Goal: Use online tool/utility: Utilize a website feature to perform a specific function

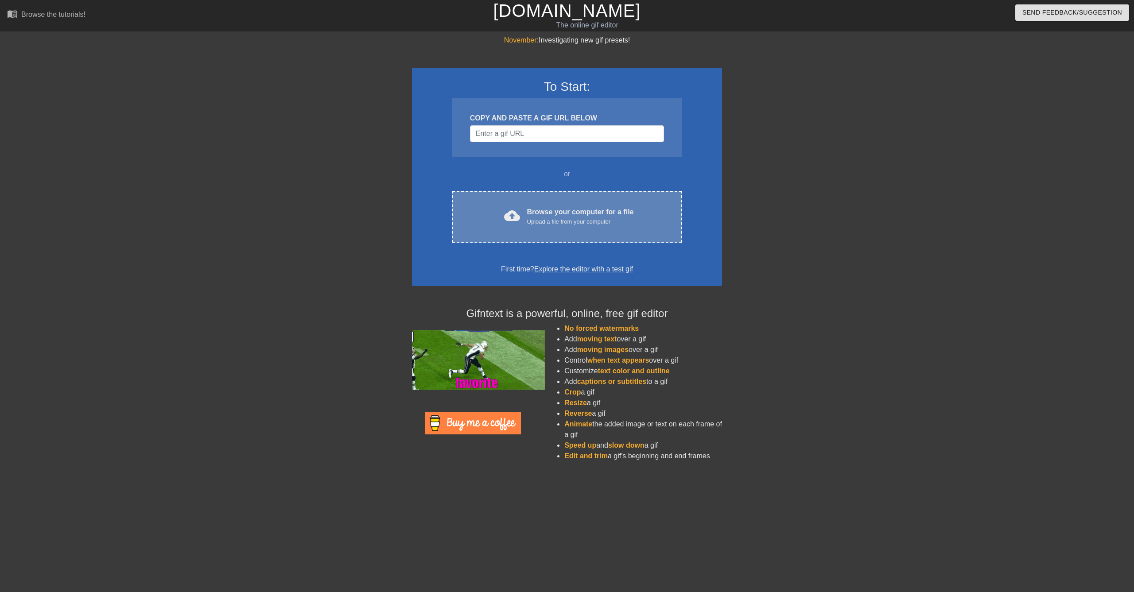
click at [592, 216] on div "Browse your computer for a file Upload a file from your computer" at bounding box center [580, 216] width 107 height 19
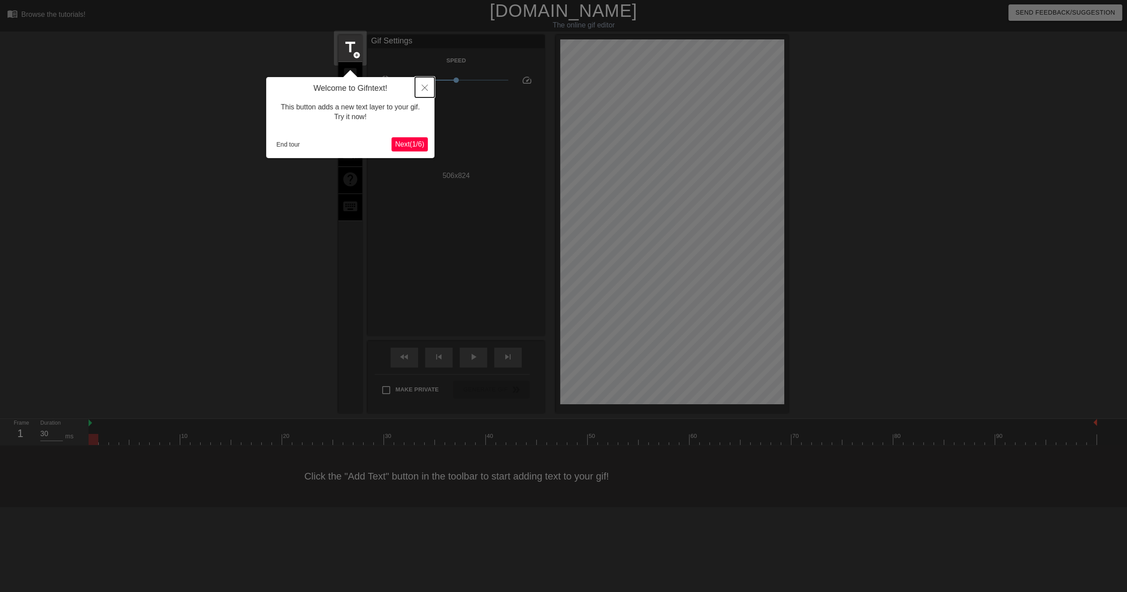
click at [427, 86] on icon "Close" at bounding box center [425, 88] width 6 height 6
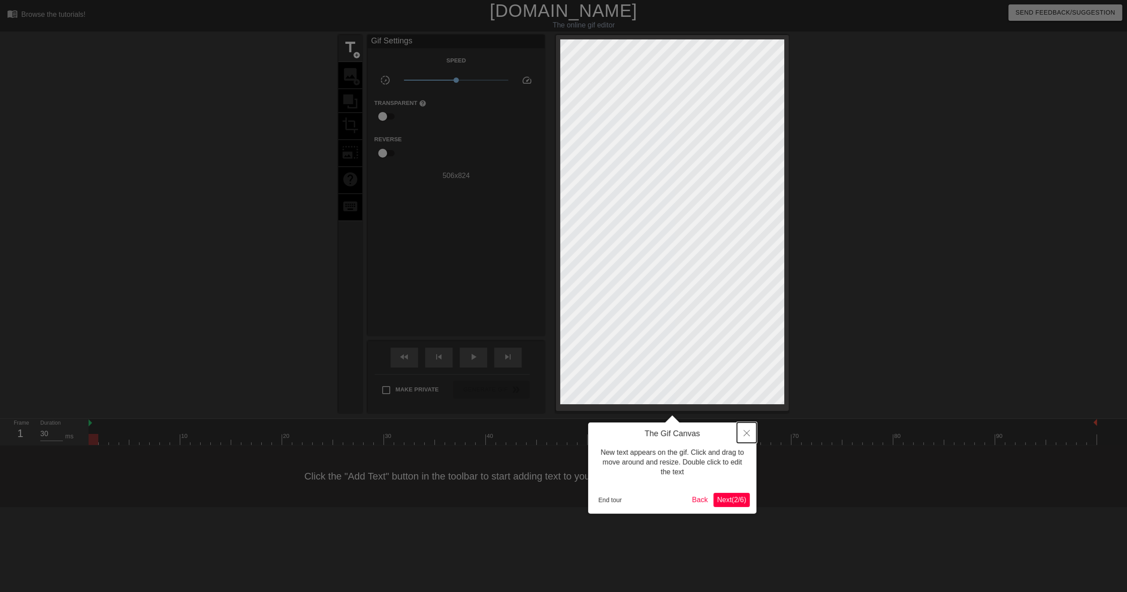
click at [747, 435] on icon "Close" at bounding box center [746, 433] width 6 height 6
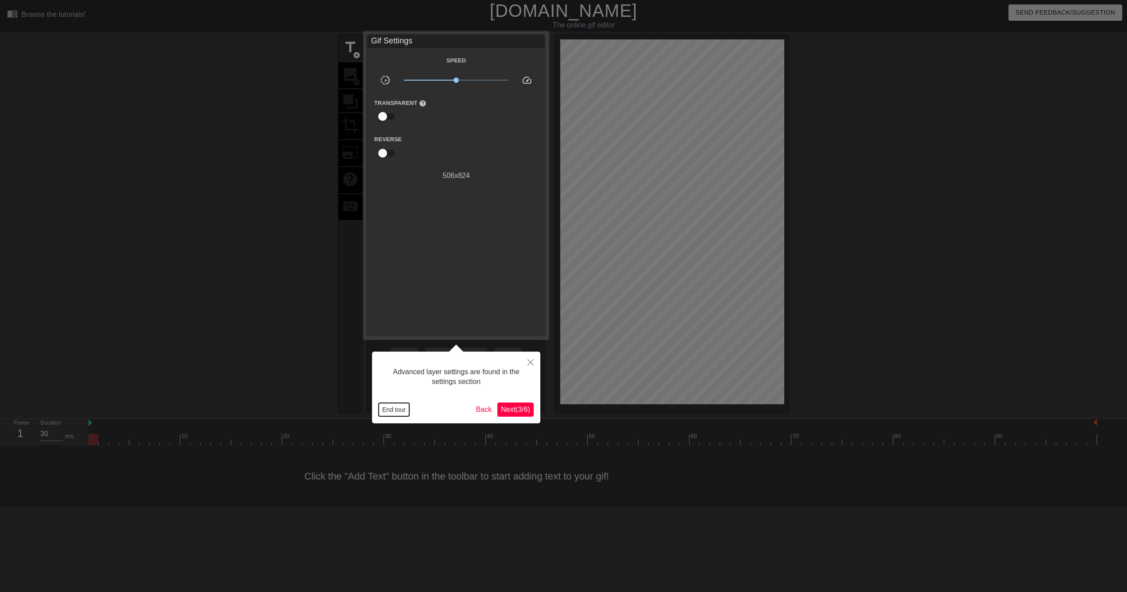
click at [390, 411] on button "End tour" at bounding box center [394, 409] width 31 height 13
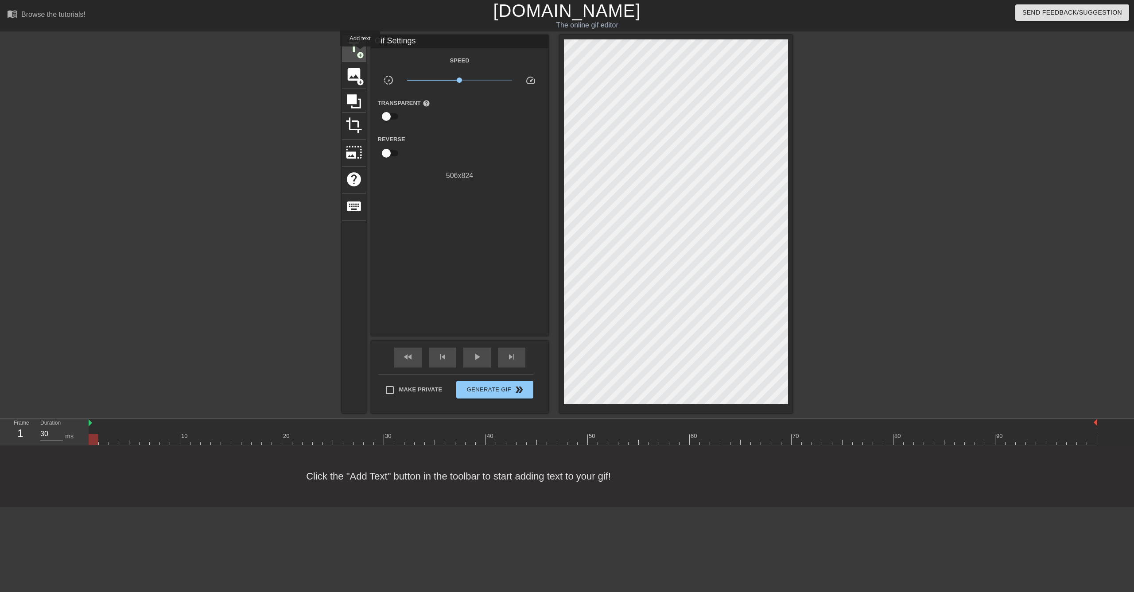
click at [360, 53] on span "add_circle" at bounding box center [360, 55] width 8 height 8
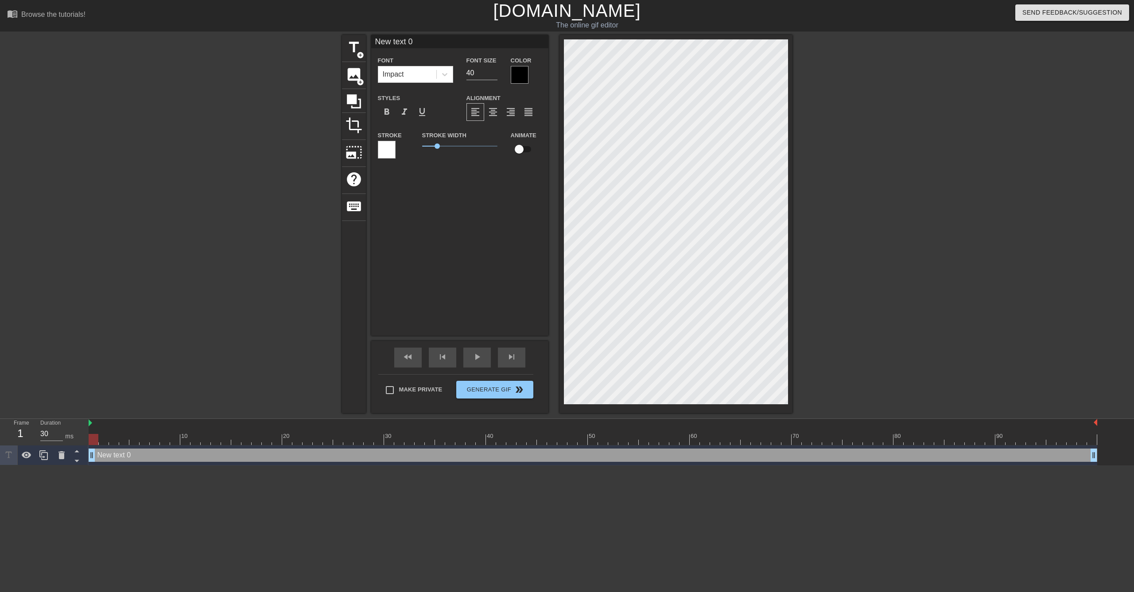
scroll to position [1, 1]
type input "Z"
type textarea "Z"
type input "ZE"
type textarea "ZE"
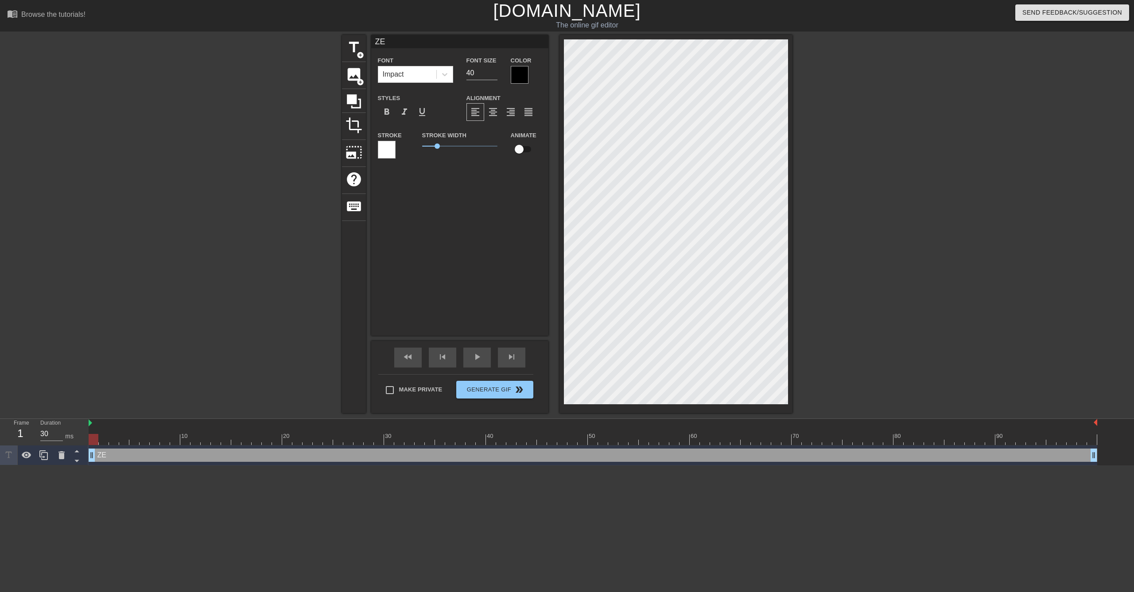
type input "Z"
type textarea "Z"
type input "Ze"
type textarea "Ze"
type input "Z"
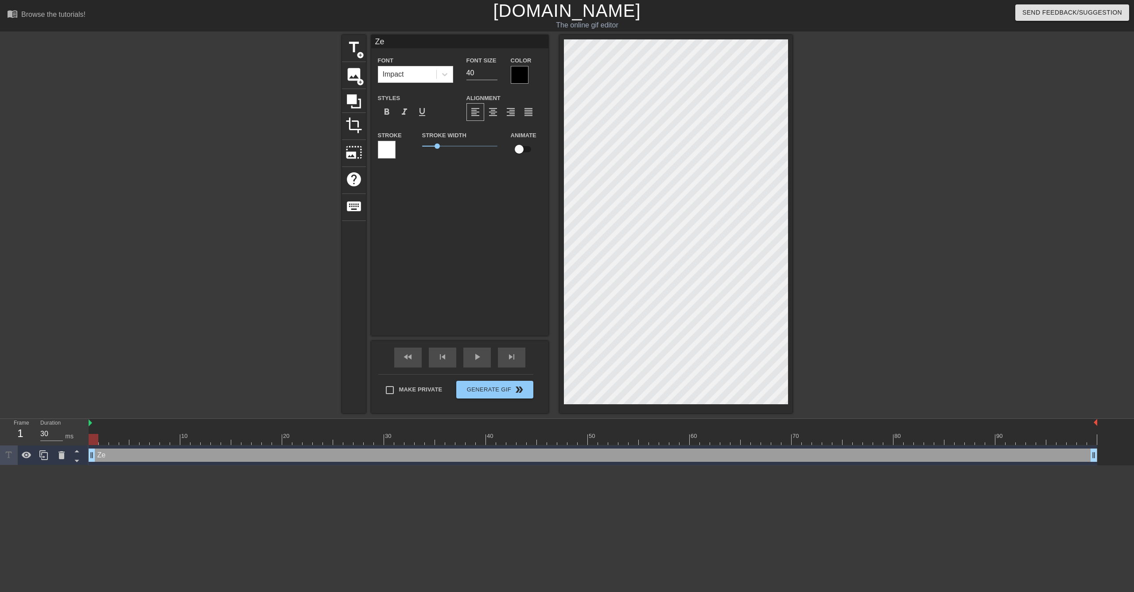
type textarea "Z"
type input "z"
type textarea "z"
type input "ze"
type textarea "ze"
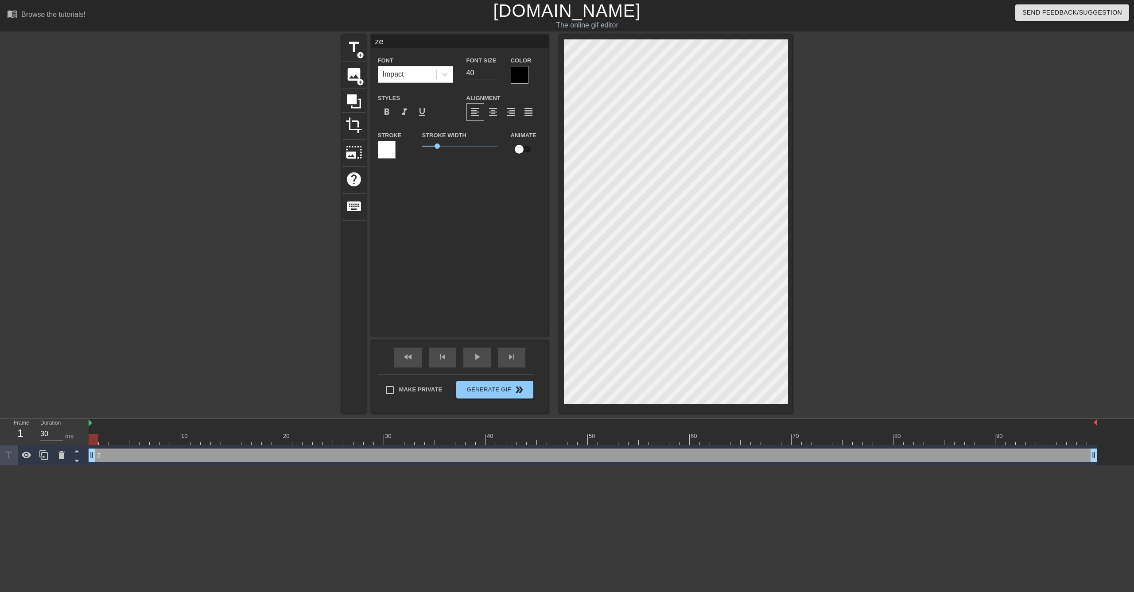
type input "zet"
type textarea "zet"
type input "zett"
type textarea "zett"
type input "zette"
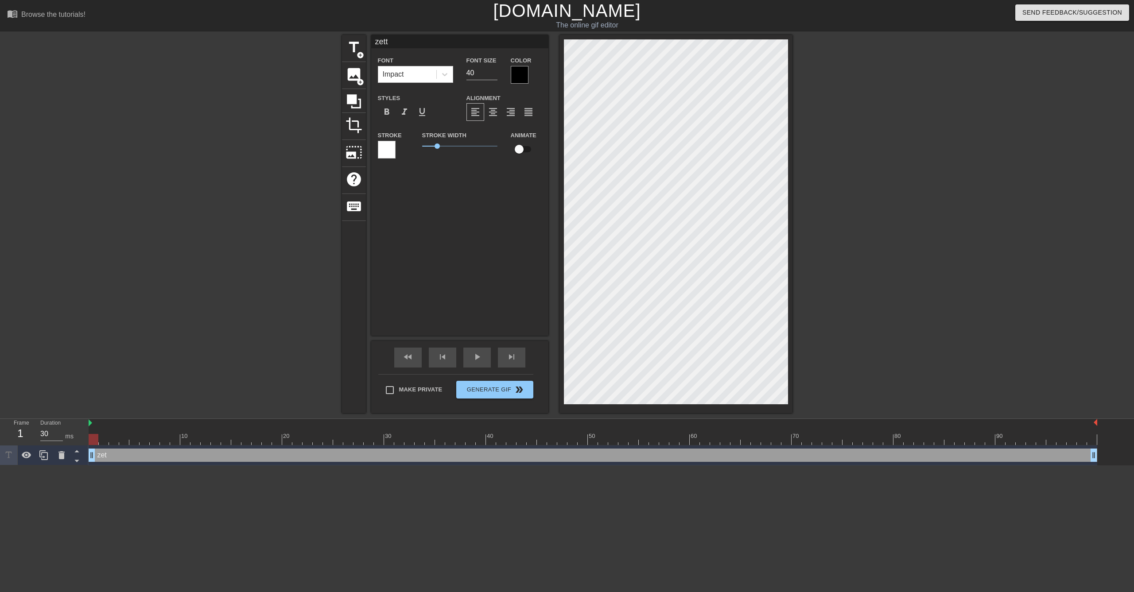
type textarea "zette"
type input "zetter"
type textarea "zetter"
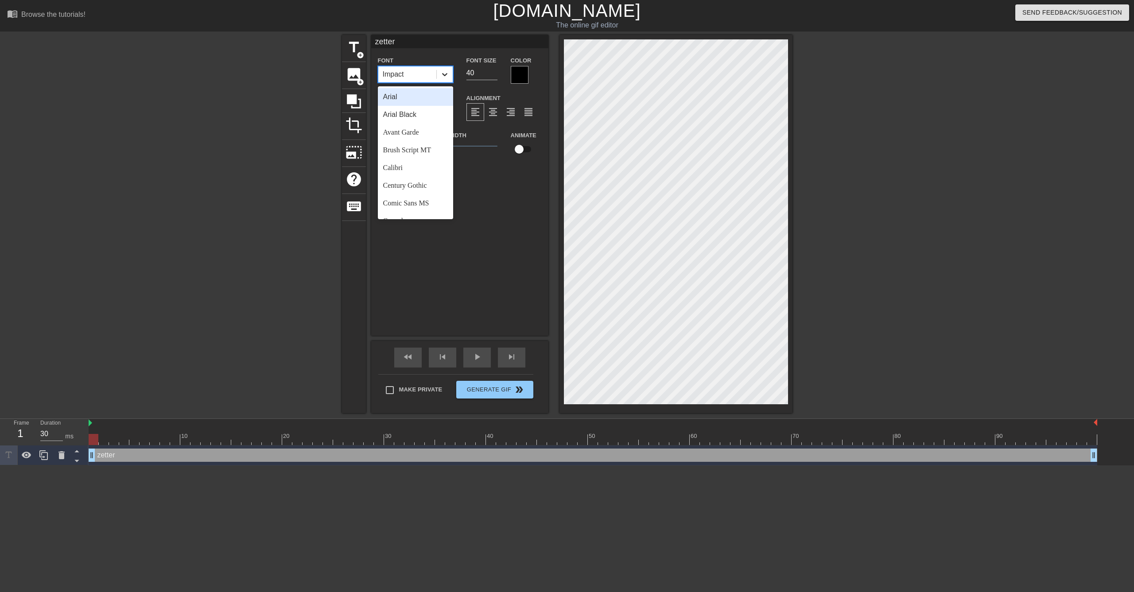
click at [445, 72] on icon at bounding box center [444, 74] width 9 height 9
click at [431, 112] on div "Arial Black" at bounding box center [415, 115] width 75 height 18
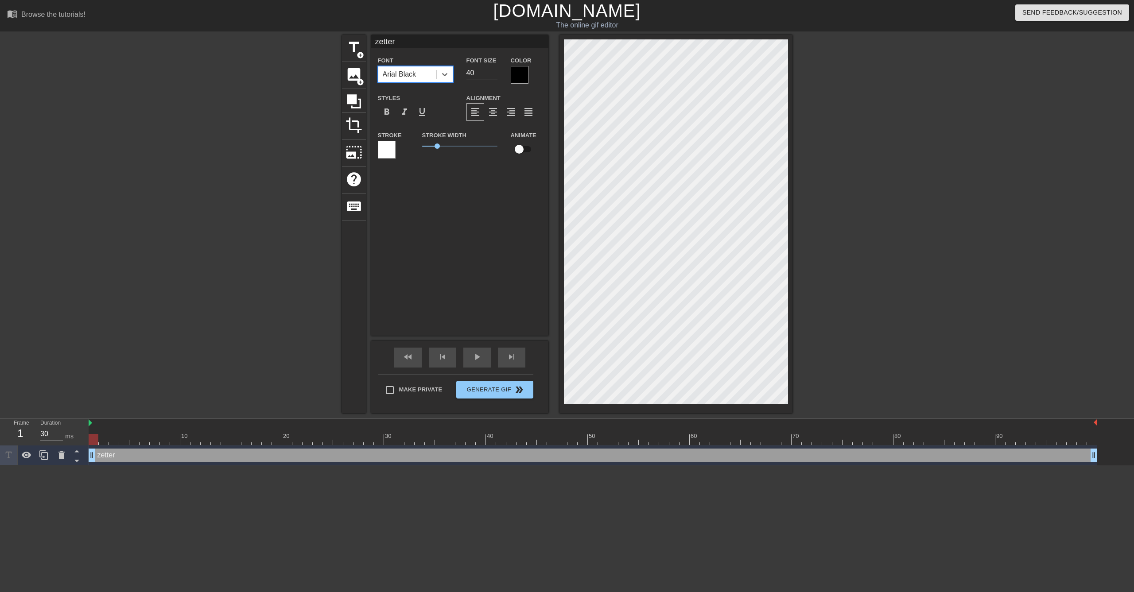
click at [515, 76] on div at bounding box center [520, 75] width 18 height 18
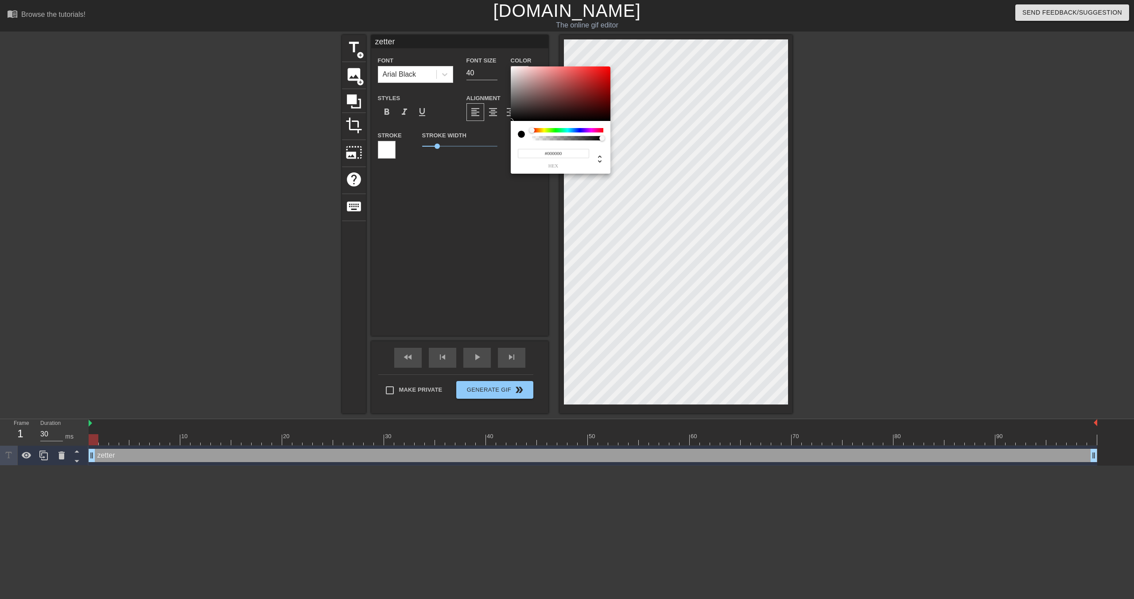
type input "0"
drag, startPoint x: 548, startPoint y: 137, endPoint x: 518, endPoint y: 139, distance: 30.2
click at [504, 142] on div "0 r 0 g 0 b 0 a" at bounding box center [567, 299] width 1134 height 599
type input "1"
click at [605, 137] on div at bounding box center [604, 138] width 5 height 5
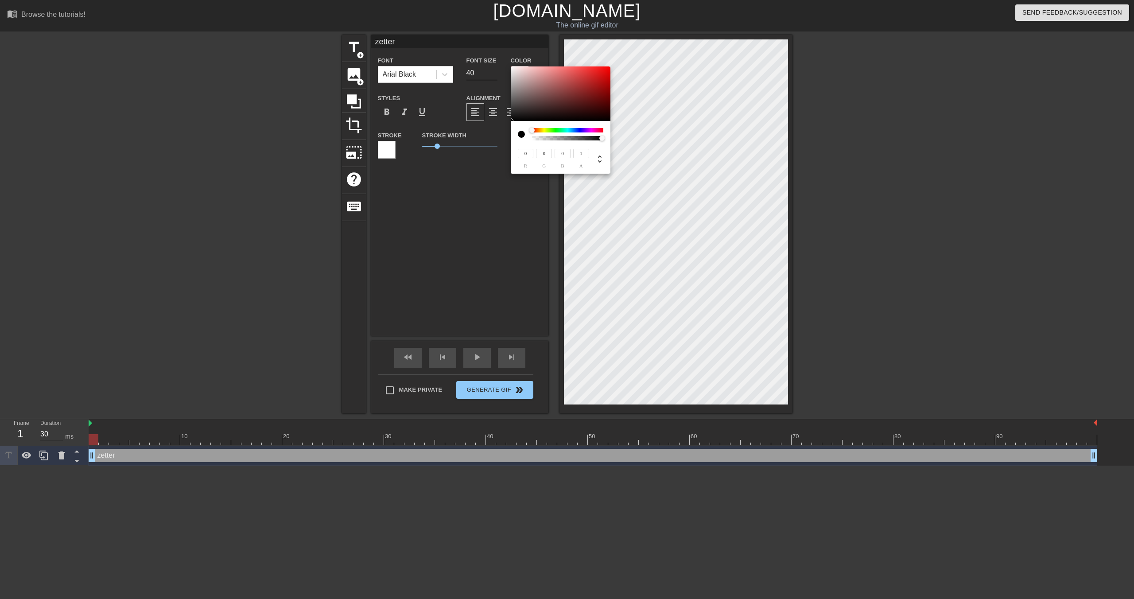
type input "186"
type input "165"
type input "227"
type input "207"
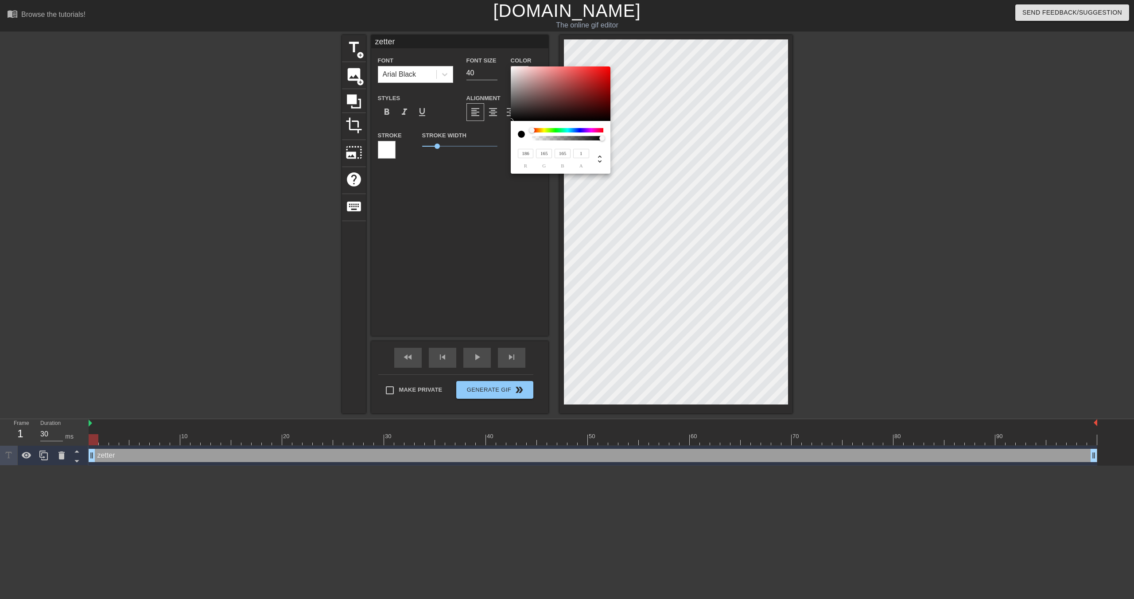
type input "207"
type input "252"
type input "241"
type input "255"
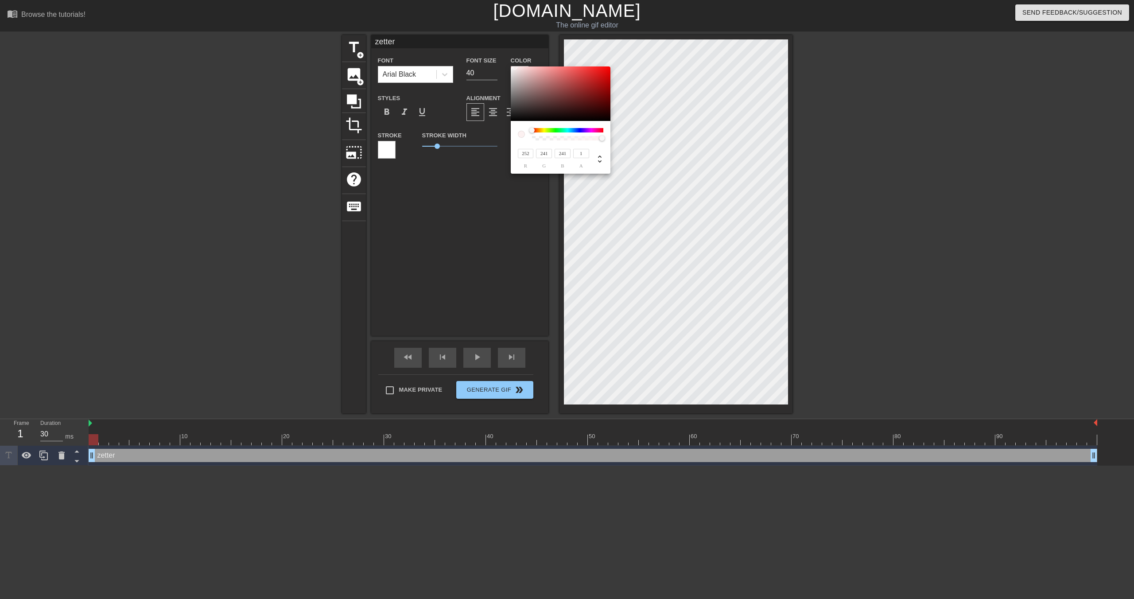
type input "247"
type input "249"
type input "251"
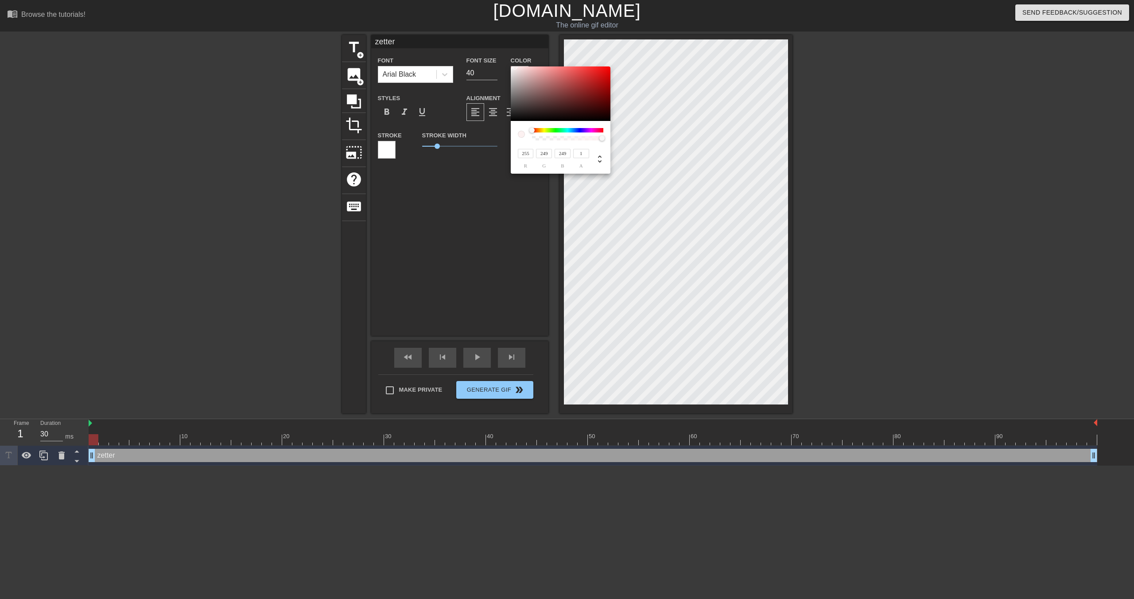
type input "251"
type input "255"
drag, startPoint x: 515, startPoint y: 68, endPoint x: 498, endPoint y: 61, distance: 18.3
click at [498, 61] on div "255 r 255 g 255 b 1 a" at bounding box center [567, 299] width 1134 height 599
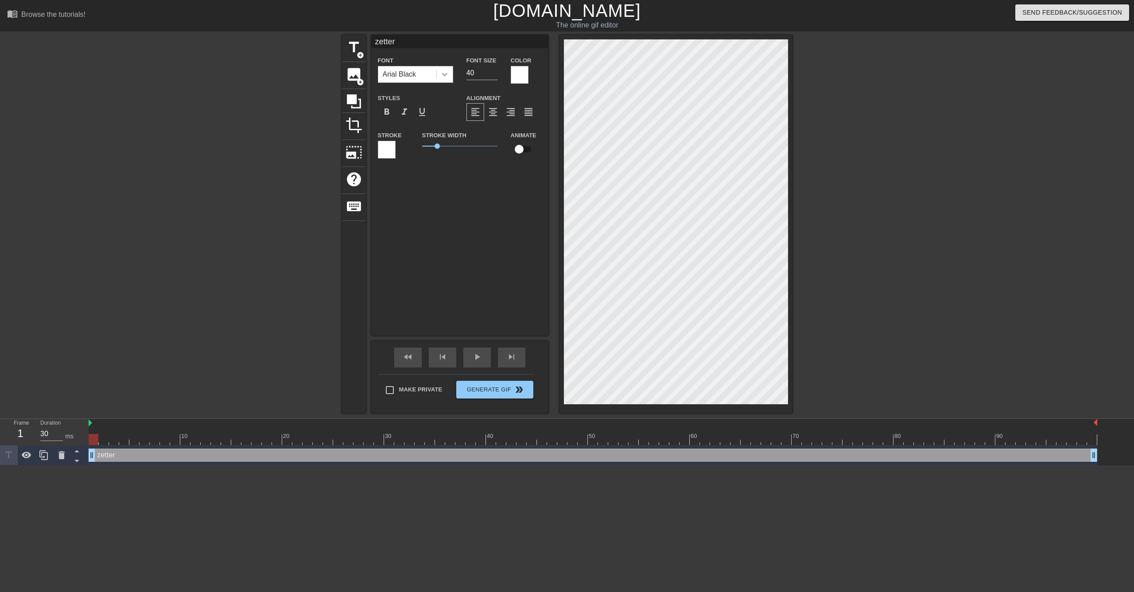
click at [445, 75] on icon at bounding box center [444, 74] width 5 height 3
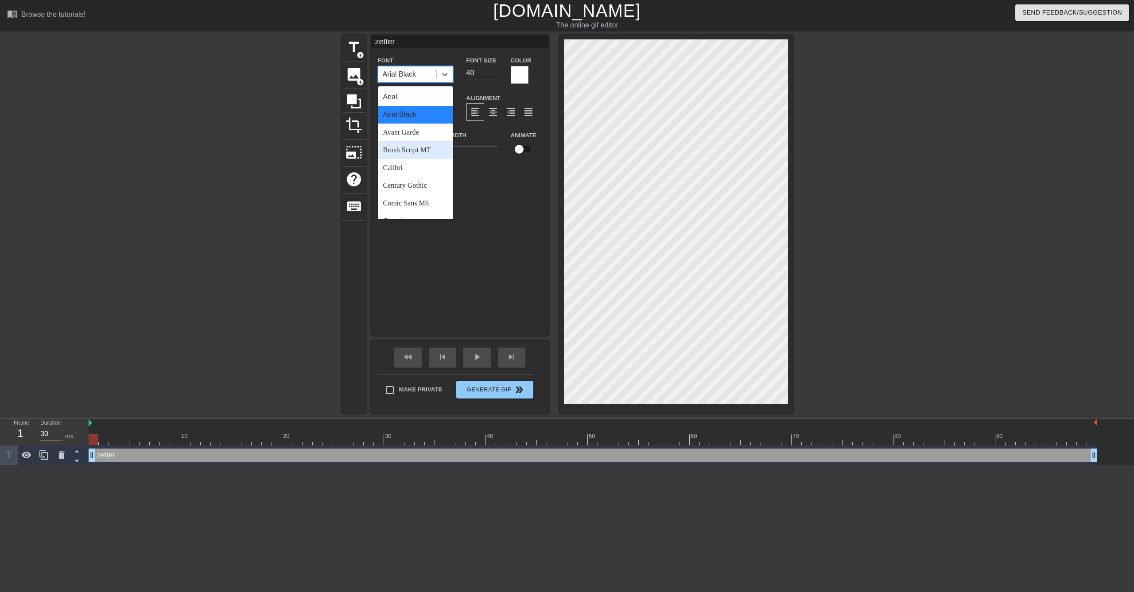
click at [423, 152] on div "Brush Script MT" at bounding box center [415, 150] width 75 height 18
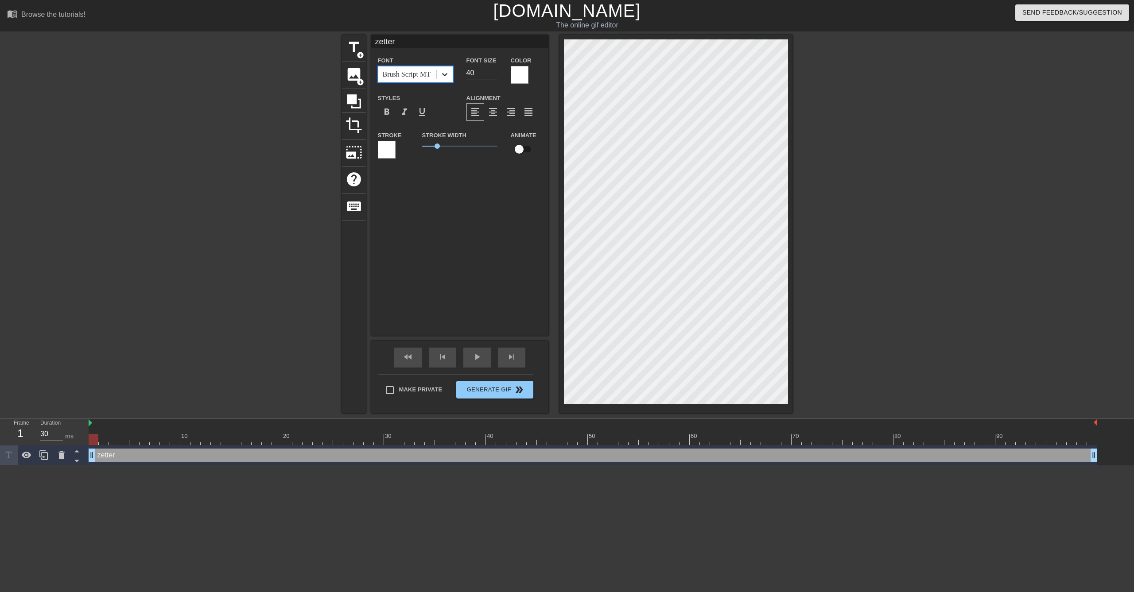
click at [440, 77] on icon at bounding box center [444, 74] width 9 height 9
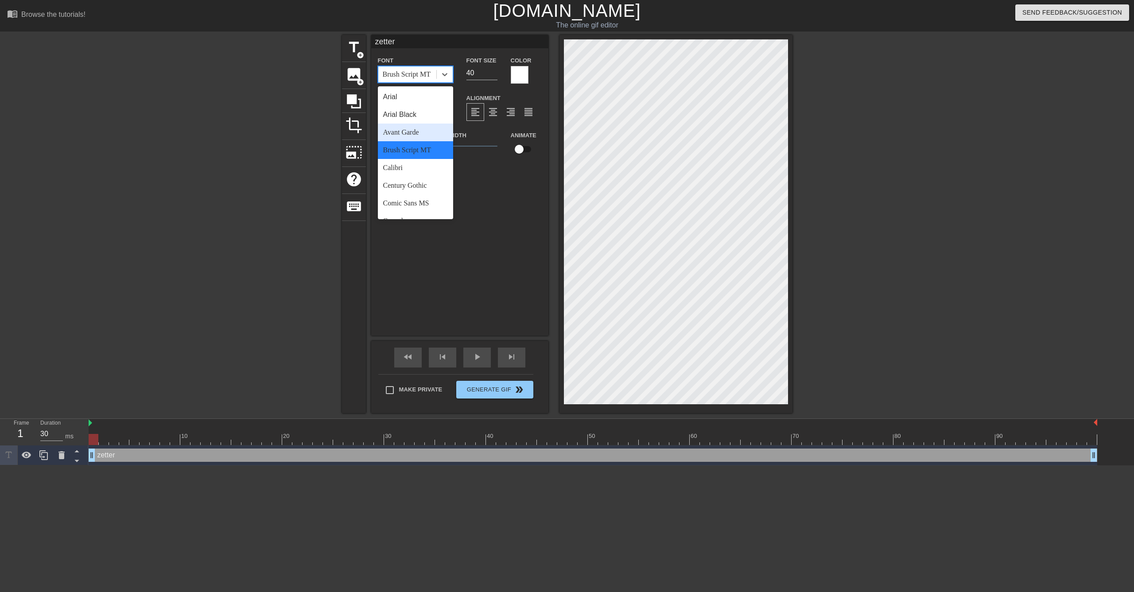
click at [427, 132] on div "Avant Garde" at bounding box center [415, 133] width 75 height 18
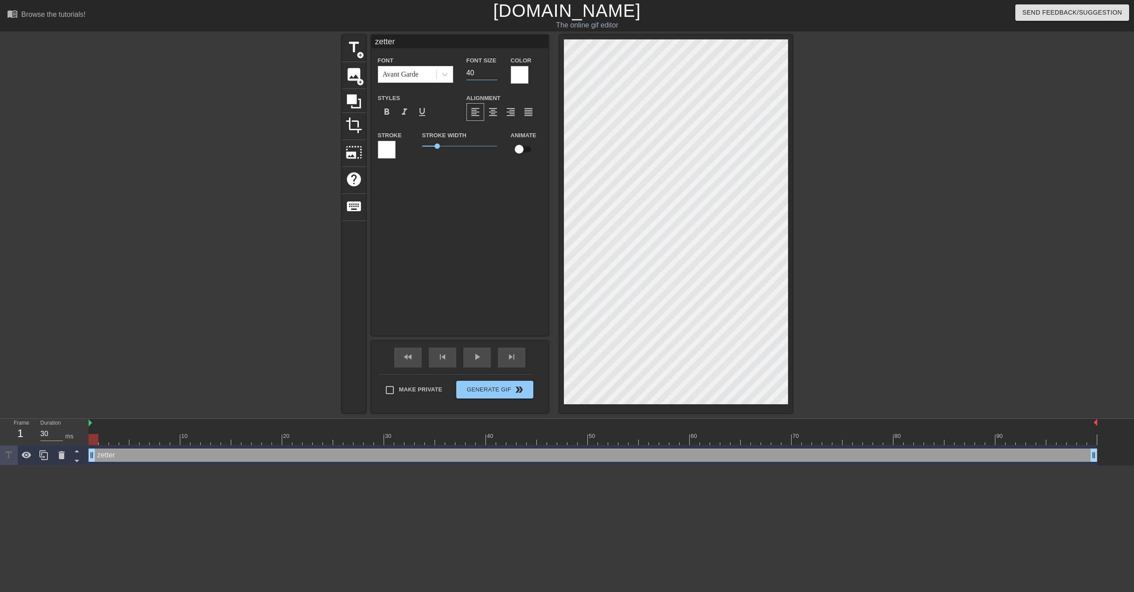
drag, startPoint x: 482, startPoint y: 73, endPoint x: 455, endPoint y: 73, distance: 26.6
click at [455, 73] on div "Font Avant Garde Font Size 40 Color" at bounding box center [459, 69] width 177 height 29
click at [451, 76] on div at bounding box center [445, 74] width 16 height 16
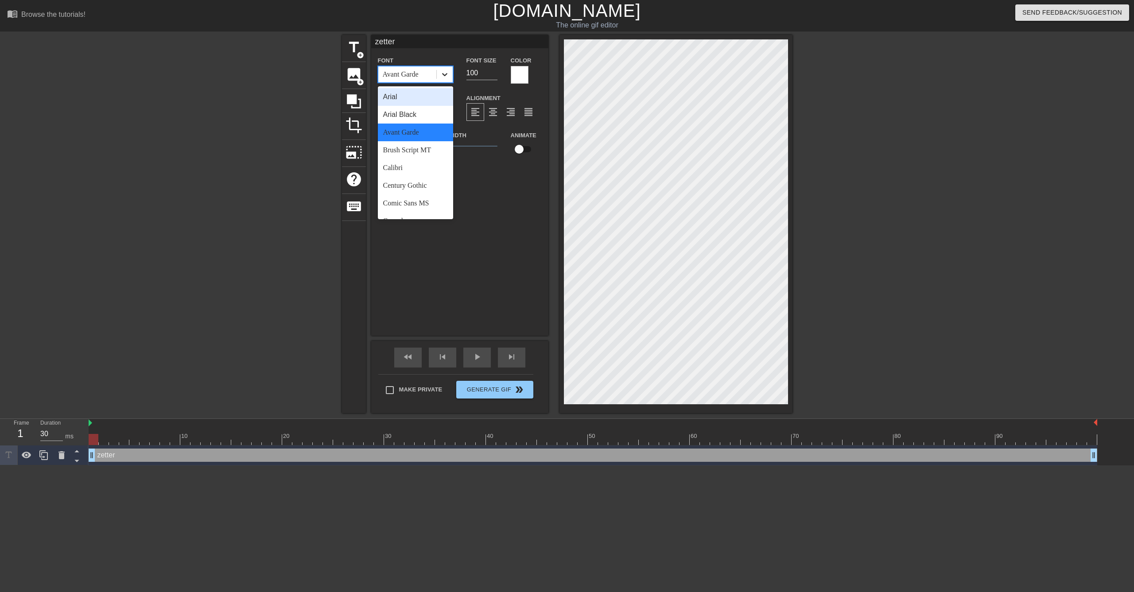
click at [451, 76] on div at bounding box center [445, 74] width 16 height 16
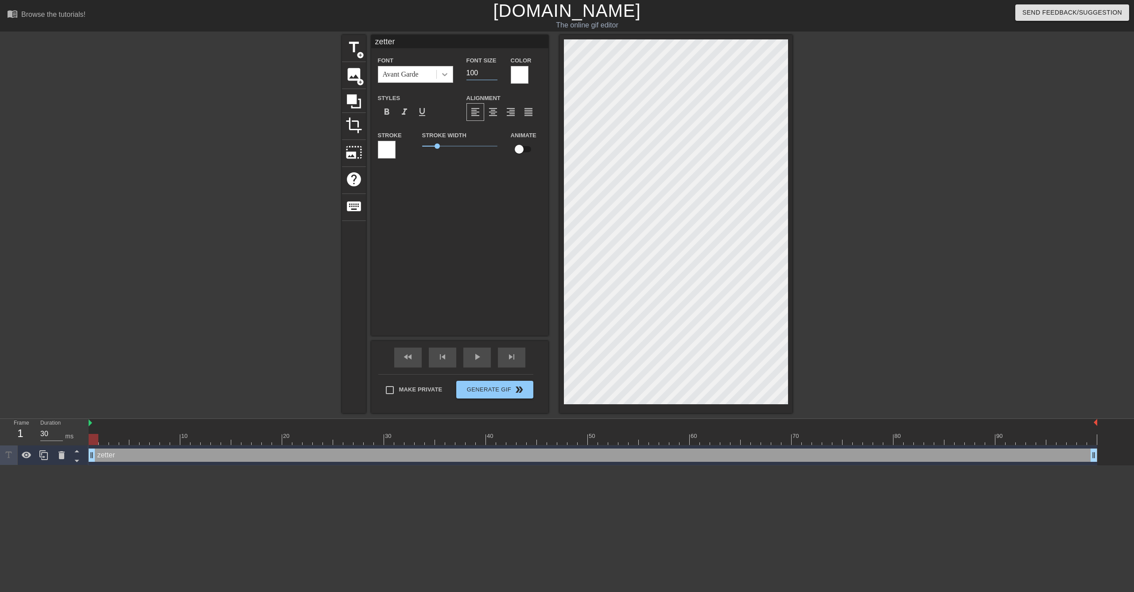
drag, startPoint x: 482, startPoint y: 73, endPoint x: 438, endPoint y: 74, distance: 43.4
click at [438, 74] on div "Font Avant Garde Font Size 100 Color" at bounding box center [459, 69] width 177 height 29
type input "150"
click at [443, 79] on div at bounding box center [445, 74] width 16 height 16
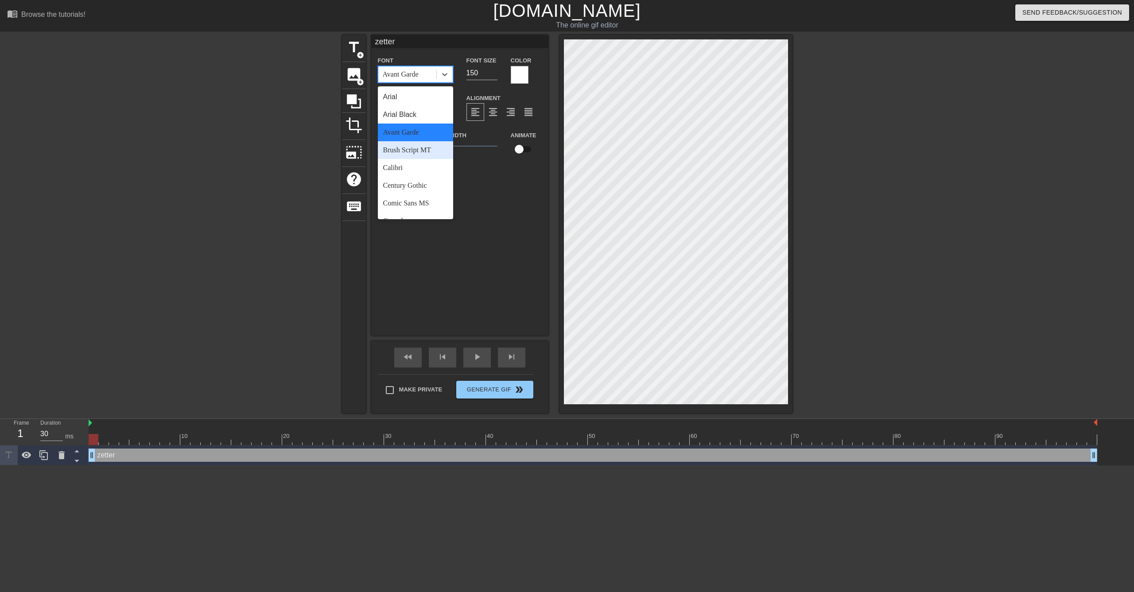
click at [417, 148] on div "Brush Script MT" at bounding box center [415, 150] width 75 height 18
click at [446, 74] on icon at bounding box center [444, 74] width 5 height 3
click at [422, 112] on div "Arial Black" at bounding box center [415, 115] width 75 height 18
click at [441, 73] on icon at bounding box center [444, 74] width 9 height 9
click at [423, 150] on div "Brush Script MT" at bounding box center [415, 150] width 75 height 18
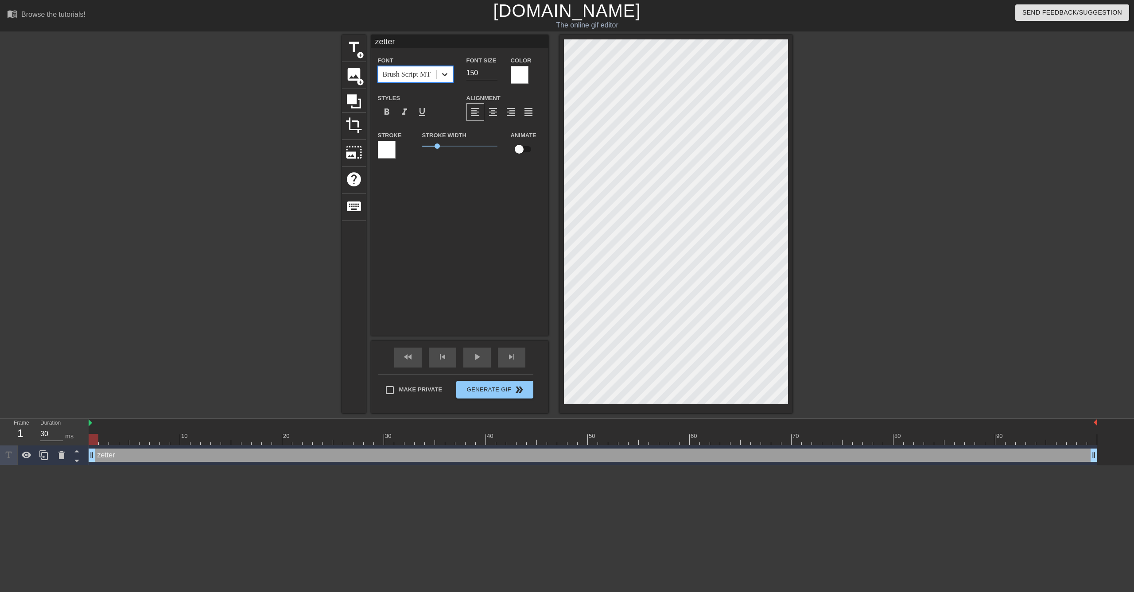
click at [446, 81] on div at bounding box center [445, 74] width 16 height 16
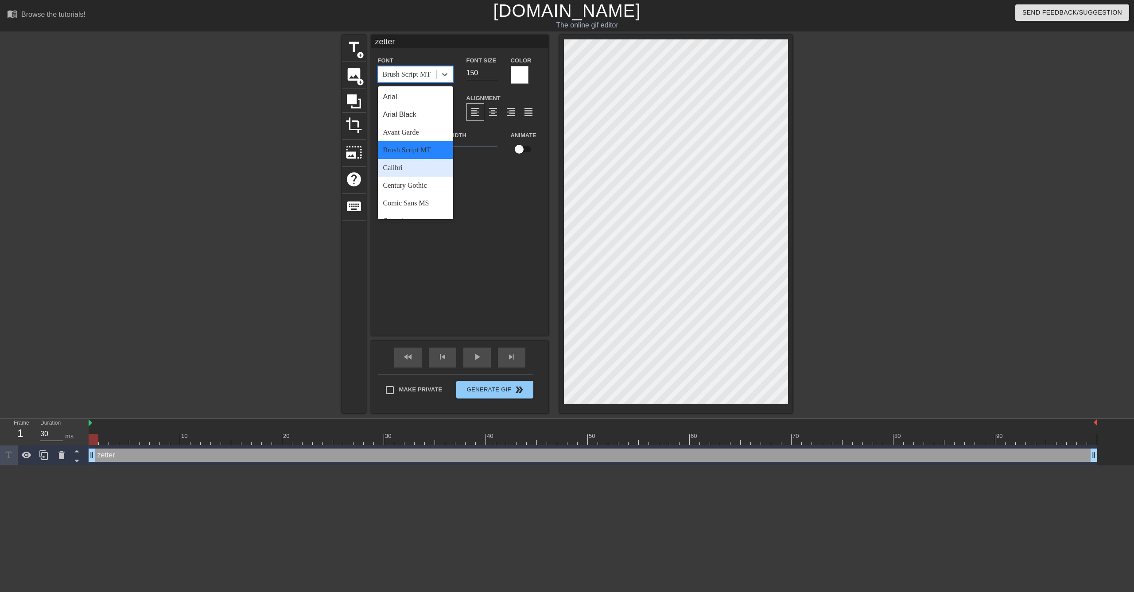
click at [410, 169] on div "Calibri" at bounding box center [415, 168] width 75 height 18
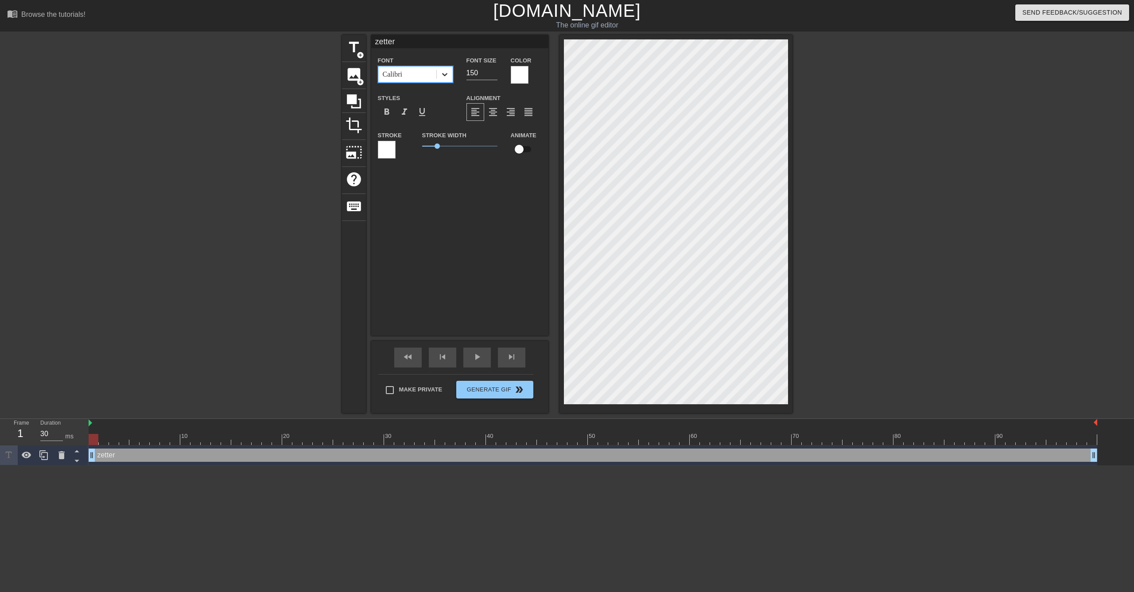
click at [444, 74] on icon at bounding box center [444, 74] width 9 height 9
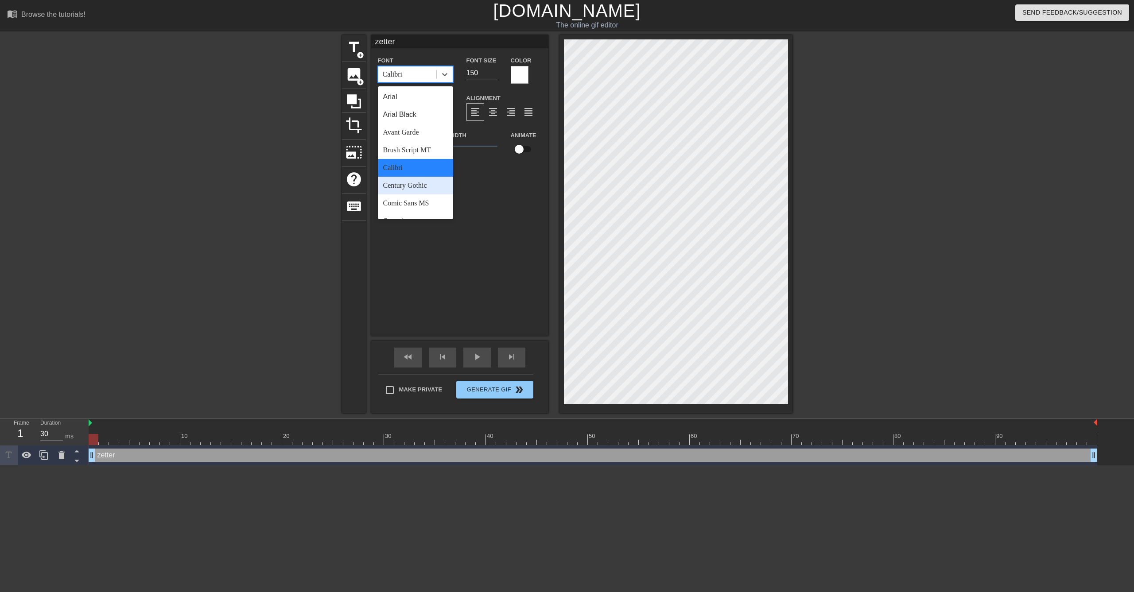
click at [416, 187] on div "Century Gothic" at bounding box center [415, 186] width 75 height 18
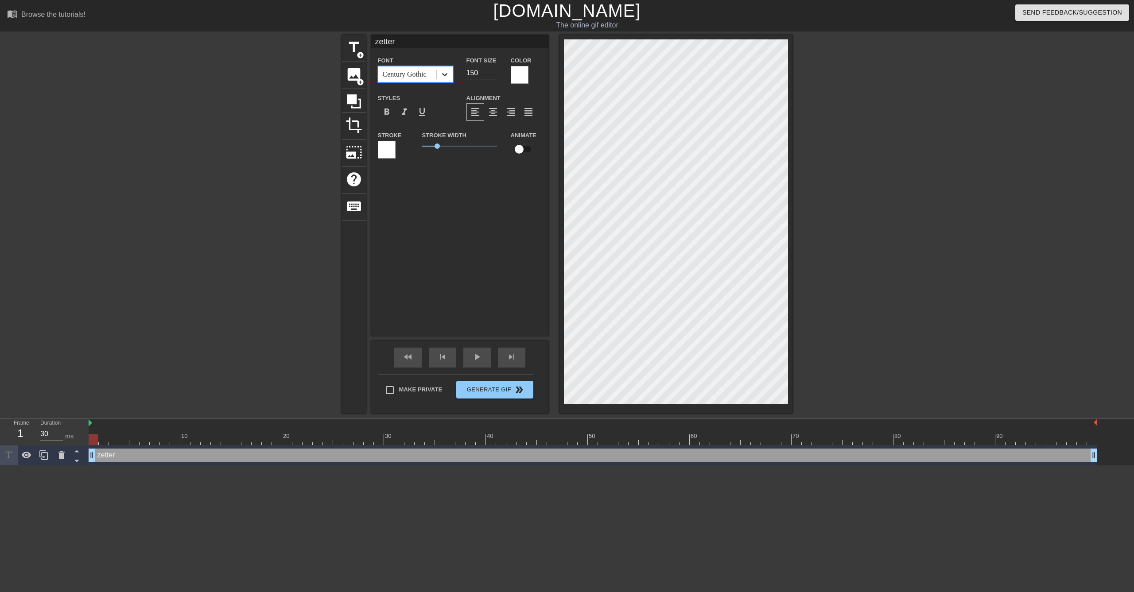
click at [446, 74] on icon at bounding box center [444, 74] width 5 height 3
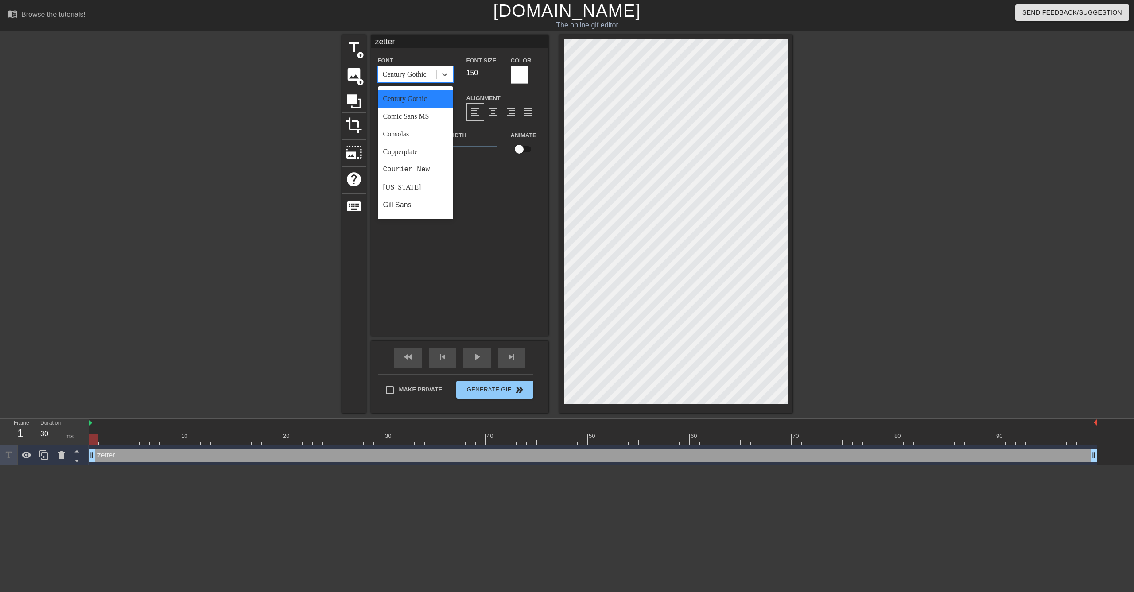
scroll to position [89, 0]
click at [412, 187] on div "[US_STATE]" at bounding box center [415, 186] width 75 height 18
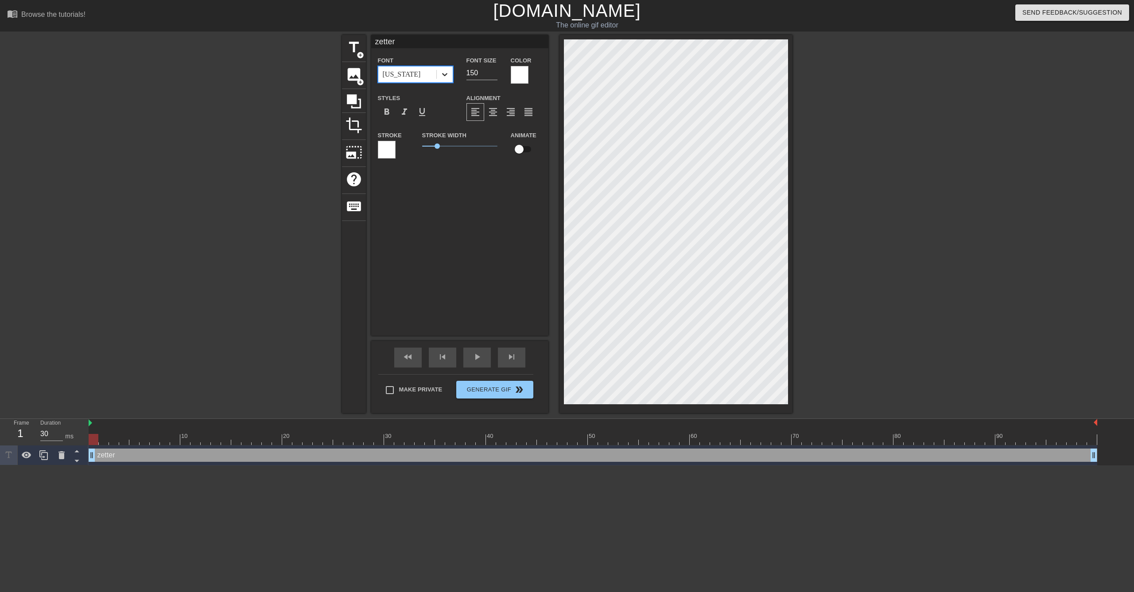
click at [441, 77] on icon at bounding box center [444, 74] width 9 height 9
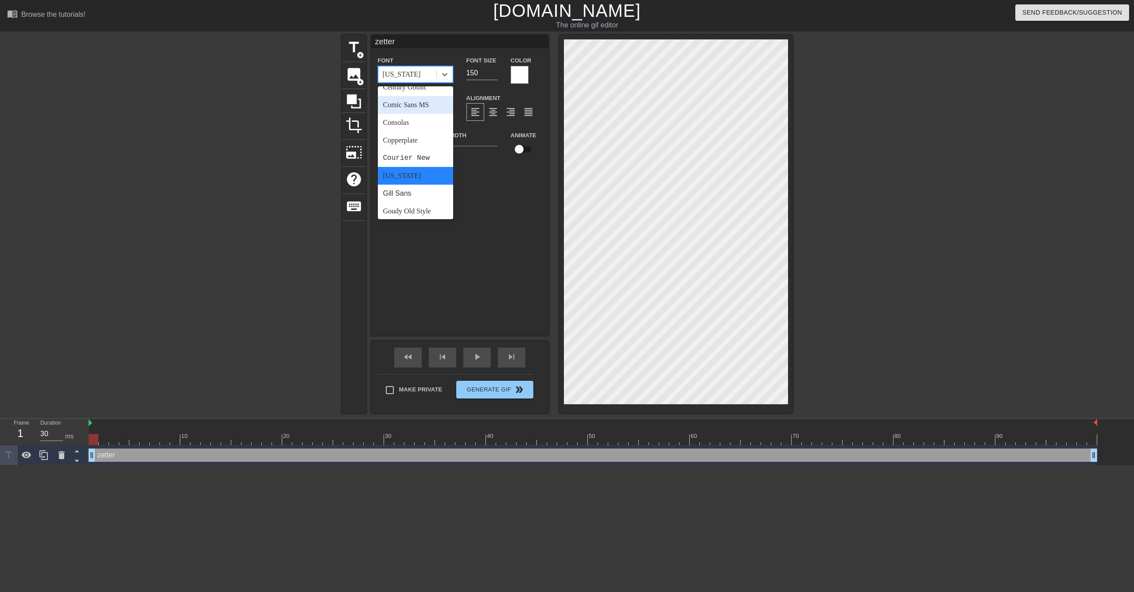
scroll to position [133, 0]
click at [415, 187] on div "Impact" at bounding box center [415, 195] width 75 height 18
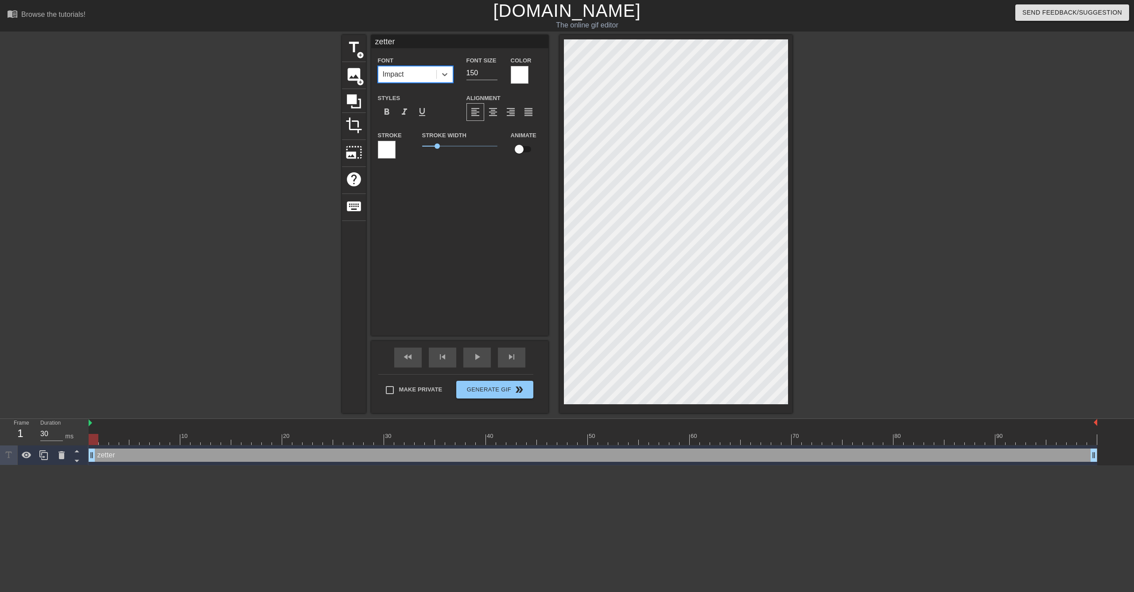
click at [520, 154] on input "checkbox" at bounding box center [519, 149] width 50 height 17
checkbox input "true"
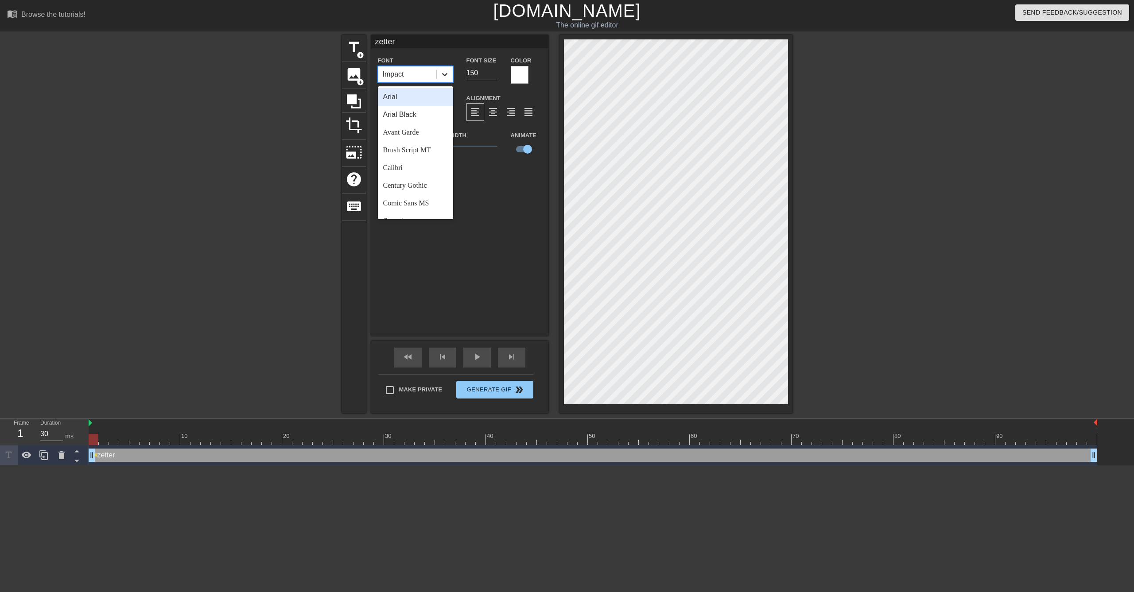
click at [441, 75] on icon at bounding box center [444, 74] width 9 height 9
click at [421, 198] on div "Comic Sans MS" at bounding box center [415, 203] width 75 height 18
click at [445, 77] on icon at bounding box center [444, 74] width 9 height 9
click at [419, 177] on div "Consolas" at bounding box center [415, 177] width 75 height 18
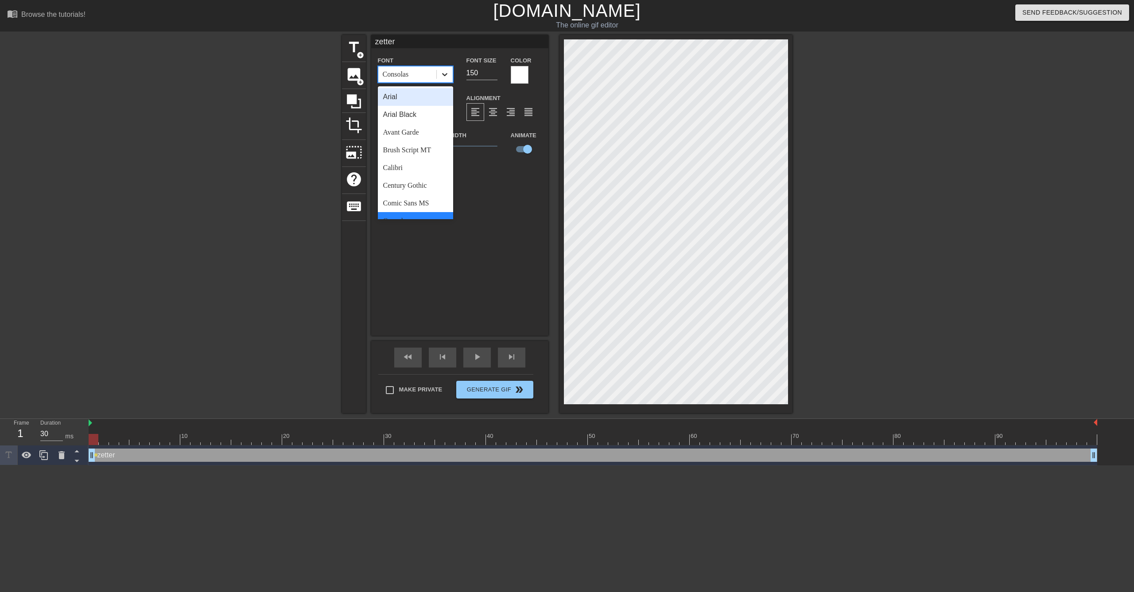
click at [442, 73] on icon at bounding box center [444, 74] width 9 height 9
click at [416, 194] on div "Impact" at bounding box center [415, 195] width 75 height 18
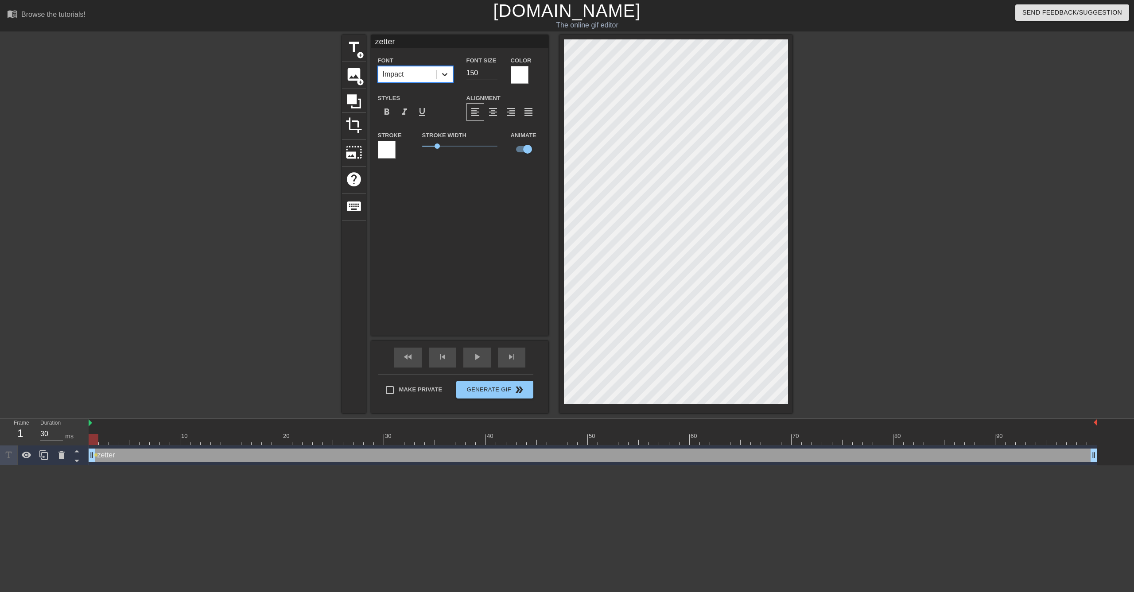
click at [439, 75] on div at bounding box center [445, 74] width 16 height 16
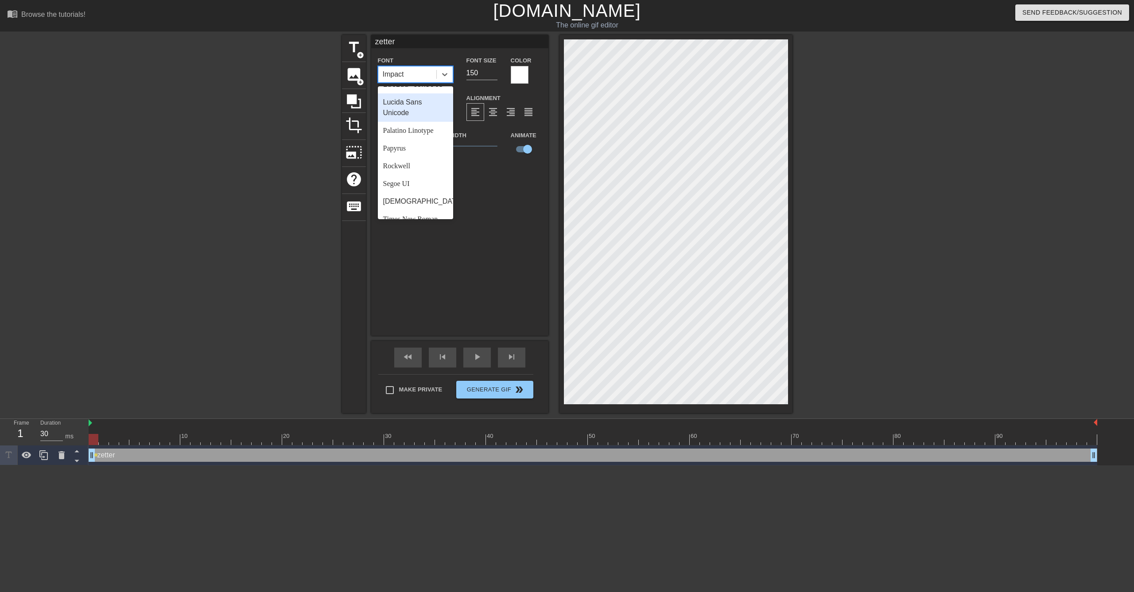
scroll to position [266, 0]
click at [426, 152] on div "Papyrus" at bounding box center [415, 143] width 75 height 18
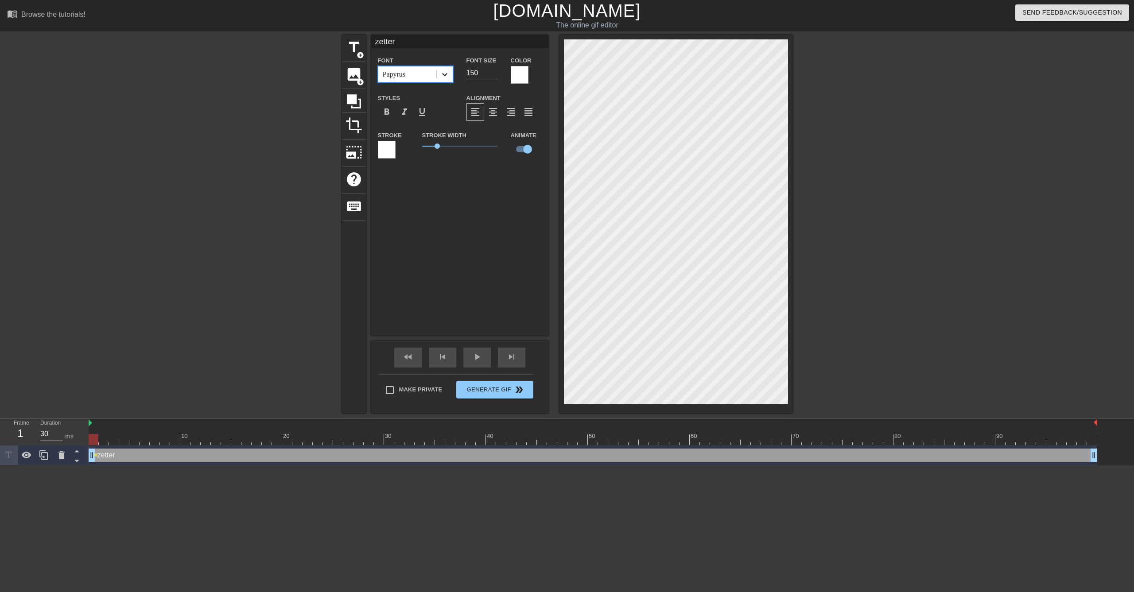
click at [440, 76] on icon at bounding box center [444, 74] width 9 height 9
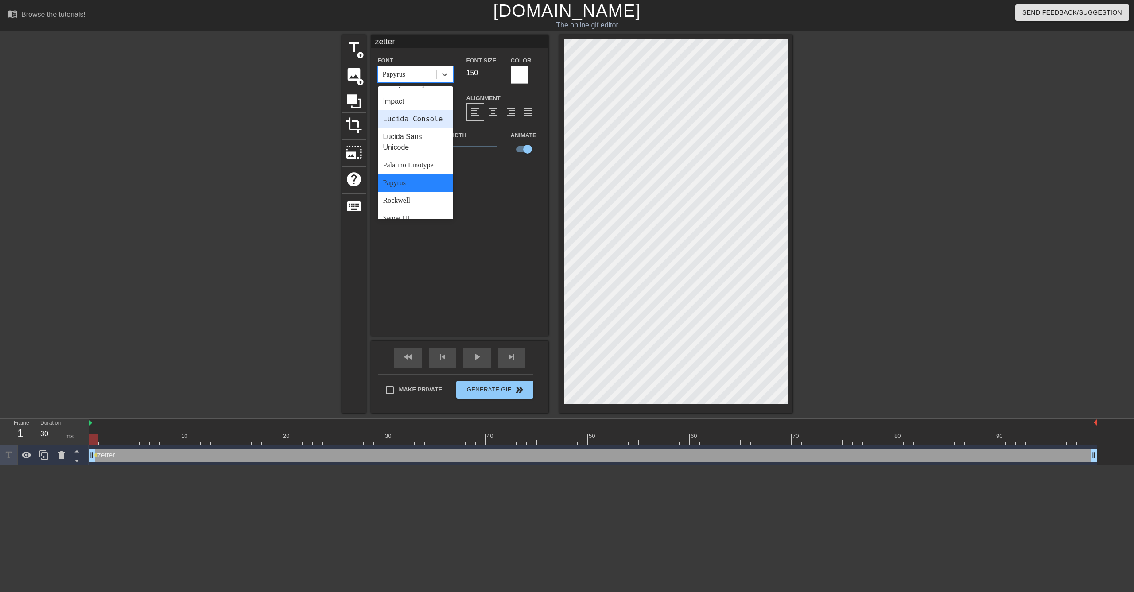
scroll to position [317, 0]
click at [416, 173] on div "Times New Roman" at bounding box center [415, 173] width 75 height 18
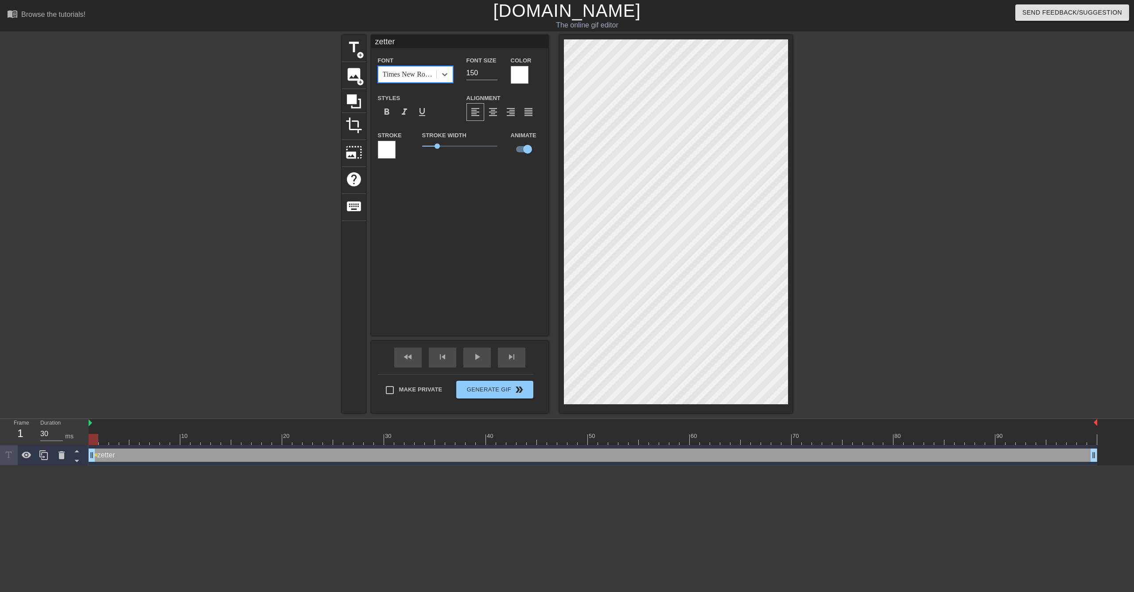
drag, startPoint x: 437, startPoint y: 77, endPoint x: 441, endPoint y: 86, distance: 10.5
click at [438, 77] on div at bounding box center [445, 74] width 16 height 16
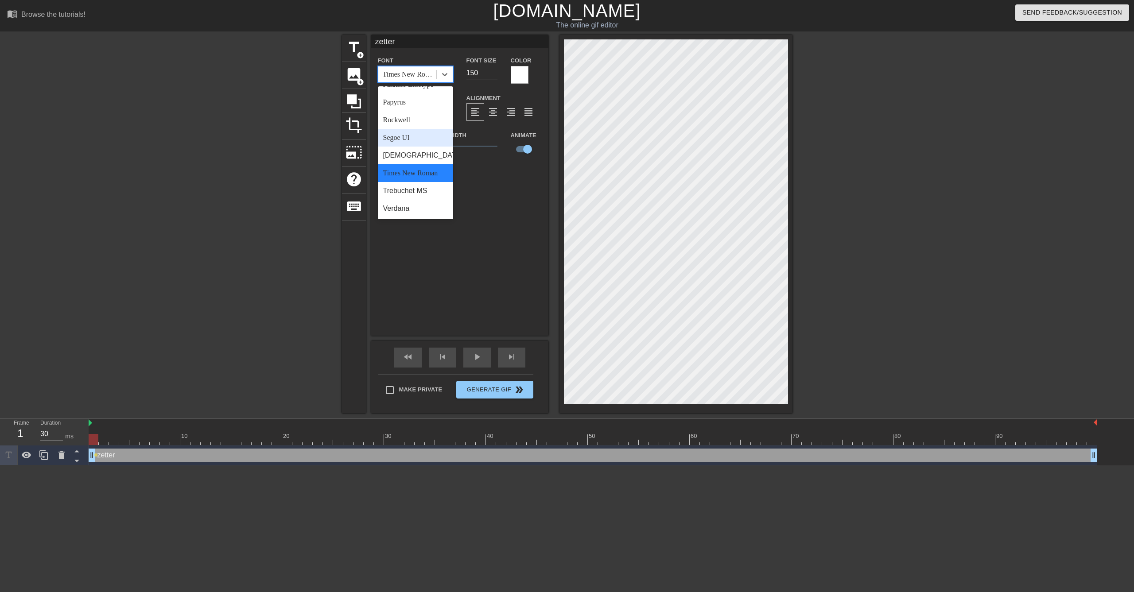
click at [419, 137] on div "Segoe UI" at bounding box center [415, 138] width 75 height 18
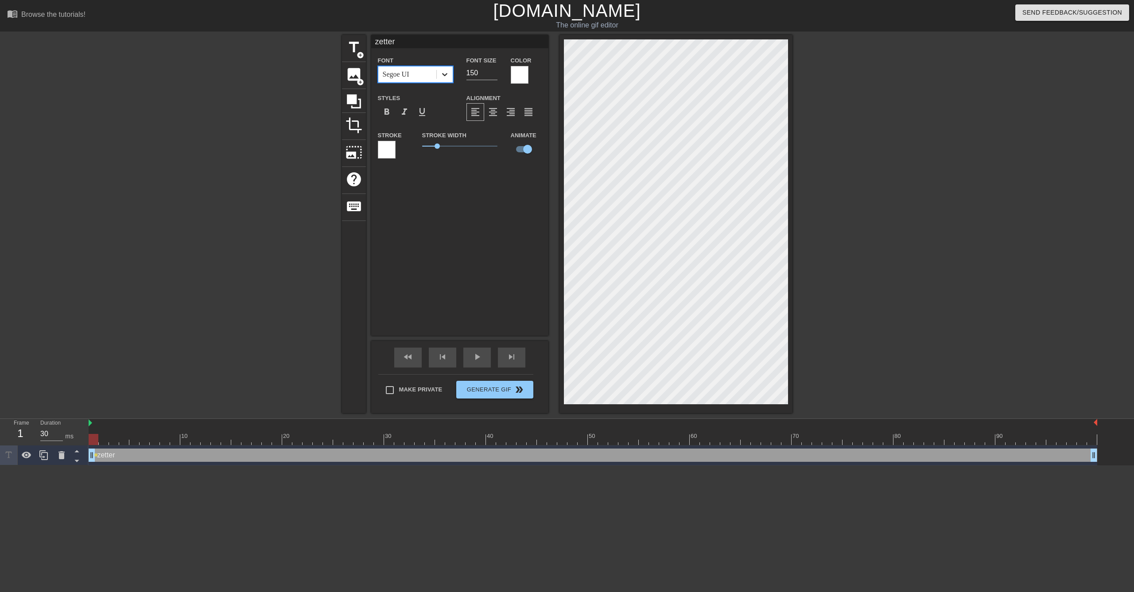
click at [442, 76] on icon at bounding box center [444, 74] width 9 height 9
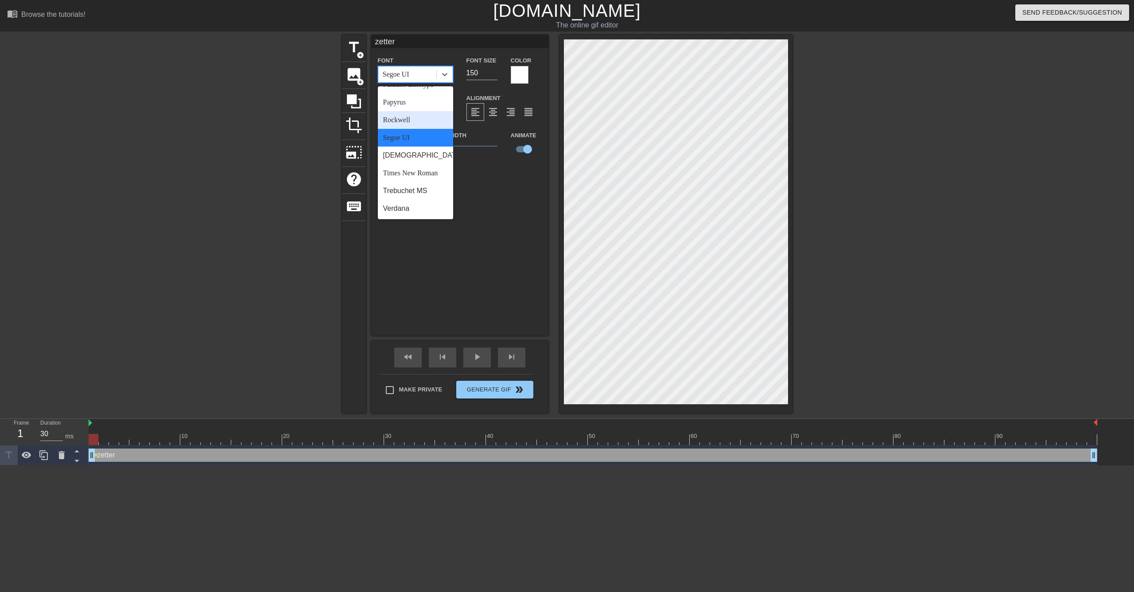
click at [418, 116] on div "Rockwell" at bounding box center [415, 120] width 75 height 18
click at [446, 76] on icon at bounding box center [444, 74] width 9 height 9
click at [443, 72] on icon at bounding box center [444, 74] width 9 height 9
click at [420, 170] on div "Times New Roman" at bounding box center [415, 173] width 75 height 18
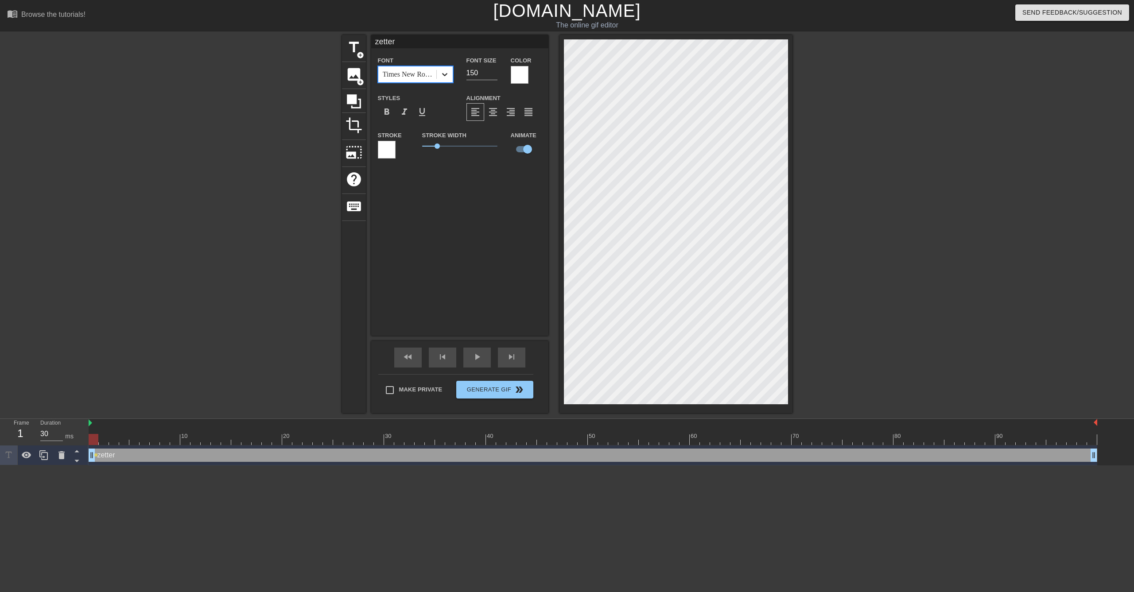
click at [449, 74] on div at bounding box center [445, 74] width 16 height 16
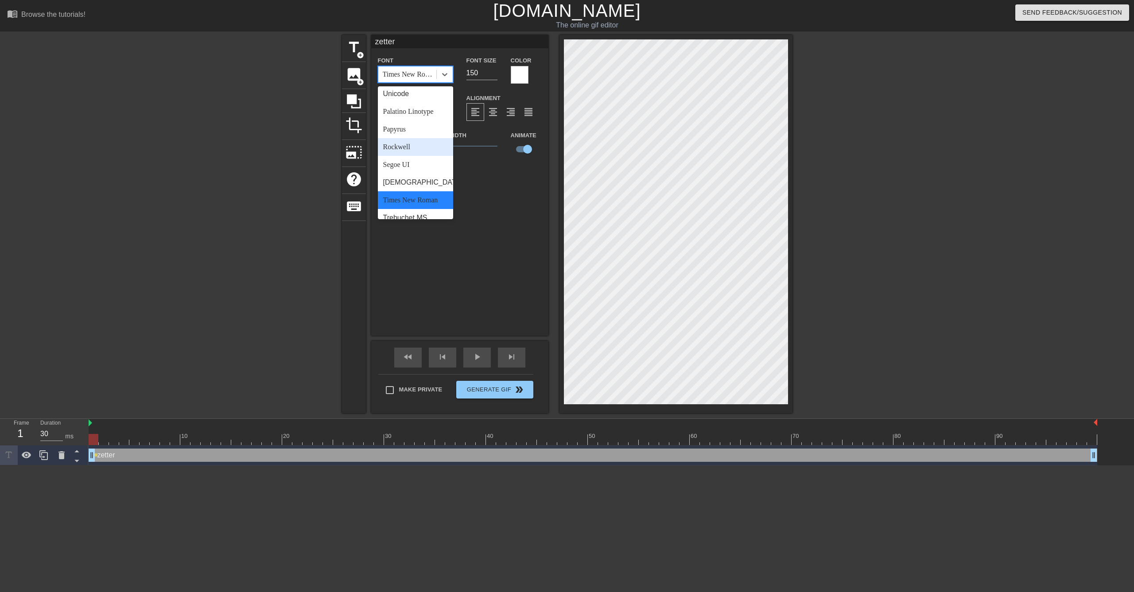
scroll to position [273, 0]
click at [423, 127] on div "Palatino Linotype" at bounding box center [415, 118] width 75 height 18
click at [452, 73] on div at bounding box center [445, 74] width 16 height 16
click at [414, 98] on div "Arial" at bounding box center [415, 97] width 75 height 18
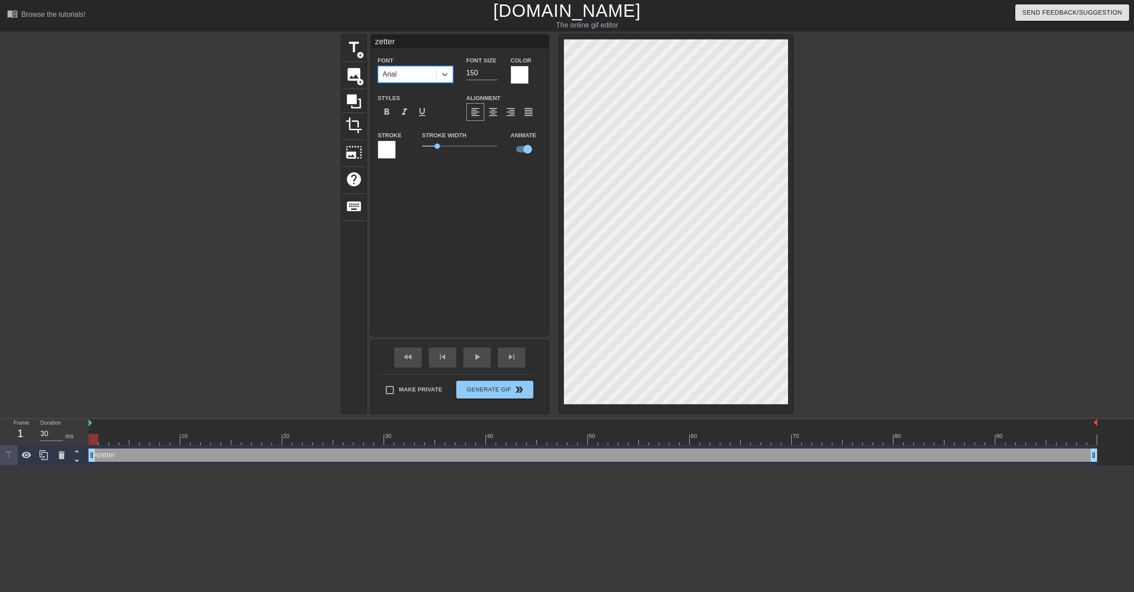
click at [434, 75] on div "Arial" at bounding box center [407, 74] width 58 height 16
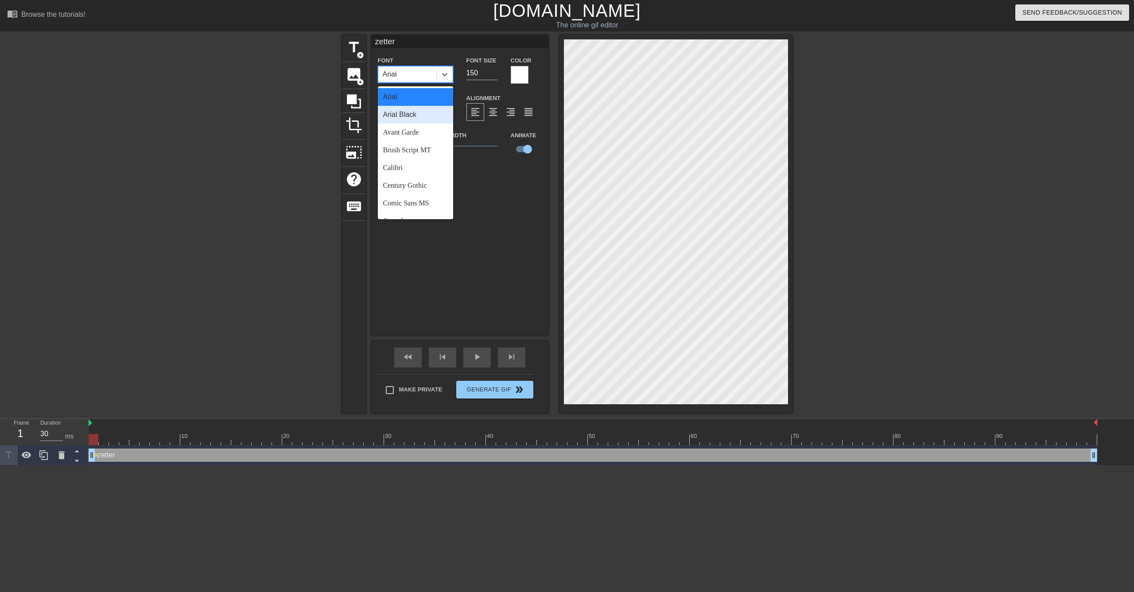
click at [421, 121] on div "Arial Black" at bounding box center [415, 115] width 75 height 18
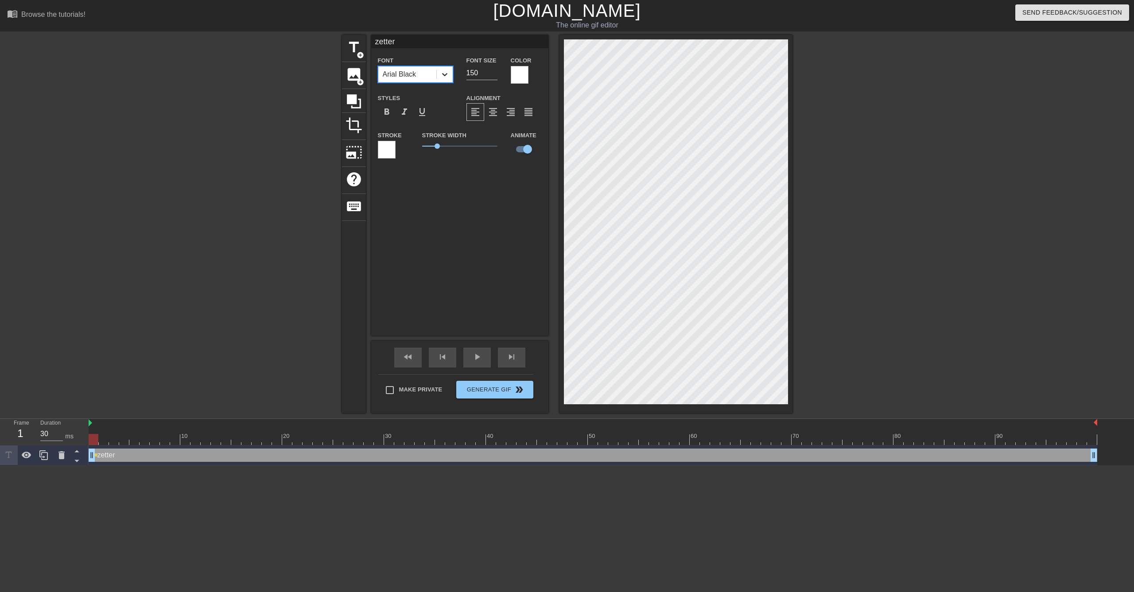
click at [443, 75] on icon at bounding box center [444, 74] width 5 height 3
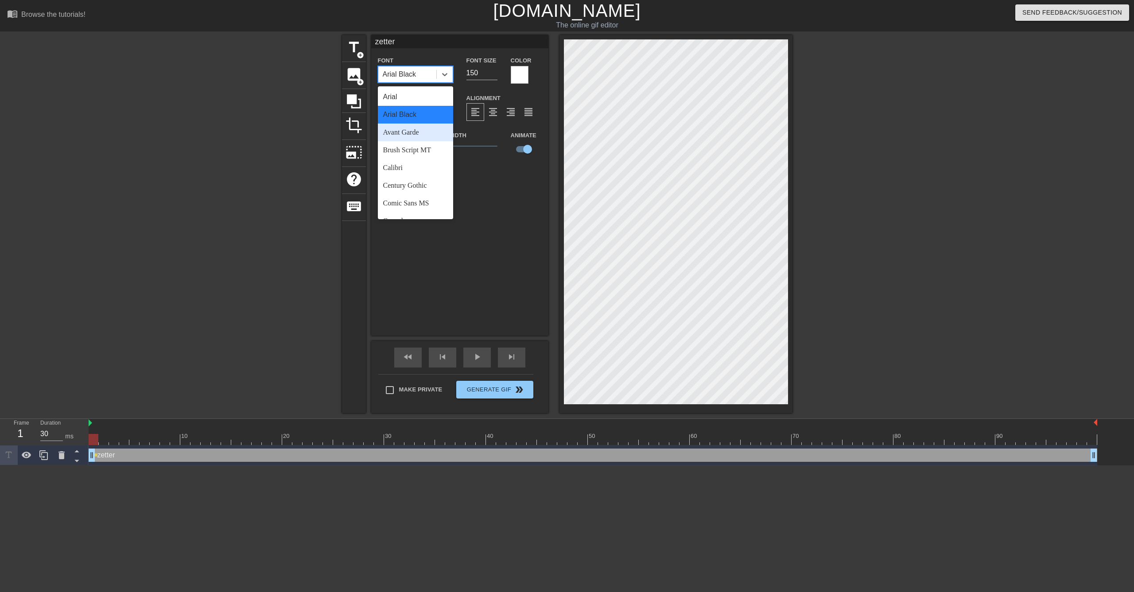
click at [422, 135] on div "Avant Garde" at bounding box center [415, 133] width 75 height 18
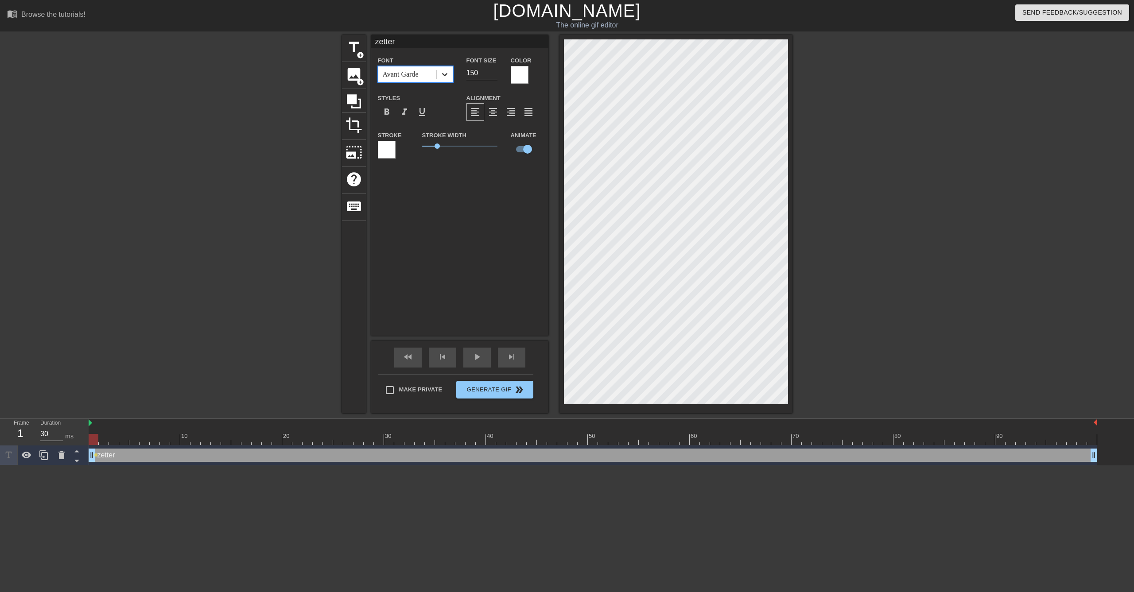
click at [448, 72] on icon at bounding box center [444, 74] width 9 height 9
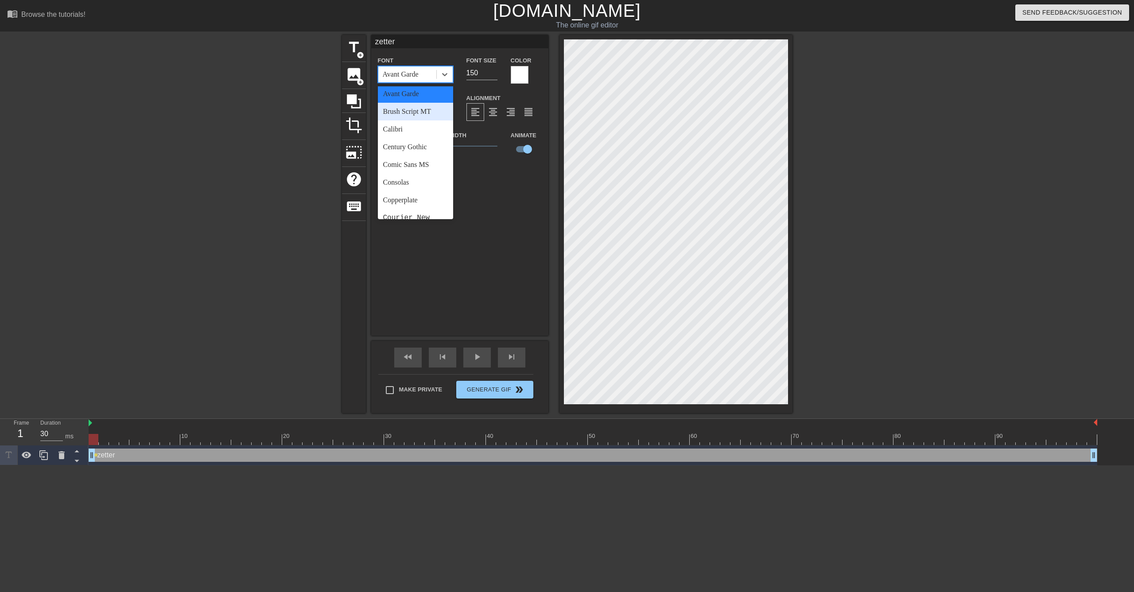
scroll to position [44, 0]
click at [419, 160] on div "Comic Sans MS" at bounding box center [415, 159] width 75 height 18
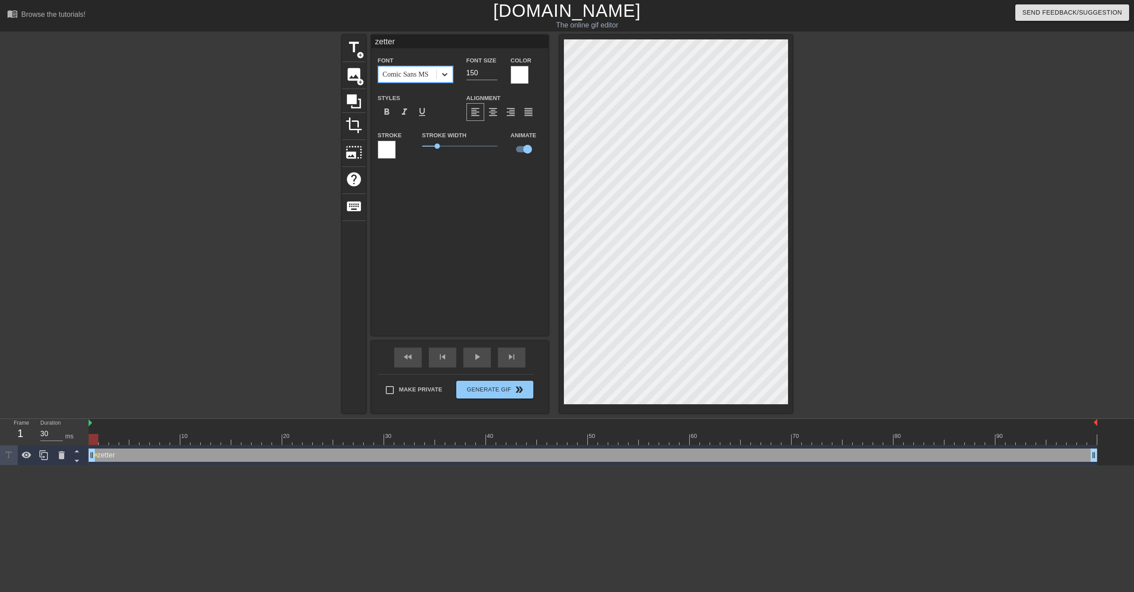
click at [447, 74] on icon at bounding box center [444, 74] width 5 height 3
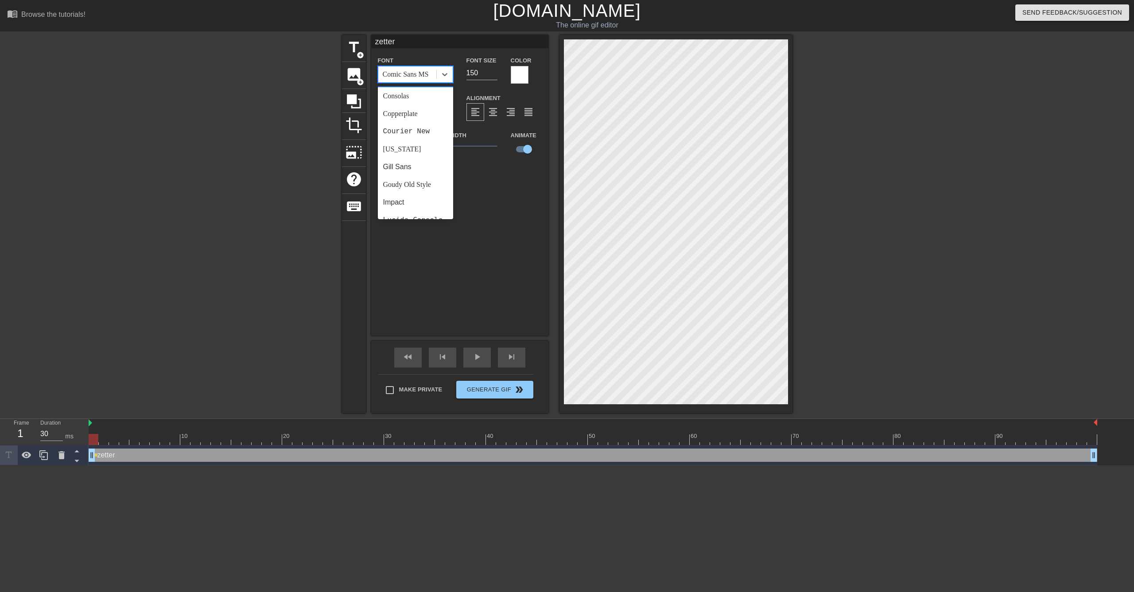
scroll to position [133, 0]
click at [423, 107] on div "Copperplate" at bounding box center [415, 106] width 75 height 18
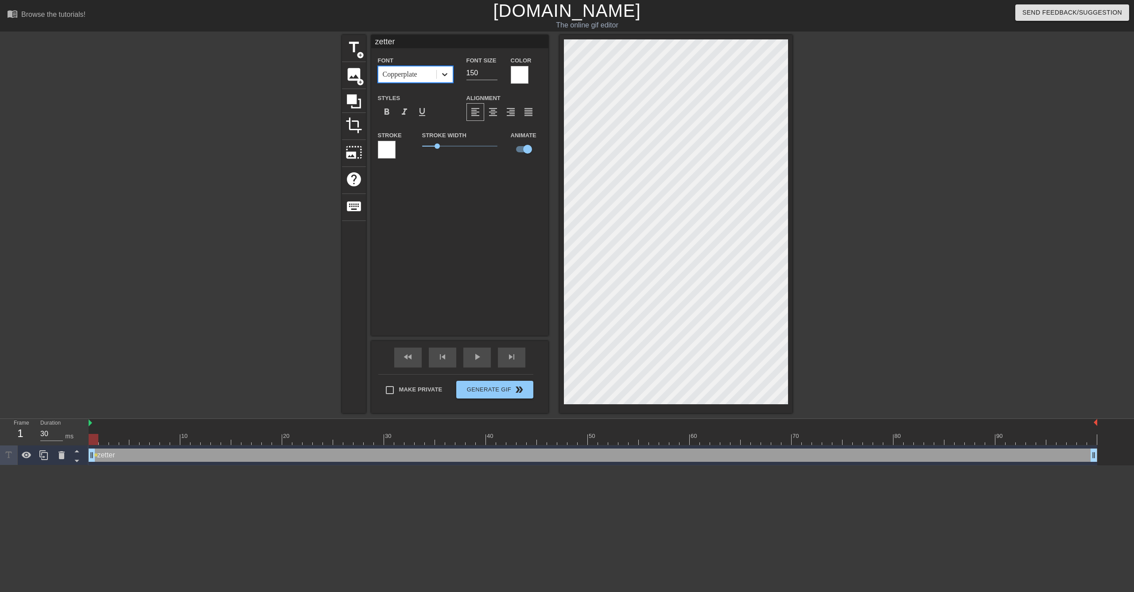
click at [446, 82] on div at bounding box center [445, 74] width 16 height 16
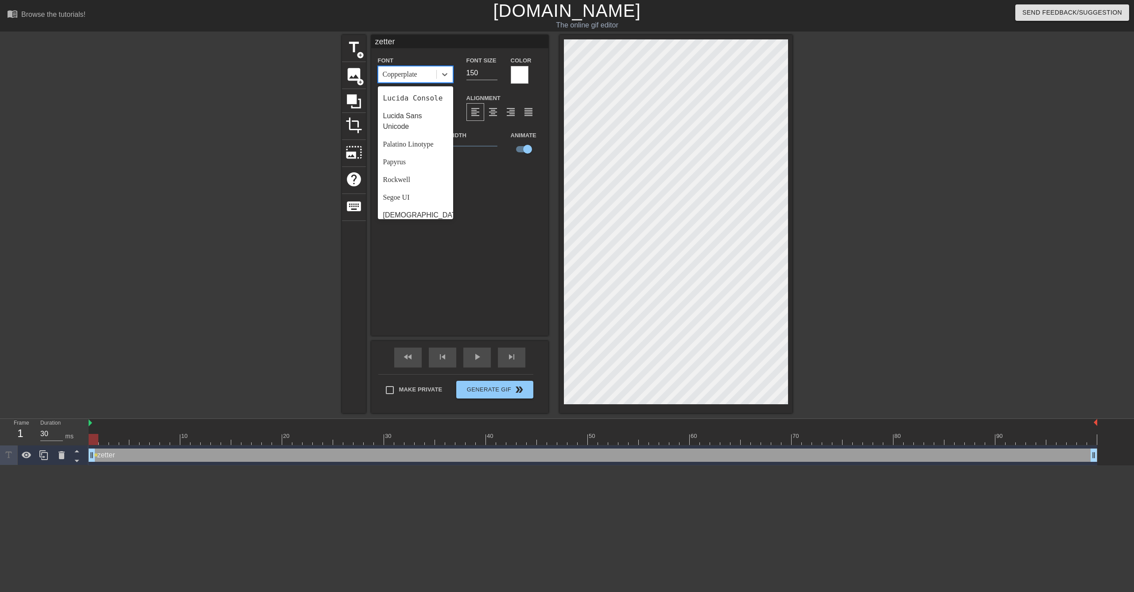
scroll to position [266, 0]
click at [426, 134] on div "Palatino Linotype" at bounding box center [415, 125] width 75 height 18
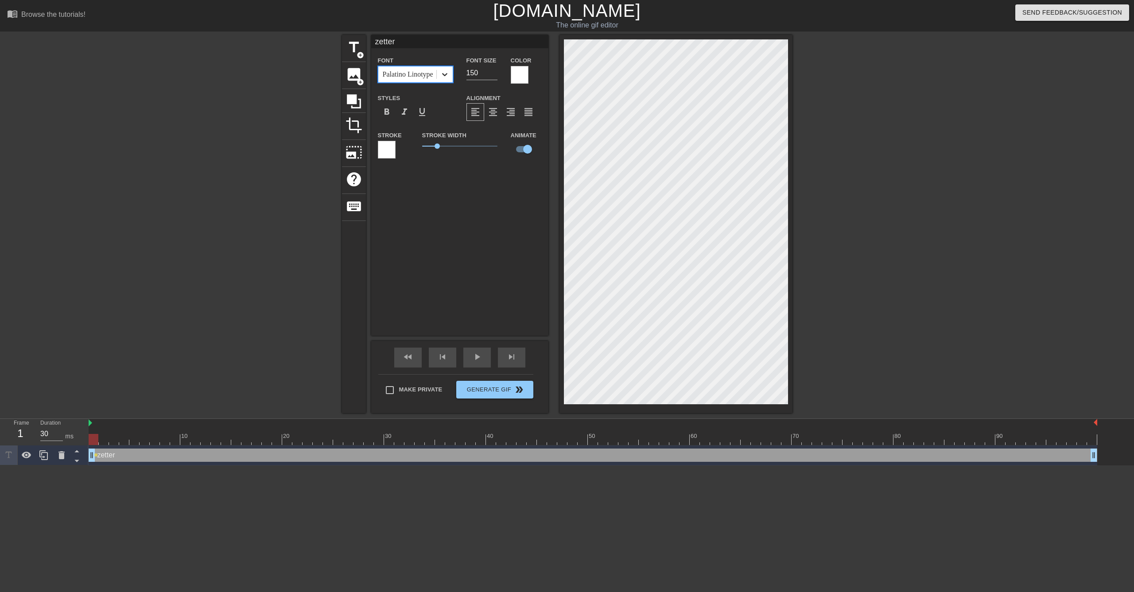
click at [446, 79] on icon at bounding box center [444, 74] width 9 height 9
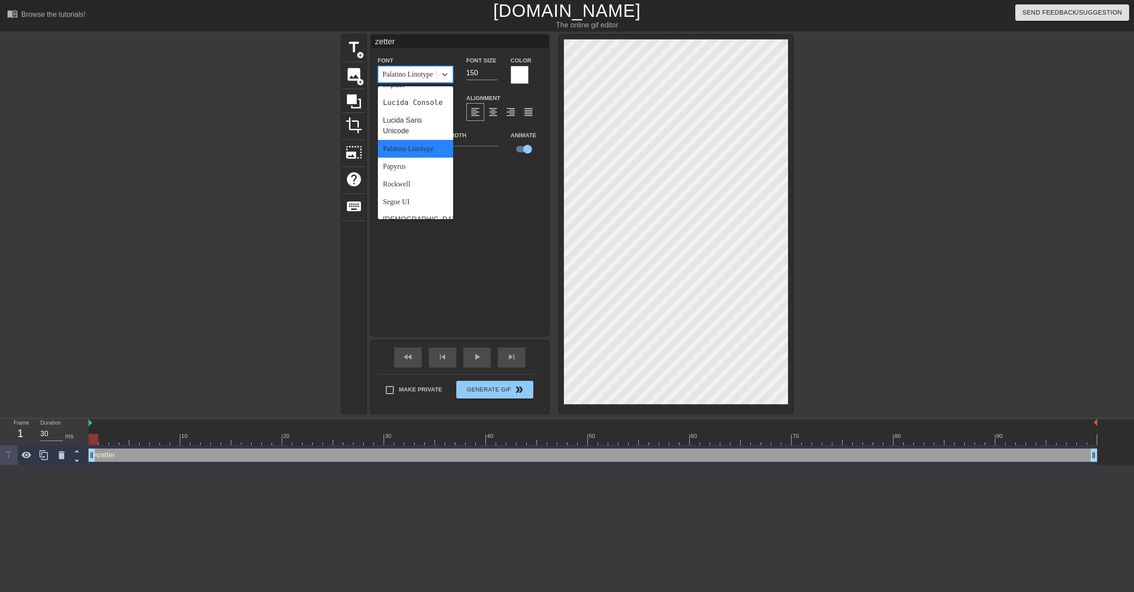
scroll to position [310, 0]
click at [418, 111] on div "Papyrus" at bounding box center [415, 102] width 75 height 18
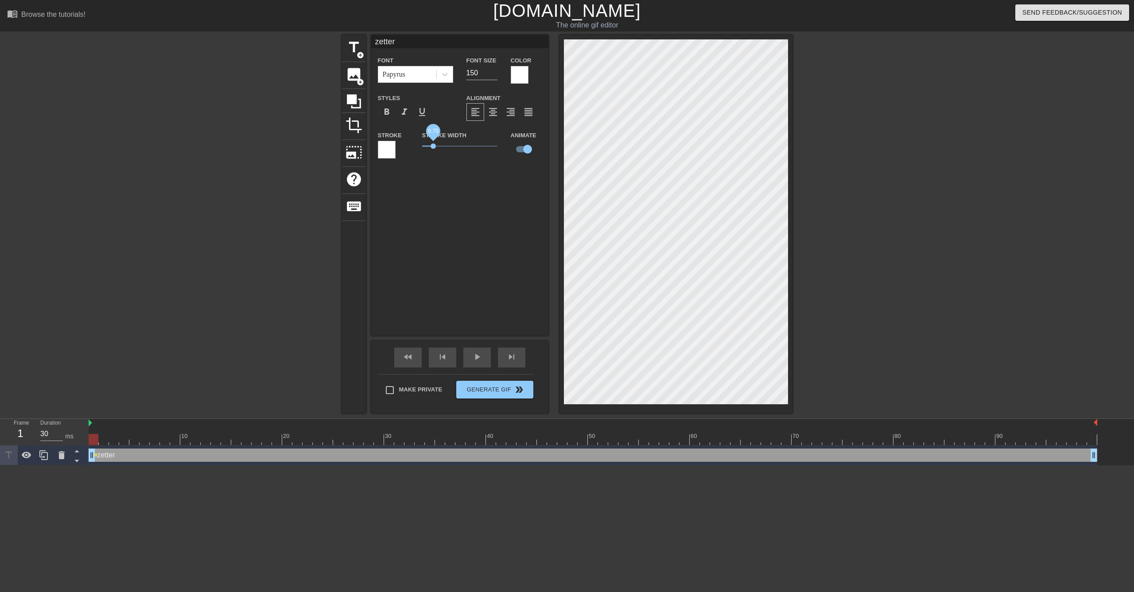
click at [433, 149] on span "0.75" at bounding box center [432, 145] width 5 height 5
click at [386, 109] on span "format_bold" at bounding box center [386, 112] width 11 height 11
click at [386, 111] on span "format_bold" at bounding box center [386, 112] width 11 height 11
click at [404, 114] on span "format_italic" at bounding box center [404, 112] width 11 height 11
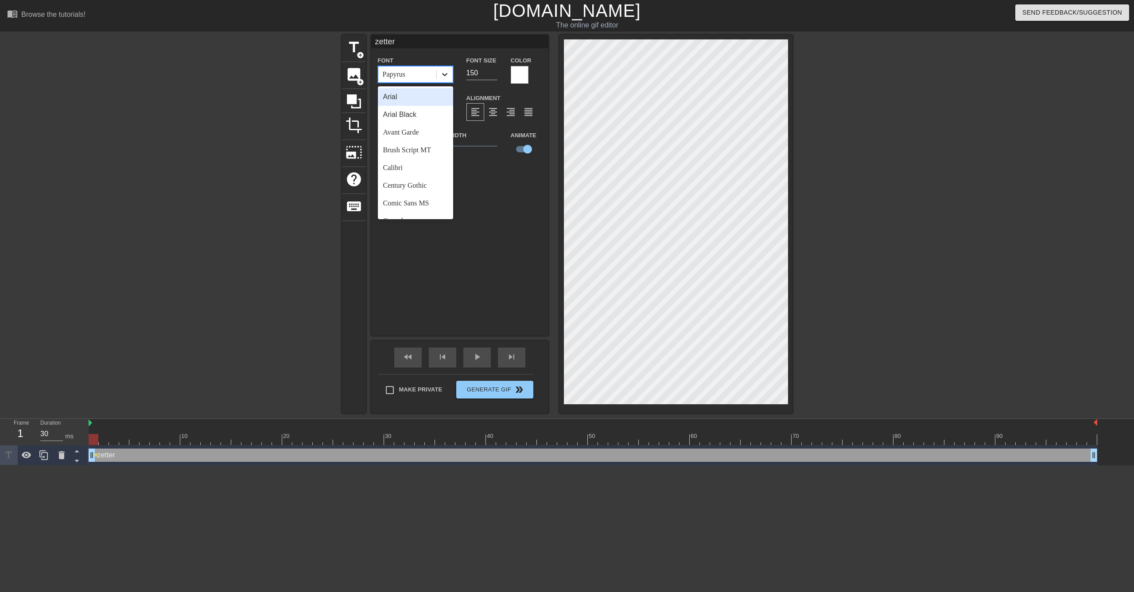
click at [441, 71] on icon at bounding box center [444, 74] width 9 height 9
click at [420, 160] on div "Calibri" at bounding box center [415, 168] width 75 height 18
click at [448, 71] on icon at bounding box center [444, 74] width 9 height 9
click at [422, 109] on div "Arial Black" at bounding box center [415, 115] width 75 height 18
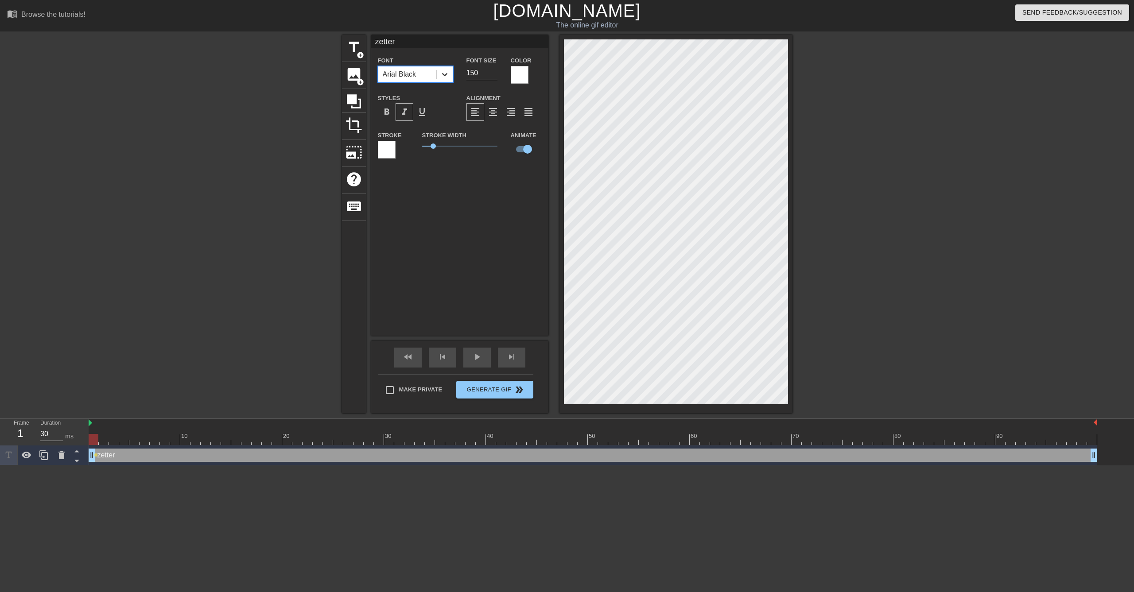
click at [442, 72] on icon at bounding box center [444, 74] width 9 height 9
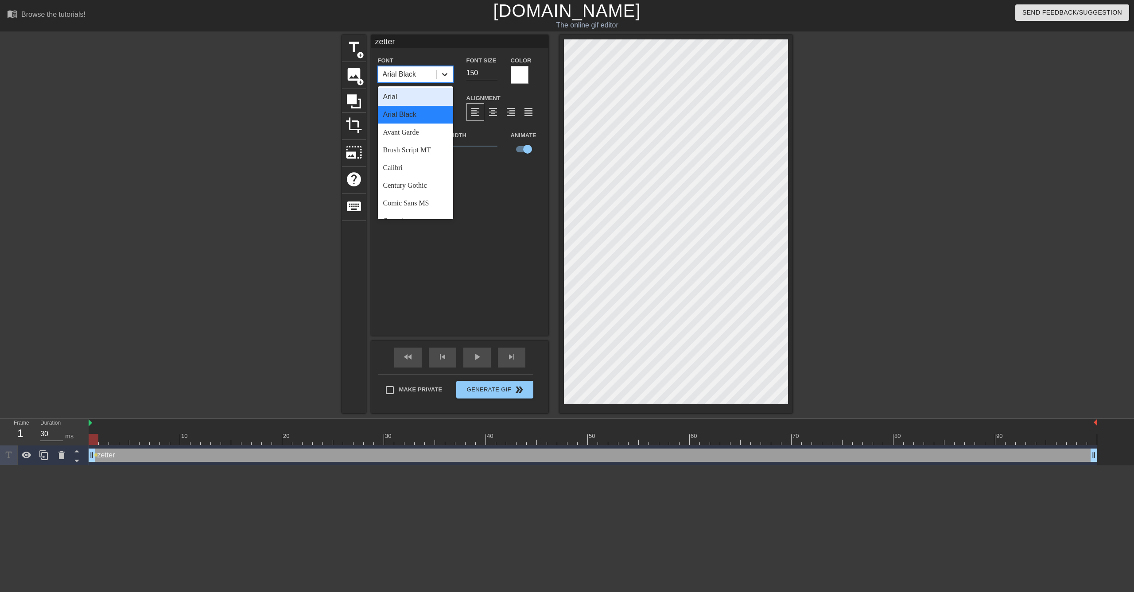
click at [442, 72] on icon at bounding box center [444, 74] width 9 height 9
click at [442, 74] on icon at bounding box center [444, 74] width 5 height 3
click at [421, 92] on div "Arial" at bounding box center [415, 97] width 75 height 18
click at [450, 73] on div at bounding box center [445, 74] width 16 height 16
click at [419, 189] on div "Century Gothic" at bounding box center [415, 186] width 75 height 18
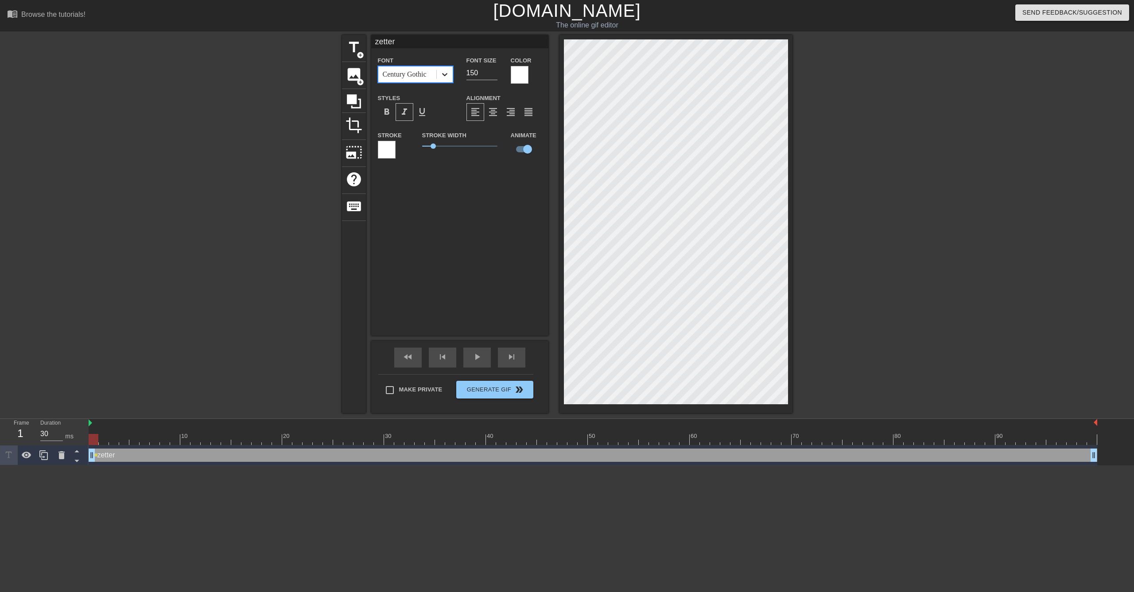
click at [443, 77] on icon at bounding box center [444, 74] width 9 height 9
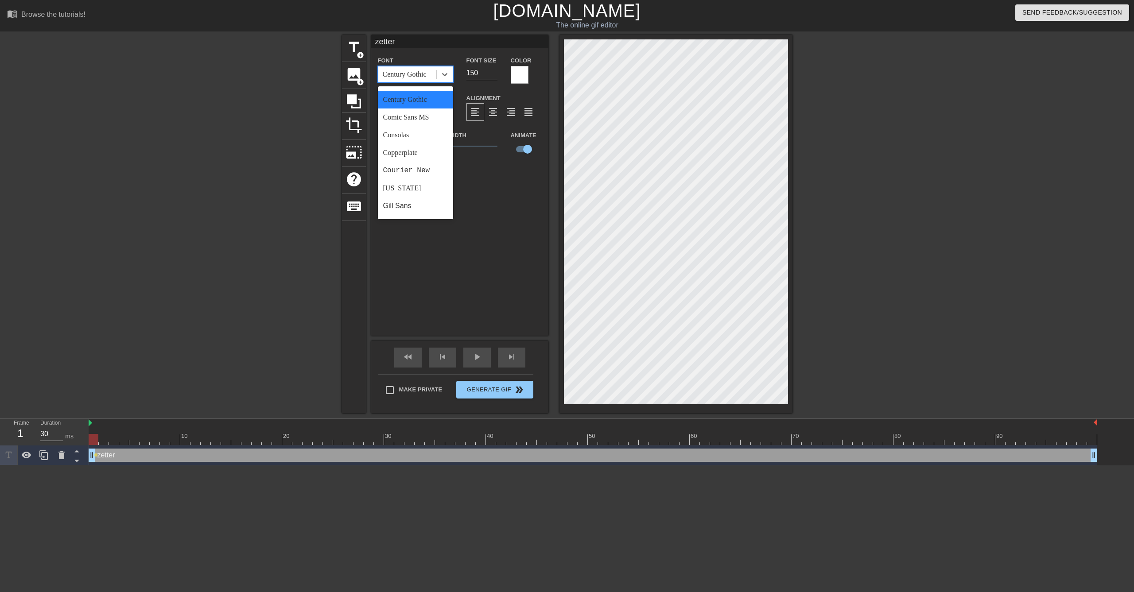
scroll to position [89, 0]
click at [421, 168] on div "Courier New" at bounding box center [415, 168] width 75 height 18
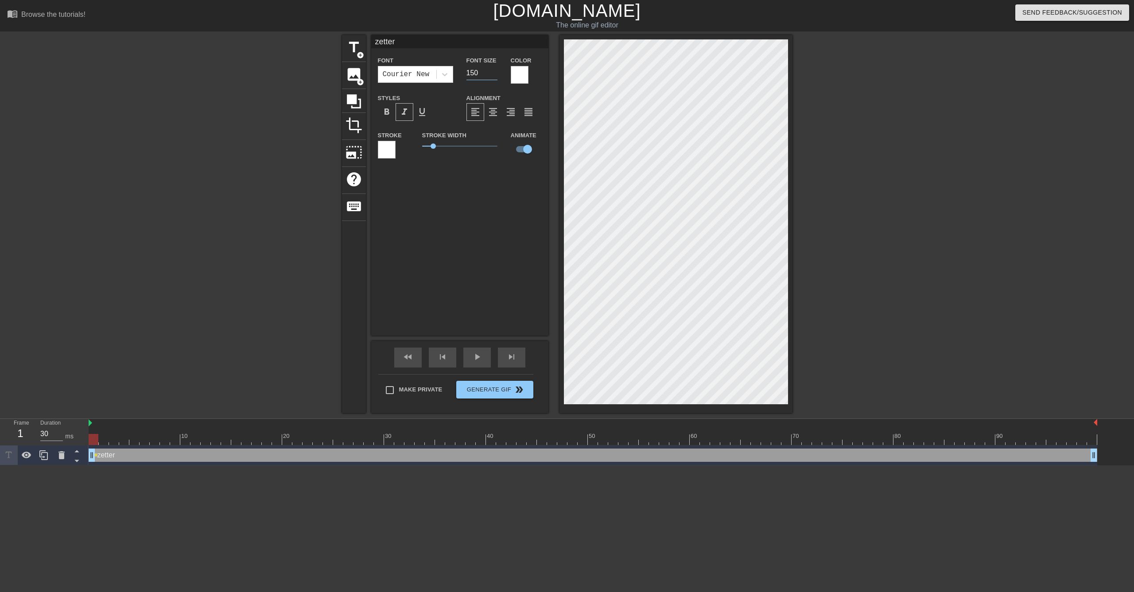
drag, startPoint x: 479, startPoint y: 72, endPoint x: 459, endPoint y: 77, distance: 20.9
click at [459, 77] on div "Font Courier New Font Size 150 Color" at bounding box center [459, 69] width 177 height 29
type input "100"
click at [880, 230] on div at bounding box center [869, 168] width 133 height 266
click at [479, 354] on span "play_arrow" at bounding box center [477, 357] width 11 height 11
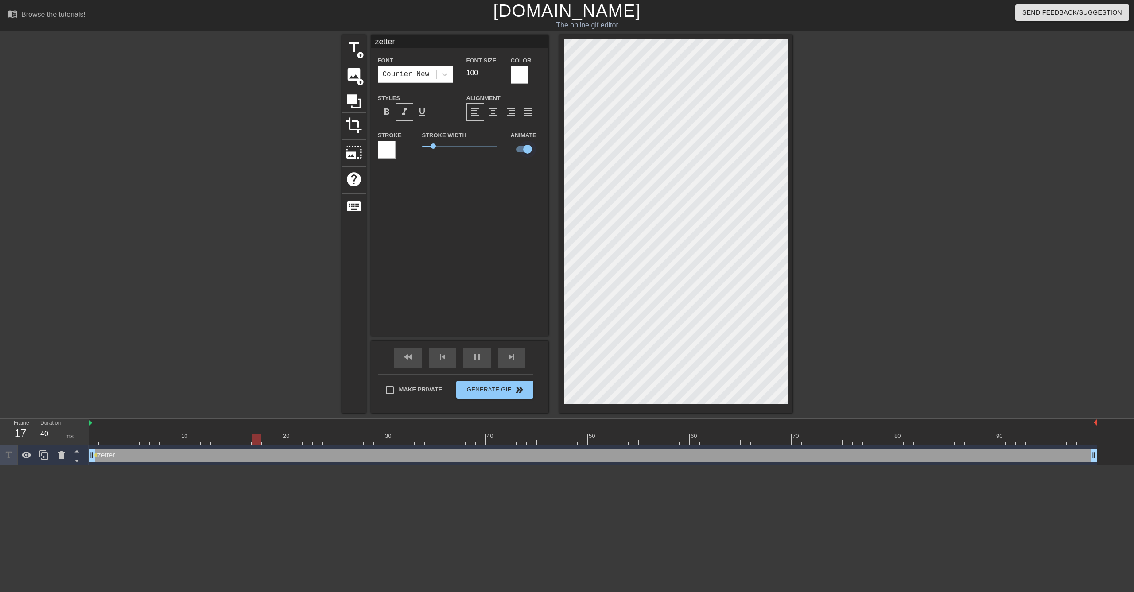
type input "30"
click at [523, 151] on input "checkbox" at bounding box center [527, 149] width 50 height 17
click at [523, 151] on input "checkbox" at bounding box center [519, 149] width 50 height 17
checkbox input "true"
click at [493, 115] on span "format_align_center" at bounding box center [493, 112] width 11 height 11
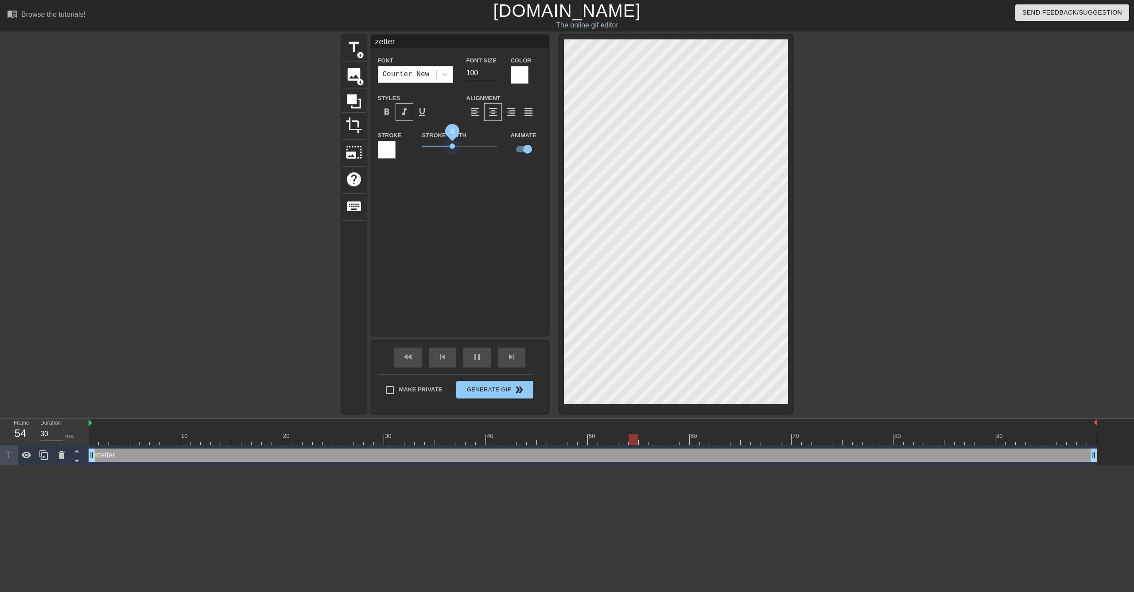
drag, startPoint x: 433, startPoint y: 147, endPoint x: 452, endPoint y: 155, distance: 20.6
click at [452, 155] on div "Stroke Width 2" at bounding box center [459, 148] width 89 height 37
click at [513, 70] on div at bounding box center [520, 75] width 18 height 18
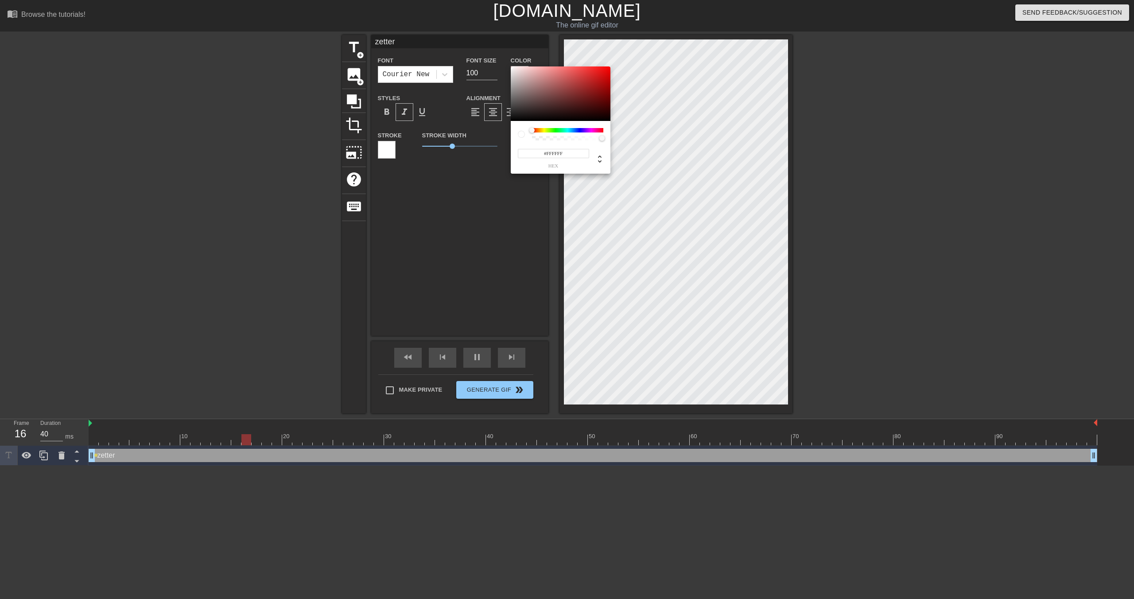
type input "30"
type input "255"
type input "0.15"
drag, startPoint x: 601, startPoint y: 138, endPoint x: 543, endPoint y: 139, distance: 58.5
click at [543, 139] on div at bounding box center [543, 137] width 5 height 5
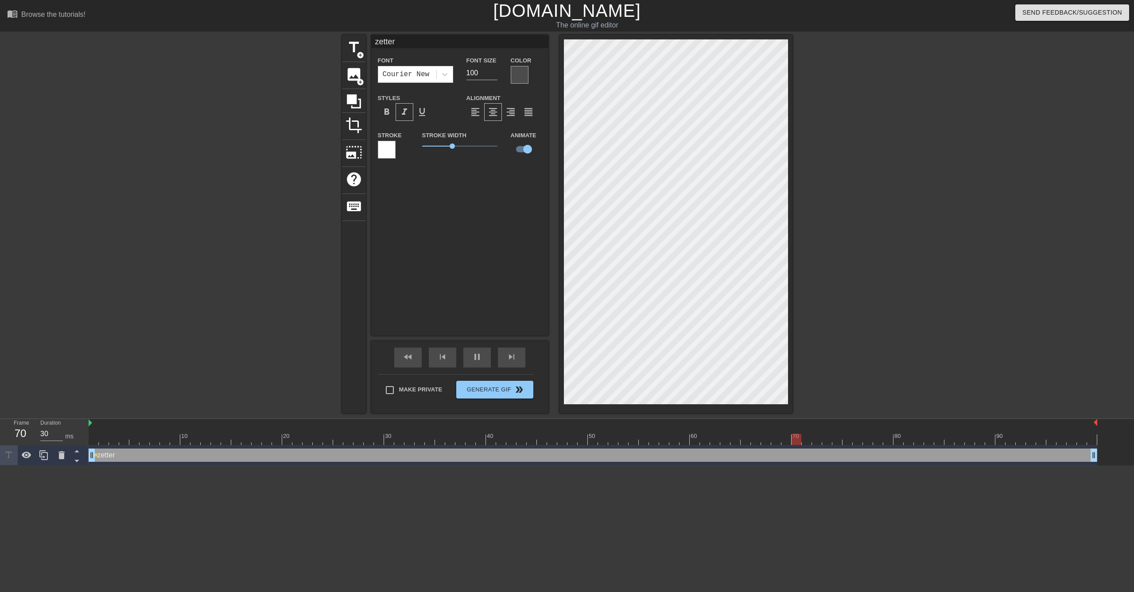
click at [520, 70] on div at bounding box center [520, 75] width 18 height 18
click at [391, 151] on div at bounding box center [387, 150] width 18 height 18
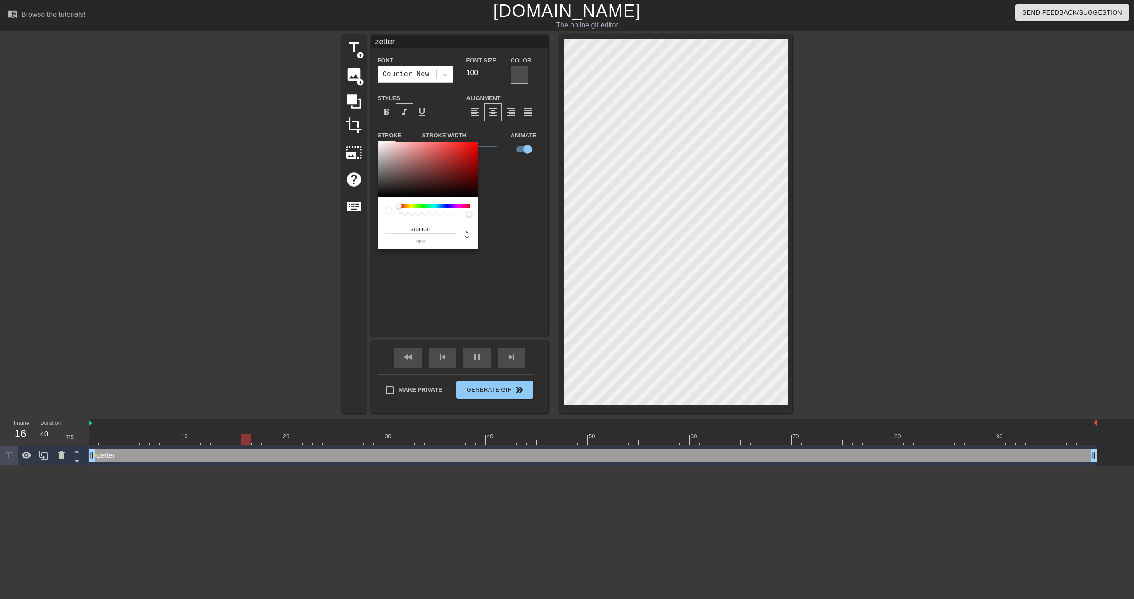
type input "30"
type input "255"
type input "0.24"
type input "30"
type input "0"
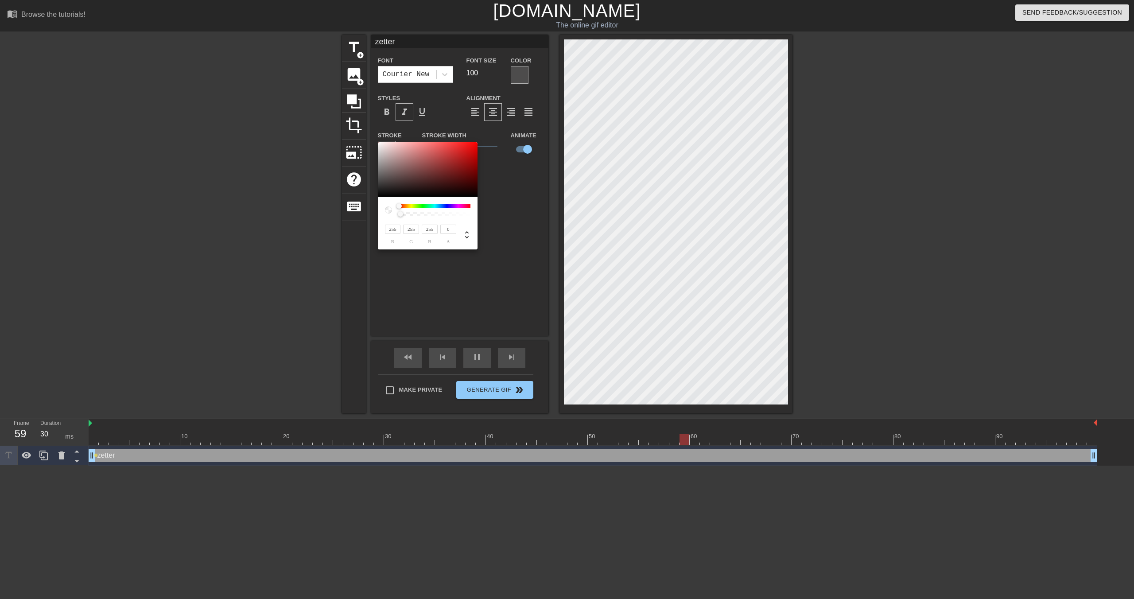
drag, startPoint x: 466, startPoint y: 213, endPoint x: 369, endPoint y: 214, distance: 96.5
click at [369, 214] on div "255 r 255 g 255 b 0 a" at bounding box center [567, 299] width 1134 height 599
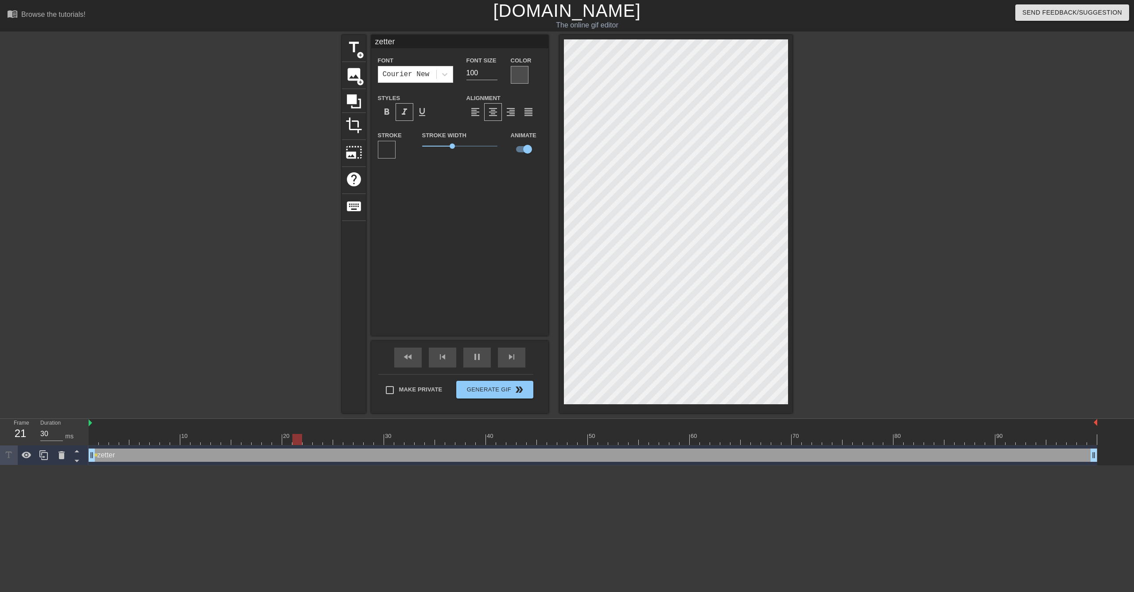
click at [519, 75] on div at bounding box center [520, 75] width 18 height 18
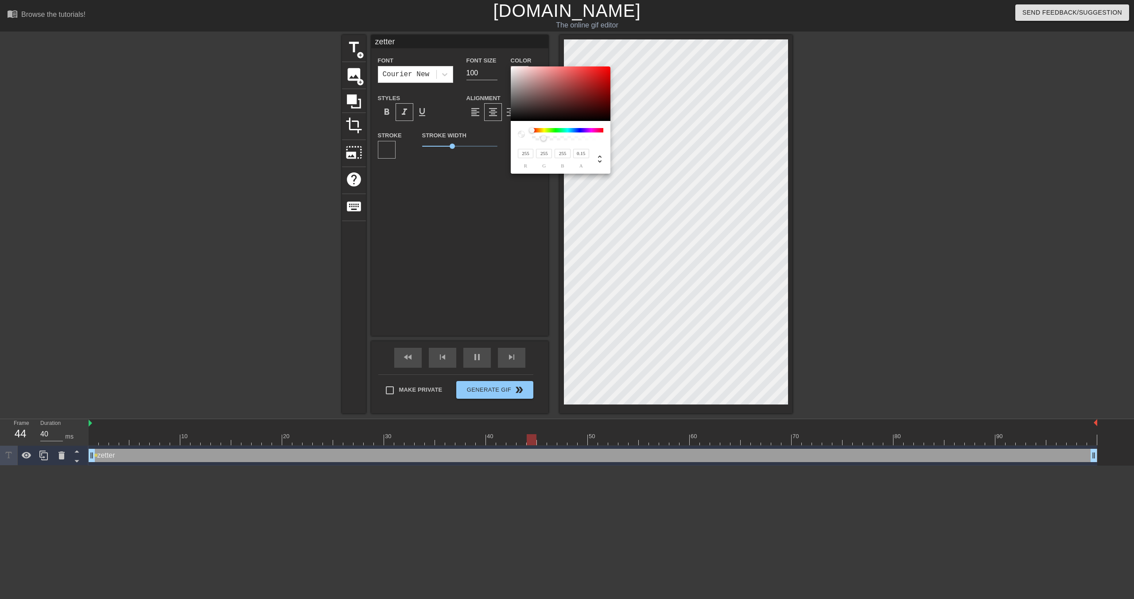
type input "30"
type input "0.62"
type input "30"
type input "0.44"
type input "30"
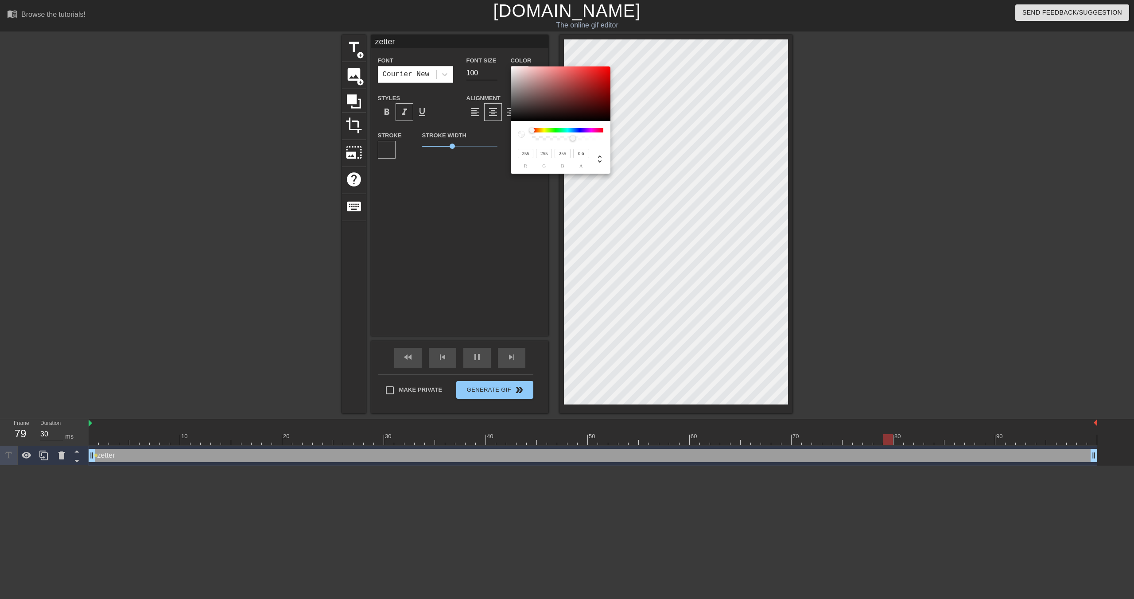
type input "0.61"
type input "40"
type input "0.62"
drag, startPoint x: 542, startPoint y: 139, endPoint x: 575, endPoint y: 138, distance: 33.3
click at [575, 138] on div at bounding box center [575, 137] width 5 height 5
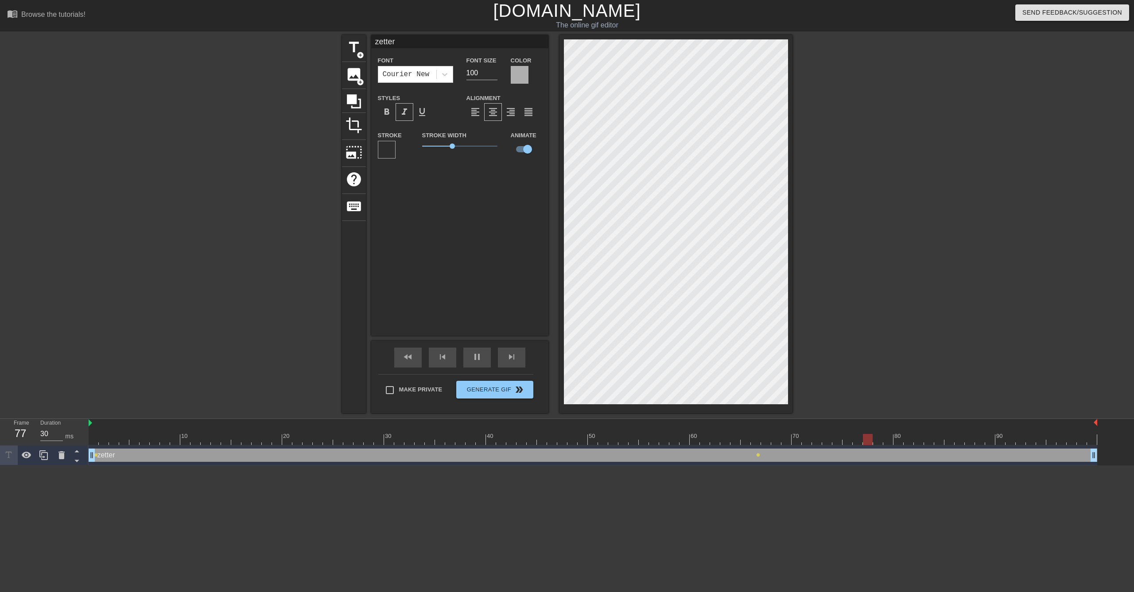
click at [392, 149] on div at bounding box center [387, 150] width 18 height 18
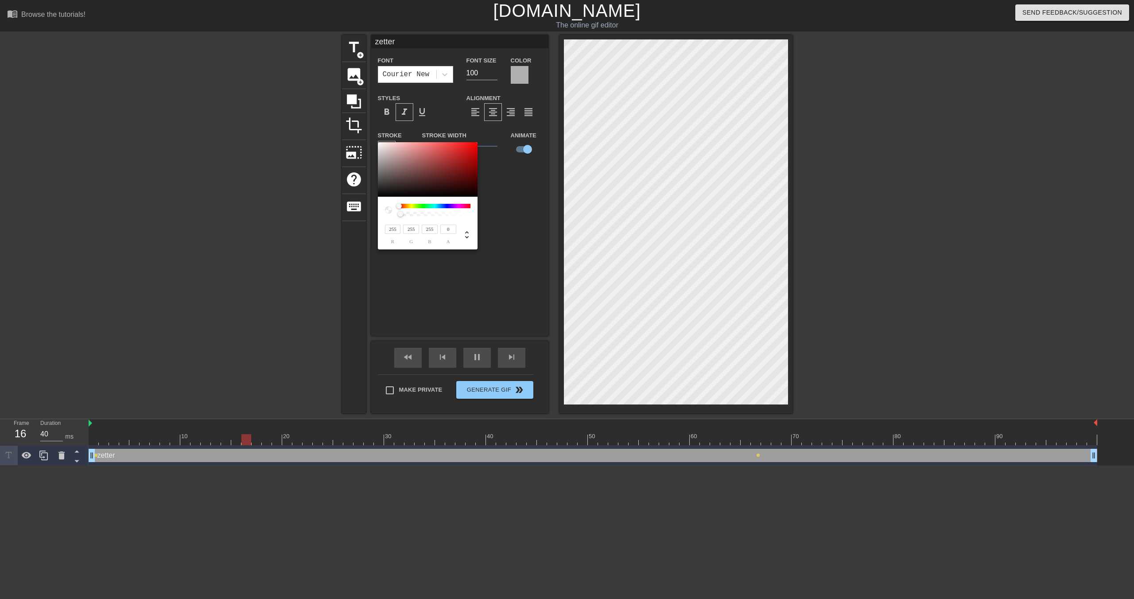
type input "30"
type input "0.45"
type input "40"
type input "0.46"
type input "30"
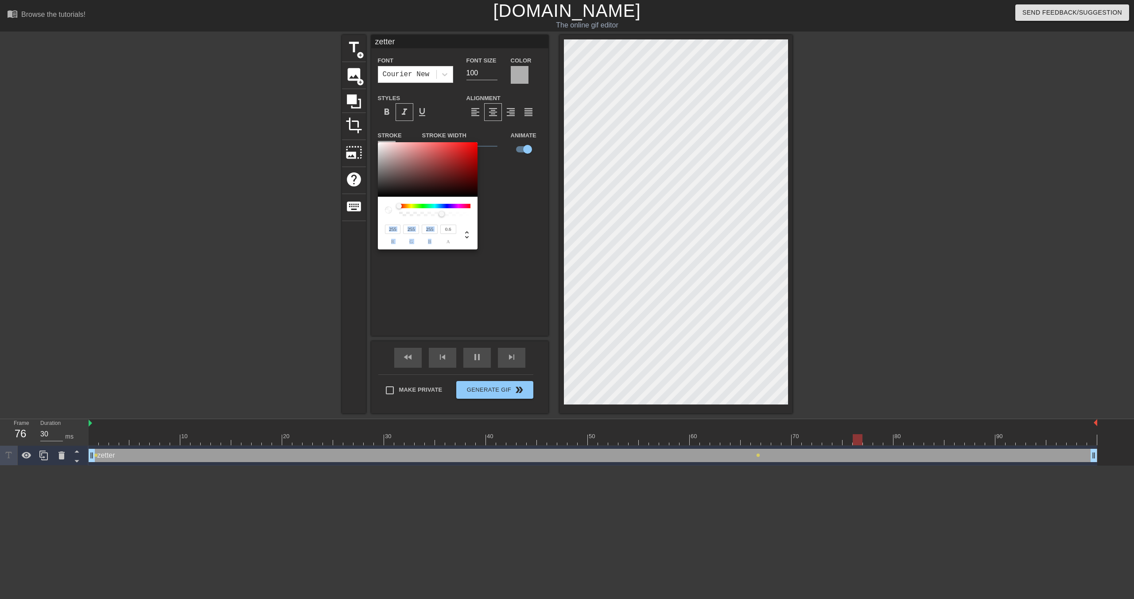
type input "0.61"
type input "30"
type input "0.62"
drag, startPoint x: 401, startPoint y: 216, endPoint x: 442, endPoint y: 217, distance: 41.2
click at [442, 217] on div "255 r 255 g 255 b 0.62 a" at bounding box center [428, 223] width 100 height 53
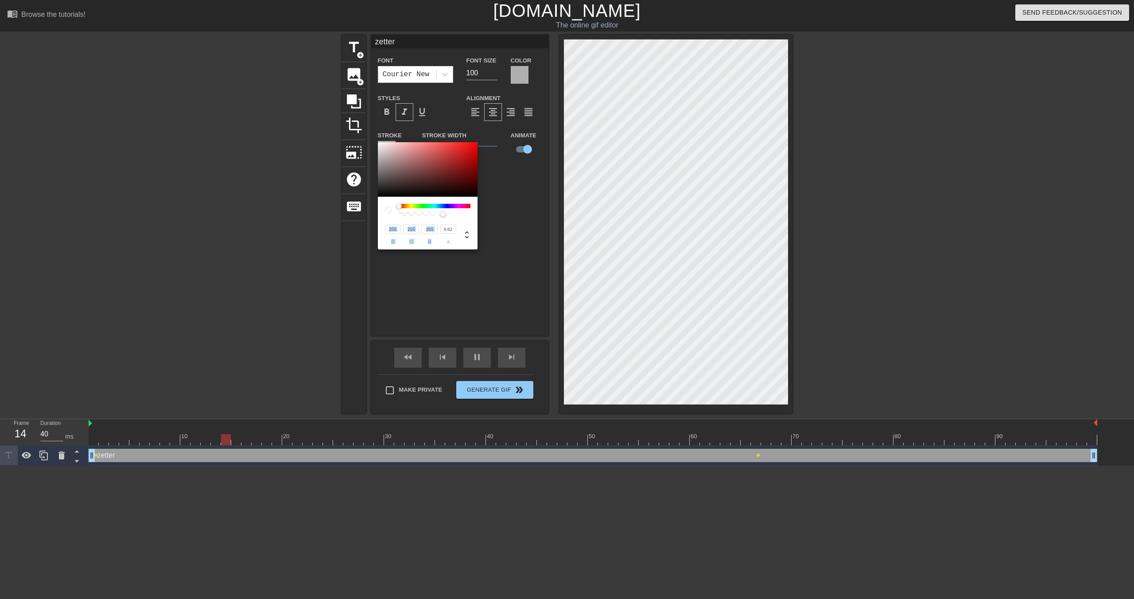
type input "30"
type input "219"
type input "177"
type input "217"
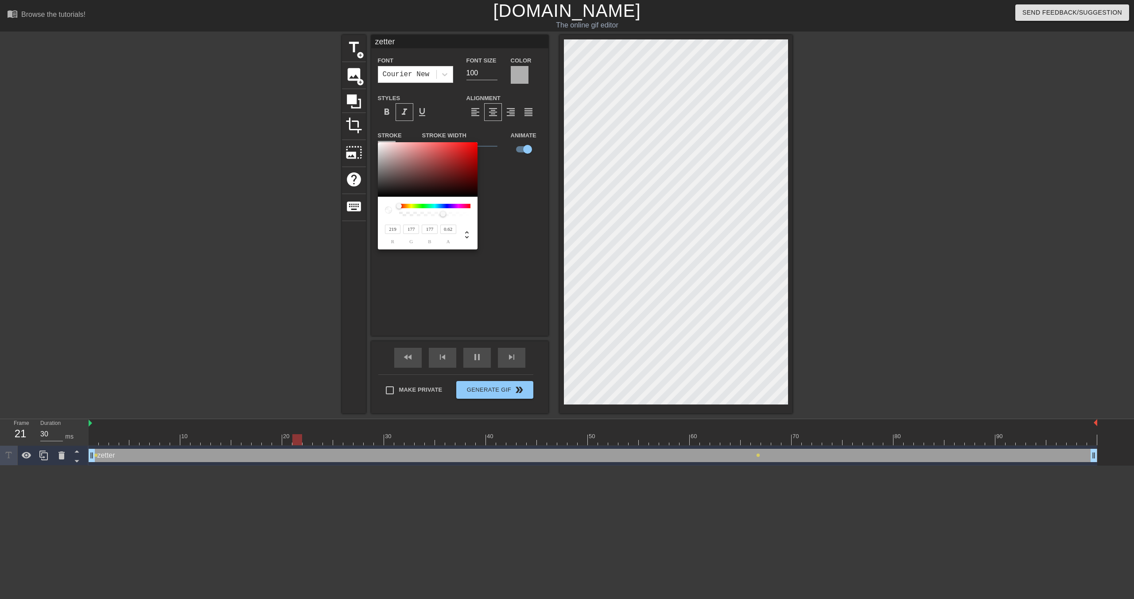
type input "154"
type input "215"
type input "51"
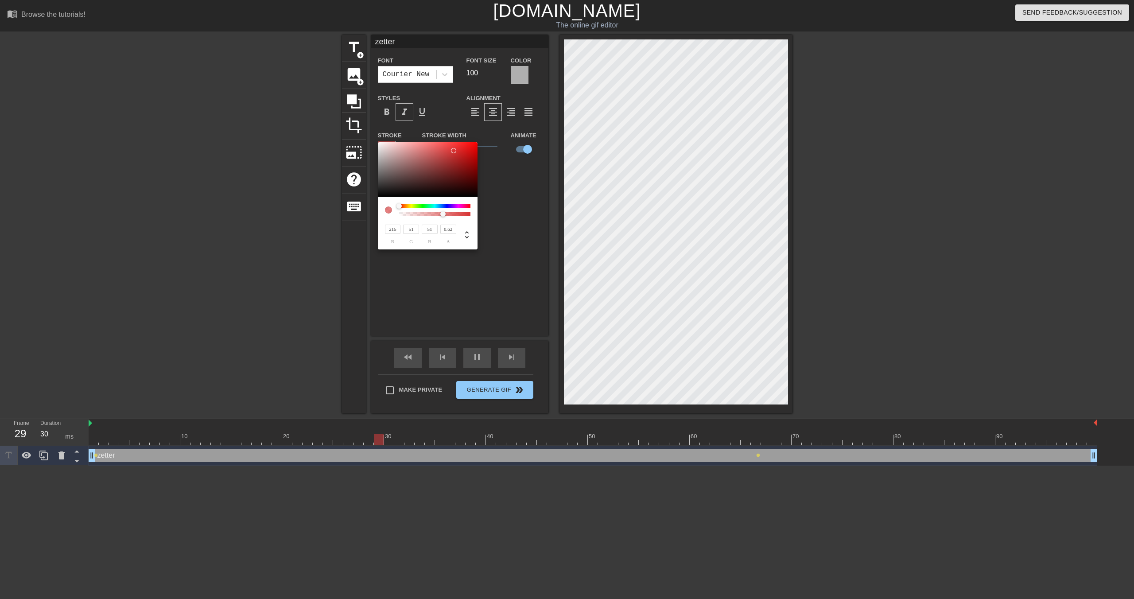
type input "235"
type input "0"
type input "255"
drag, startPoint x: 399, startPoint y: 150, endPoint x: 499, endPoint y: 123, distance: 103.1
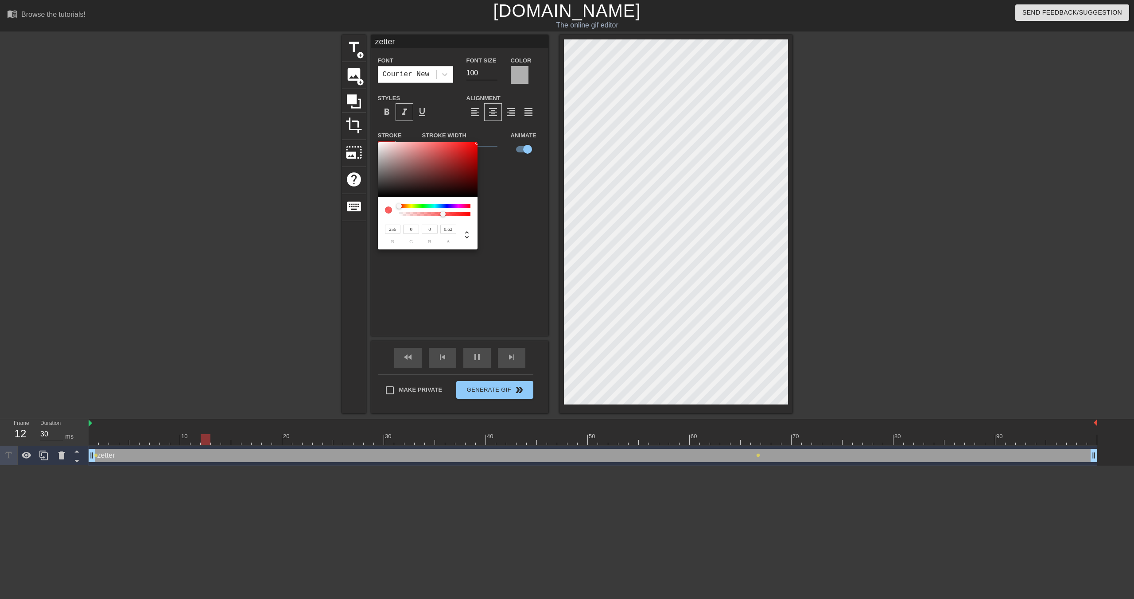
click at [499, 123] on div "255 r 0 g 0 b 0.62 a" at bounding box center [567, 299] width 1134 height 599
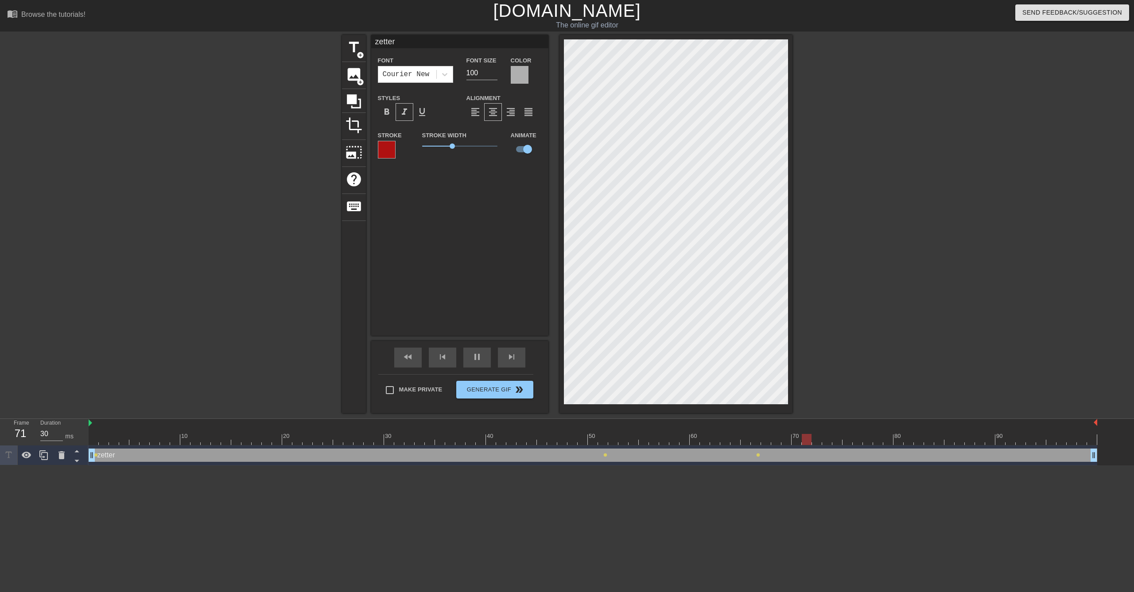
click at [519, 77] on div at bounding box center [520, 75] width 18 height 18
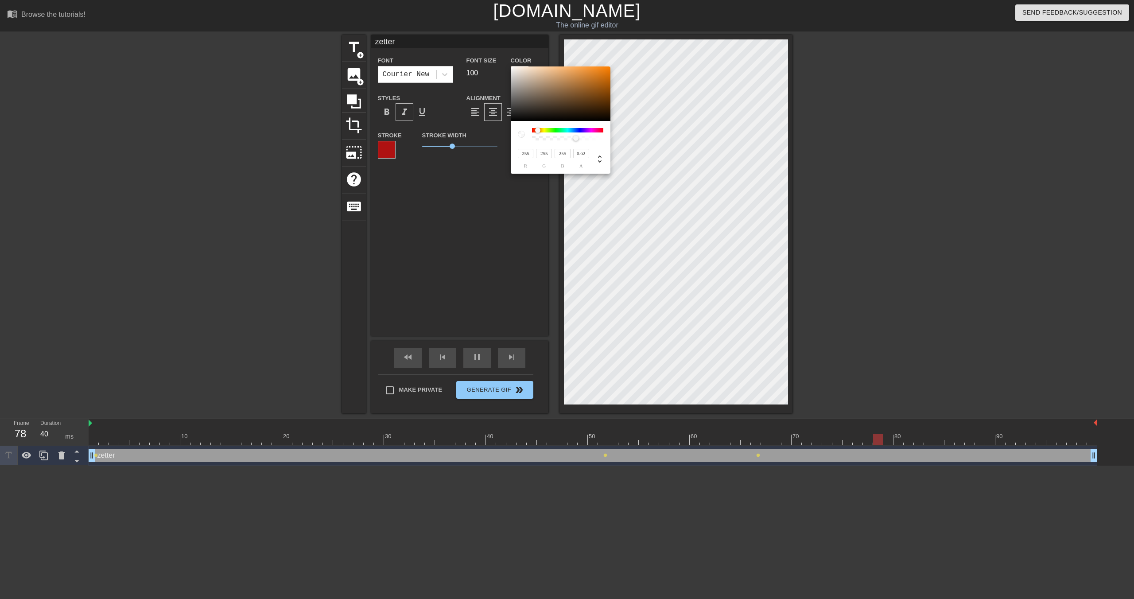
type input "30"
click at [534, 131] on div at bounding box center [534, 130] width 5 height 5
type input "231"
type input "65"
type input "22"
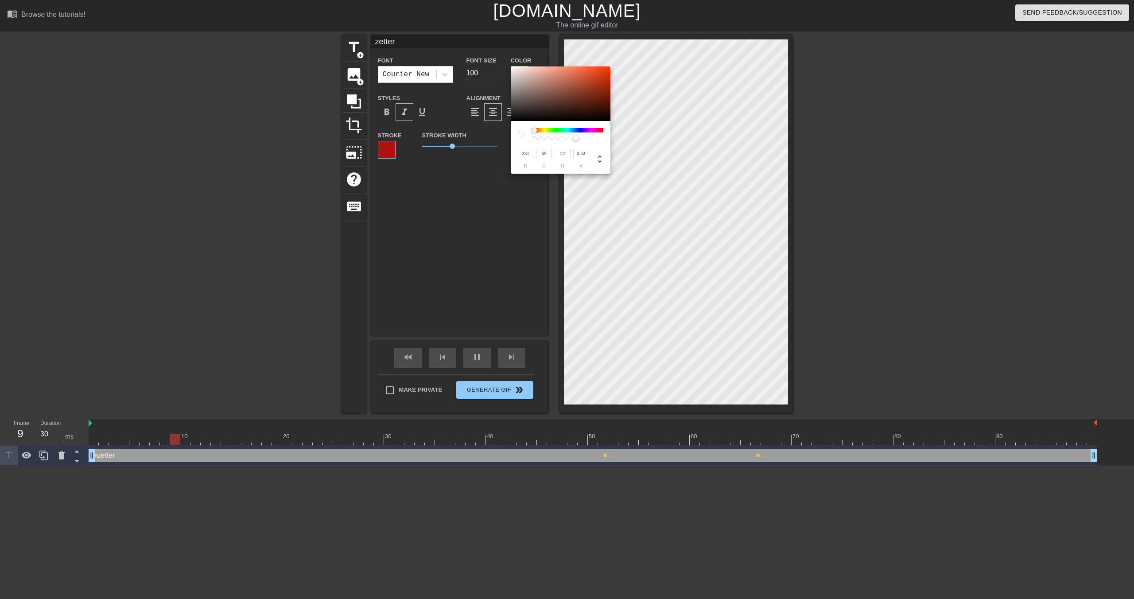
type input "64"
type input "20"
type input "246"
type input "53"
type input "3"
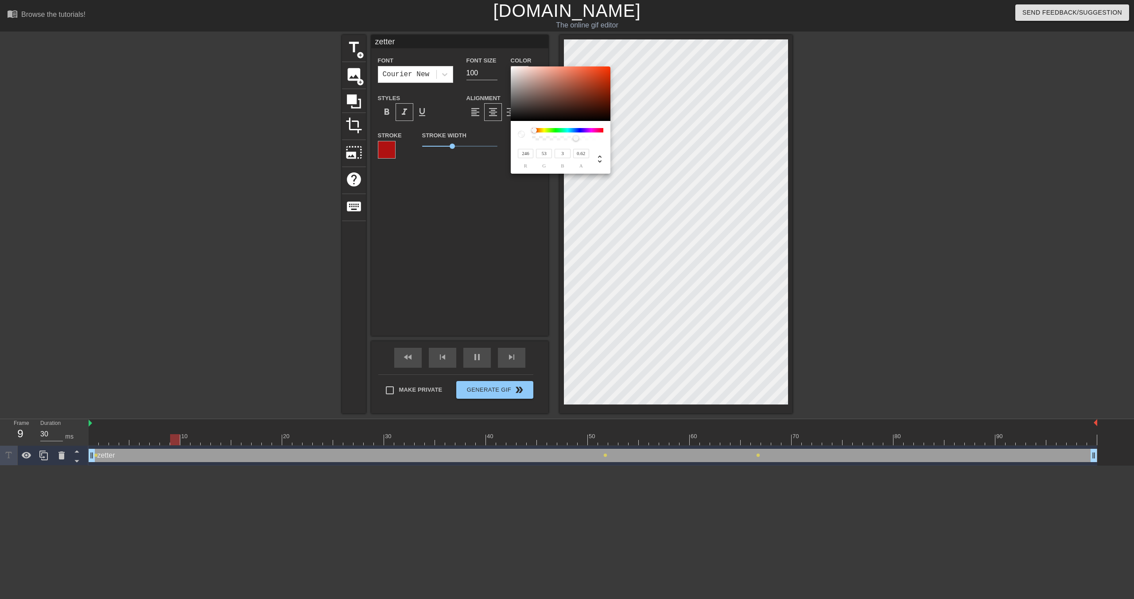
type input "255"
type input "52"
type input "0"
drag, startPoint x: 600, startPoint y: 71, endPoint x: 612, endPoint y: 65, distance: 13.7
click at [612, 65] on div "255 r 52 g 0 b 0.62 a" at bounding box center [567, 299] width 1134 height 599
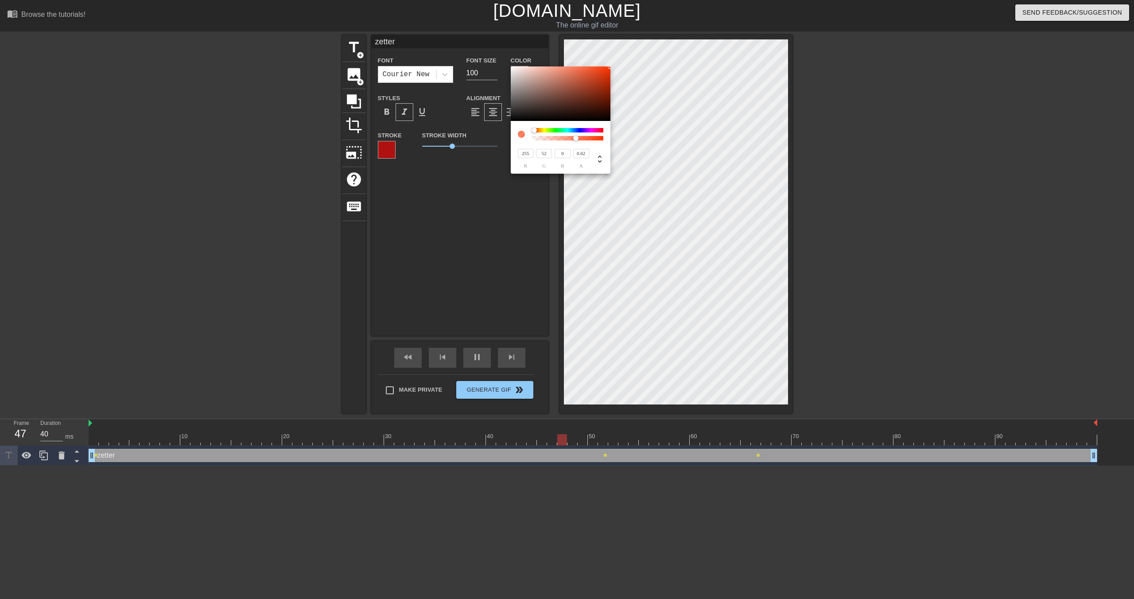
type input "30"
type input "195"
type input "40"
type input "185"
type input "30"
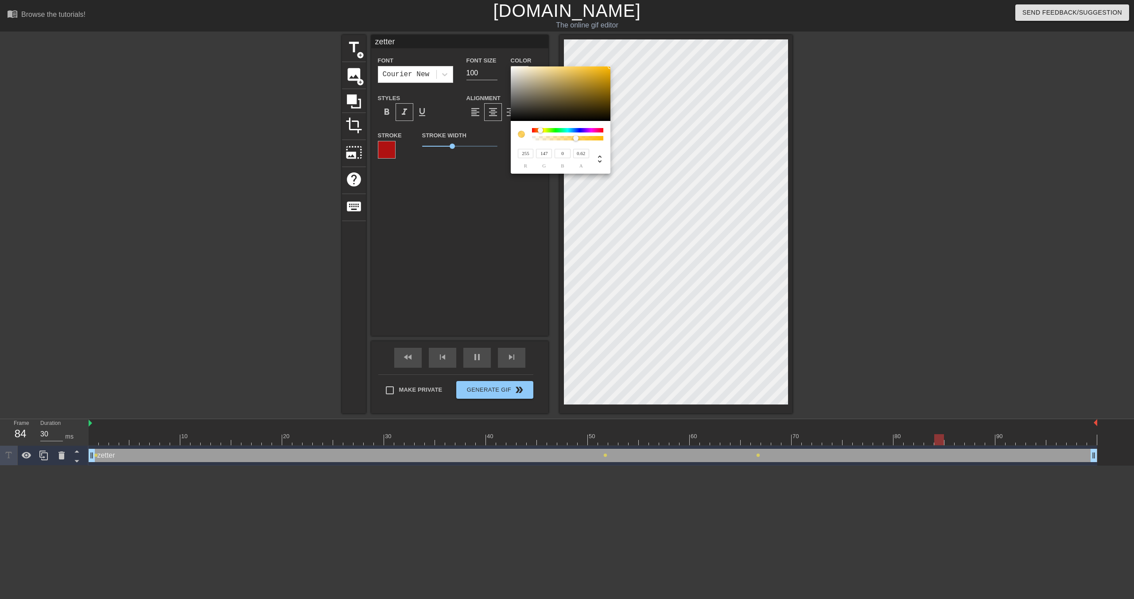
type input "128"
click at [538, 130] on div at bounding box center [537, 130] width 5 height 5
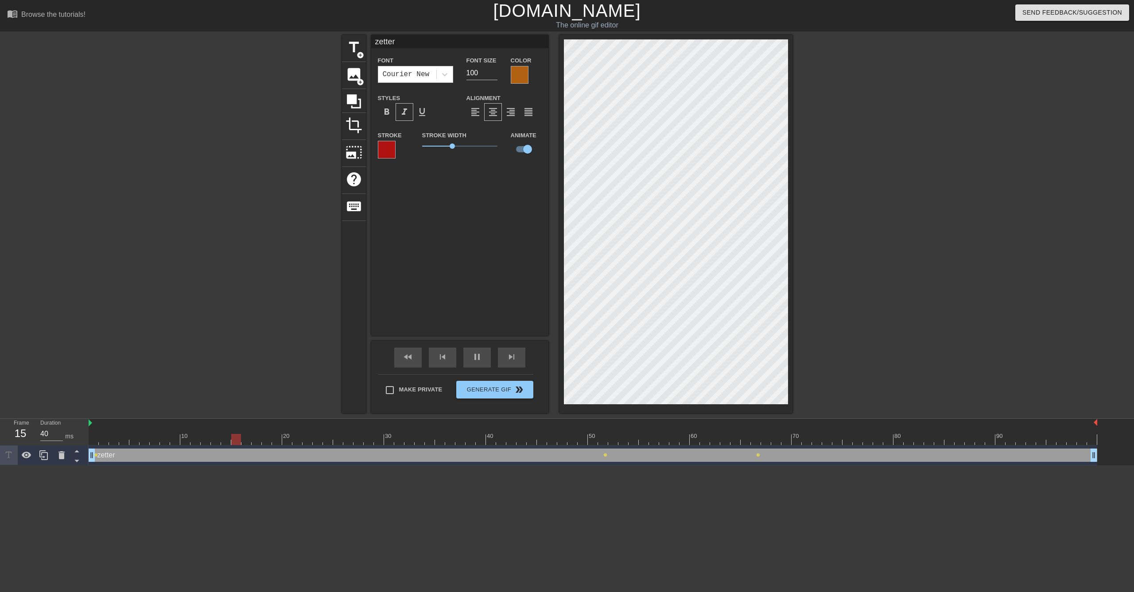
type input "30"
click at [523, 146] on input "checkbox" at bounding box center [527, 149] width 50 height 17
checkbox input "false"
click at [354, 176] on span "help" at bounding box center [353, 179] width 17 height 17
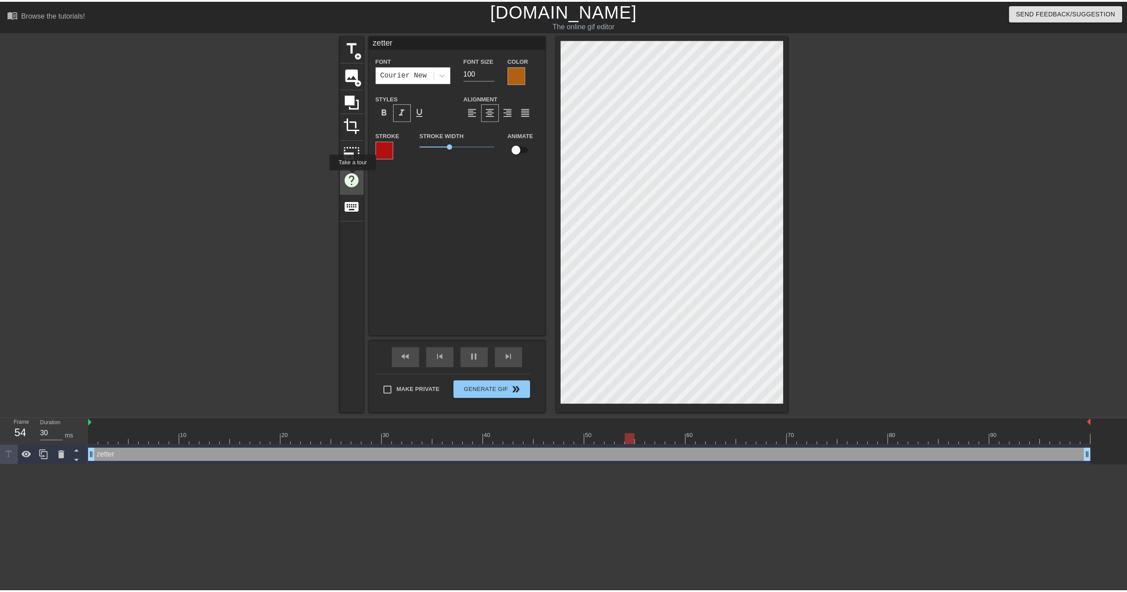
scroll to position [0, 0]
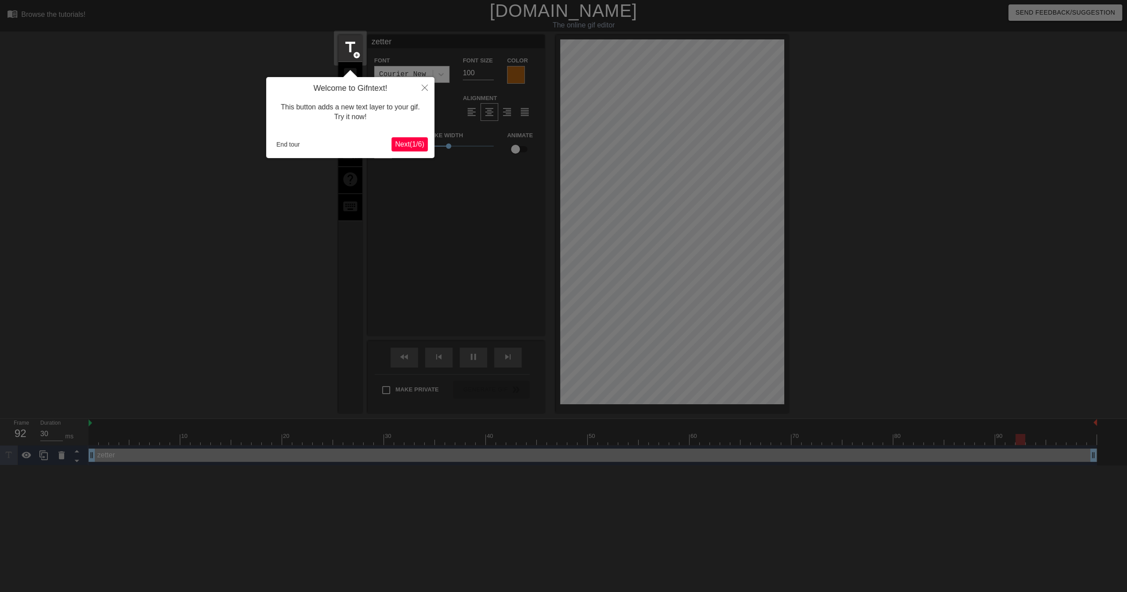
click at [397, 144] on span "Next ( 1 / 6 )" at bounding box center [409, 144] width 29 height 8
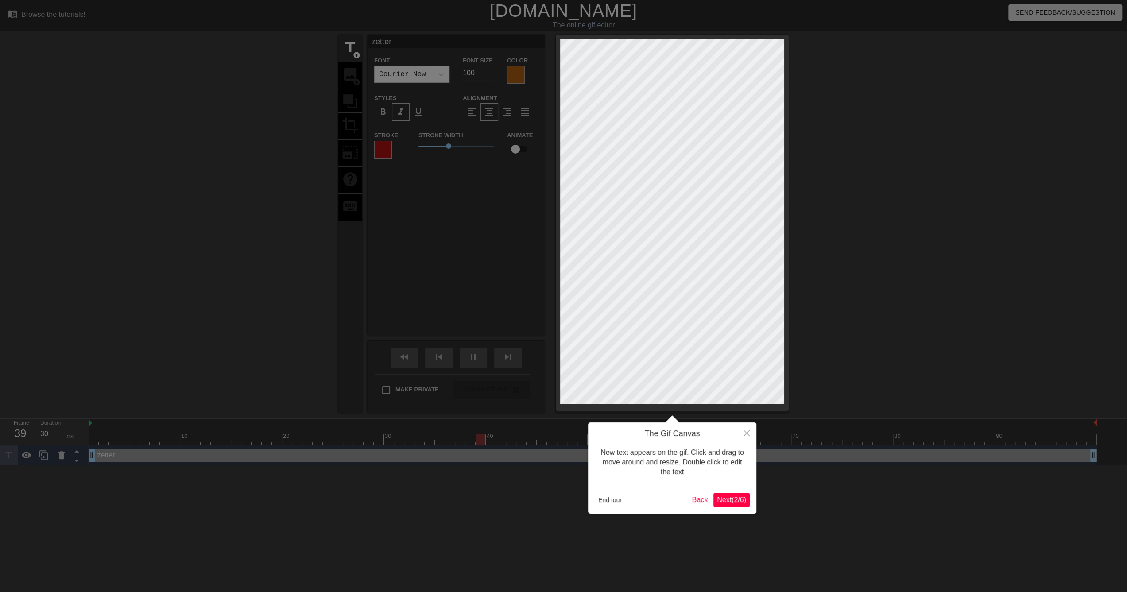
click at [732, 499] on span "Next ( 2 / 6 )" at bounding box center [731, 500] width 29 height 8
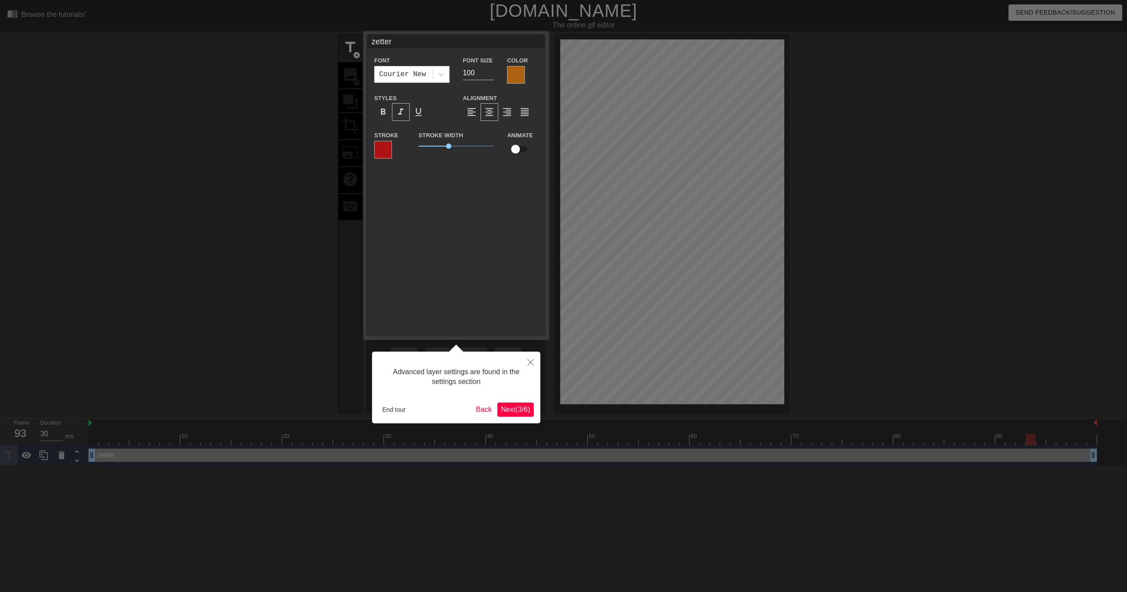
click at [521, 407] on span "Next ( 3 / 6 )" at bounding box center [515, 410] width 29 height 8
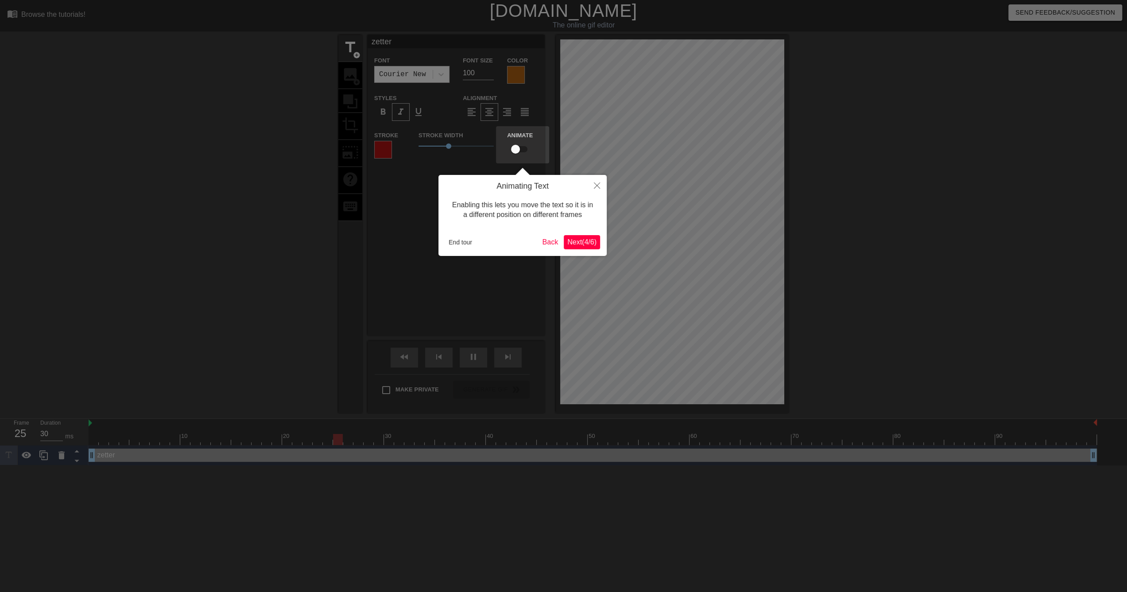
click at [581, 246] on span "Next ( 4 / 6 )" at bounding box center [581, 242] width 29 height 8
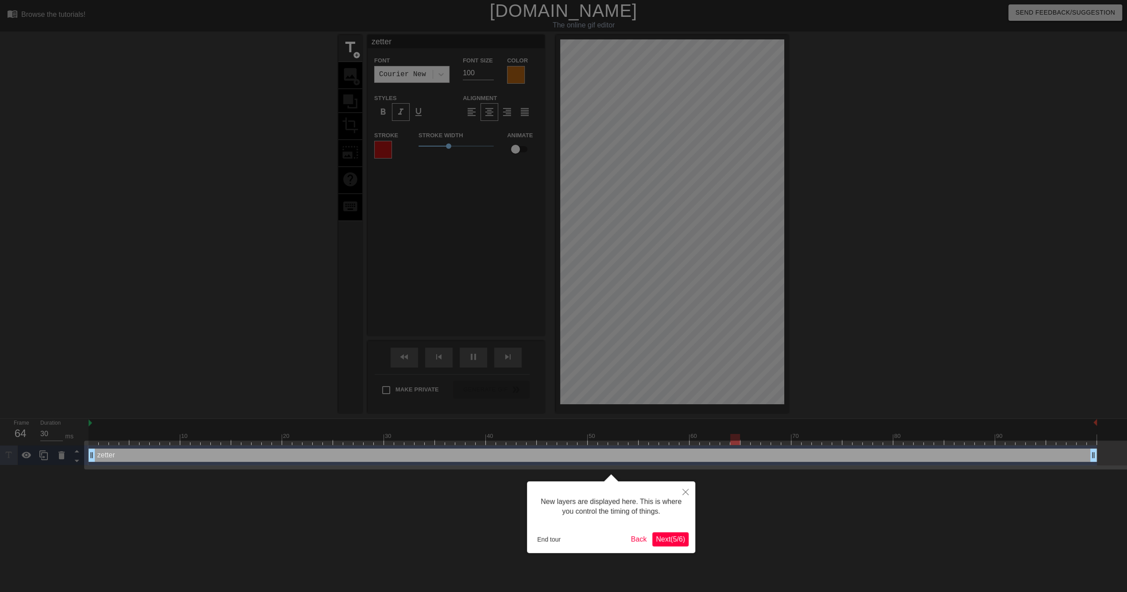
click at [675, 542] on span "Next ( 5 / 6 )" at bounding box center [670, 539] width 29 height 8
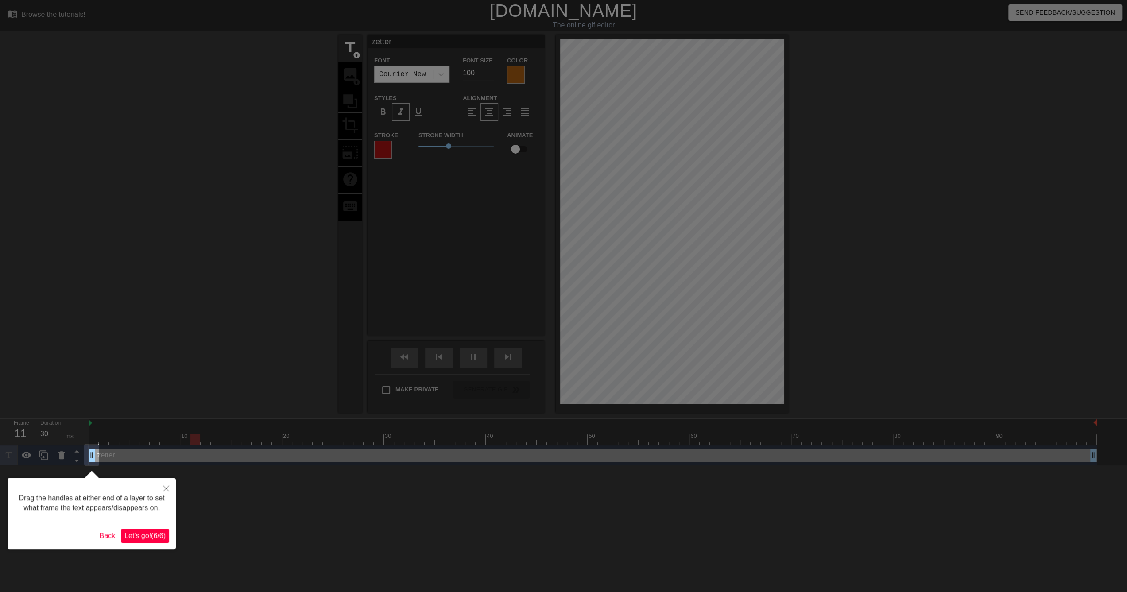
click at [155, 538] on span "Let's go! ( 6 / 6 )" at bounding box center [144, 536] width 41 height 8
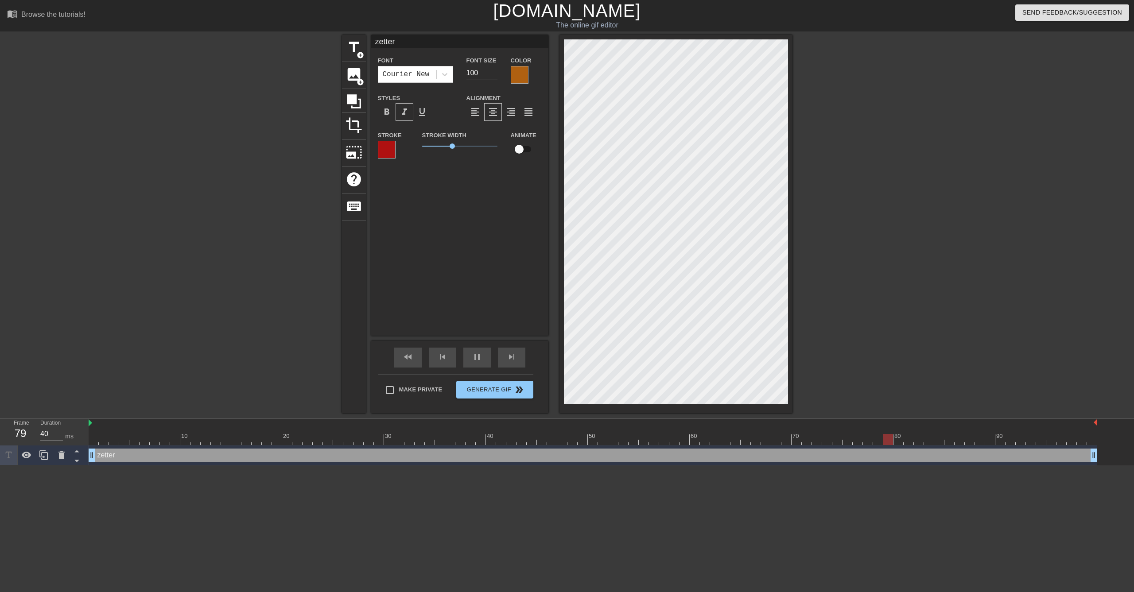
type input "30"
click at [380, 154] on div at bounding box center [387, 150] width 18 height 18
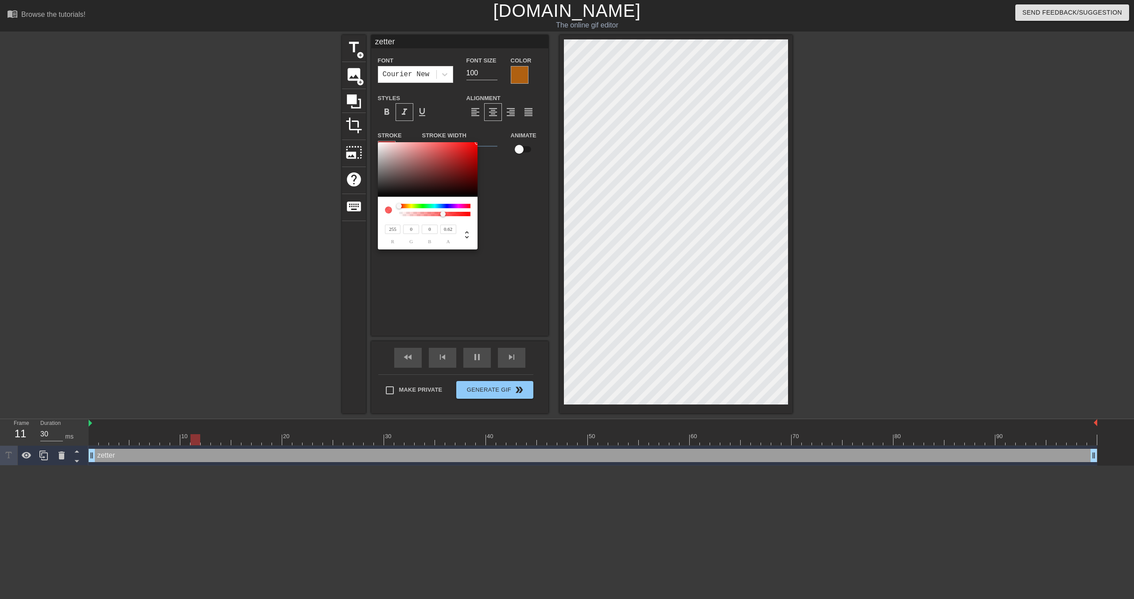
type input "147"
type input "129"
type input "40"
type input "176"
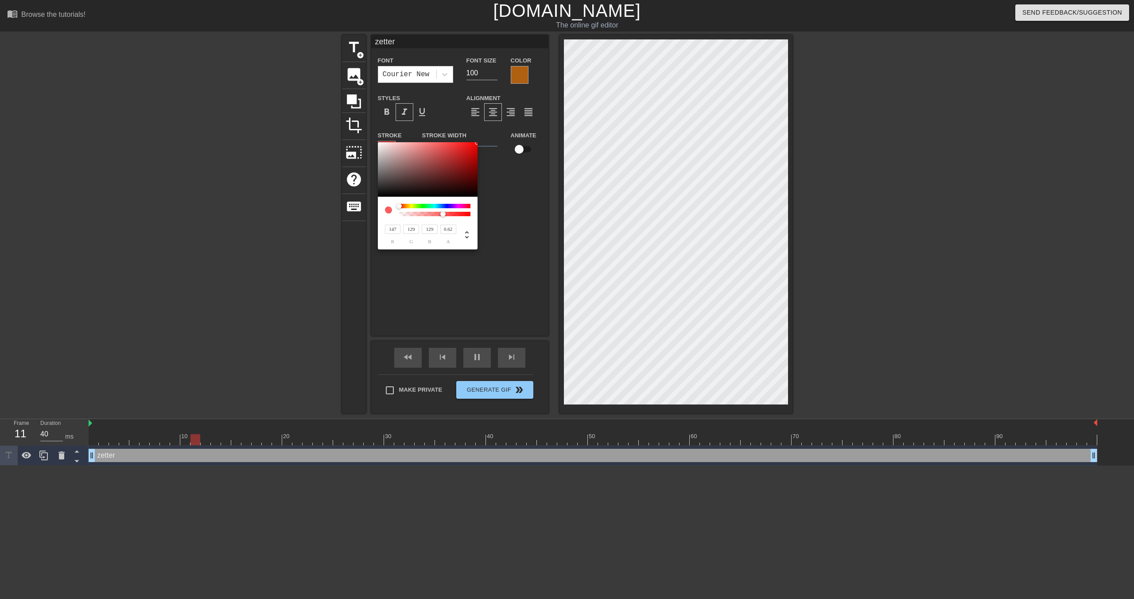
type input "165"
type input "30"
type input "242"
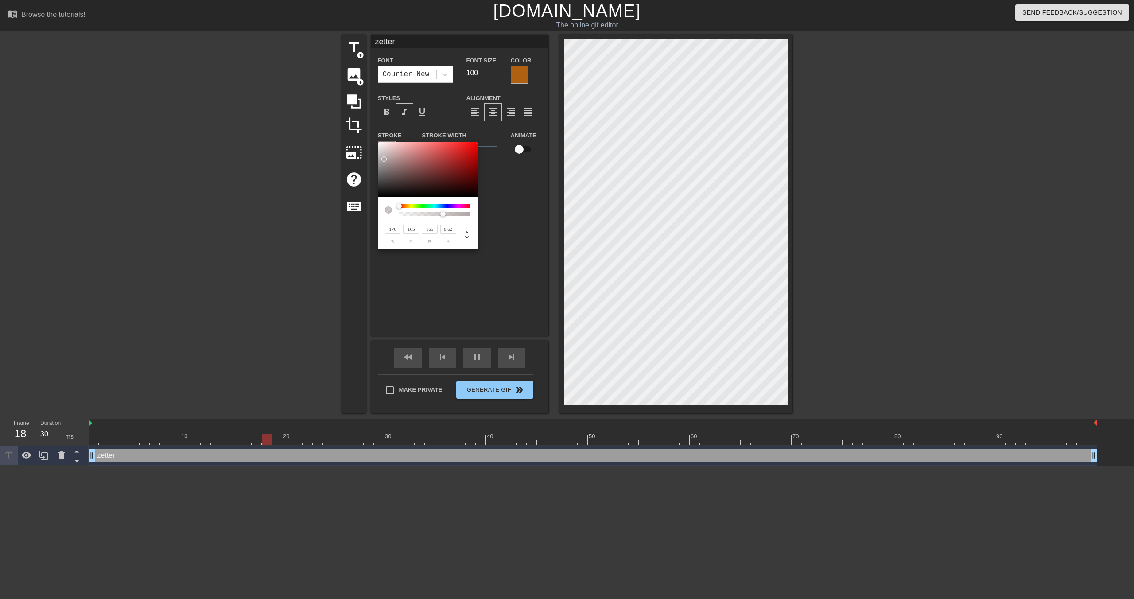
type input "242"
type input "255"
drag, startPoint x: 380, startPoint y: 155, endPoint x: 339, endPoint y: 114, distance: 57.6
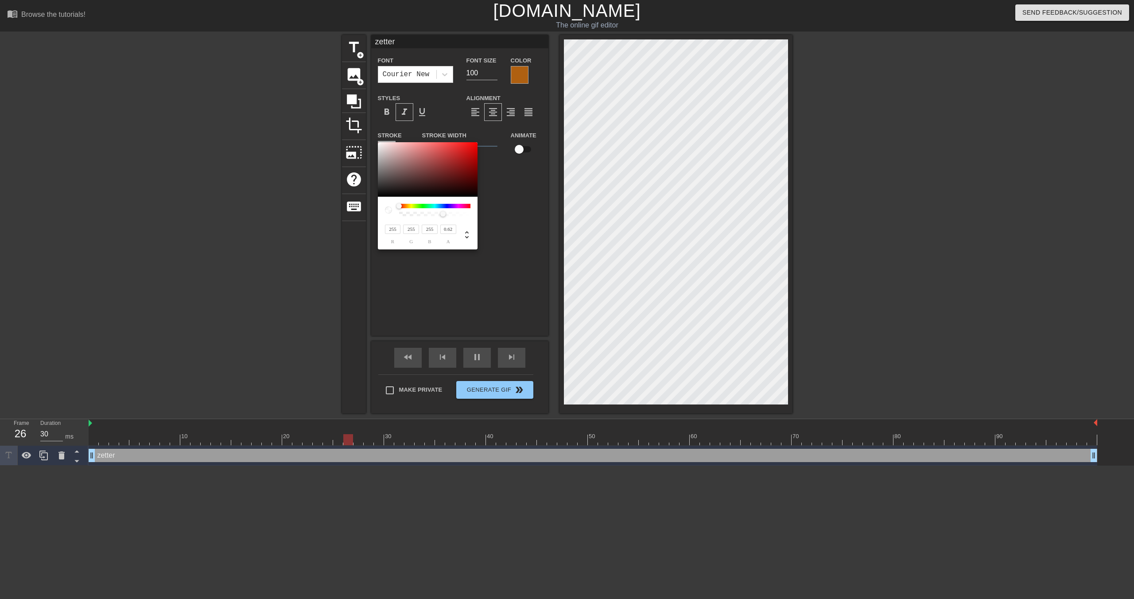
click at [339, 114] on div "255 r 255 g 255 b 0.62 a" at bounding box center [567, 299] width 1134 height 599
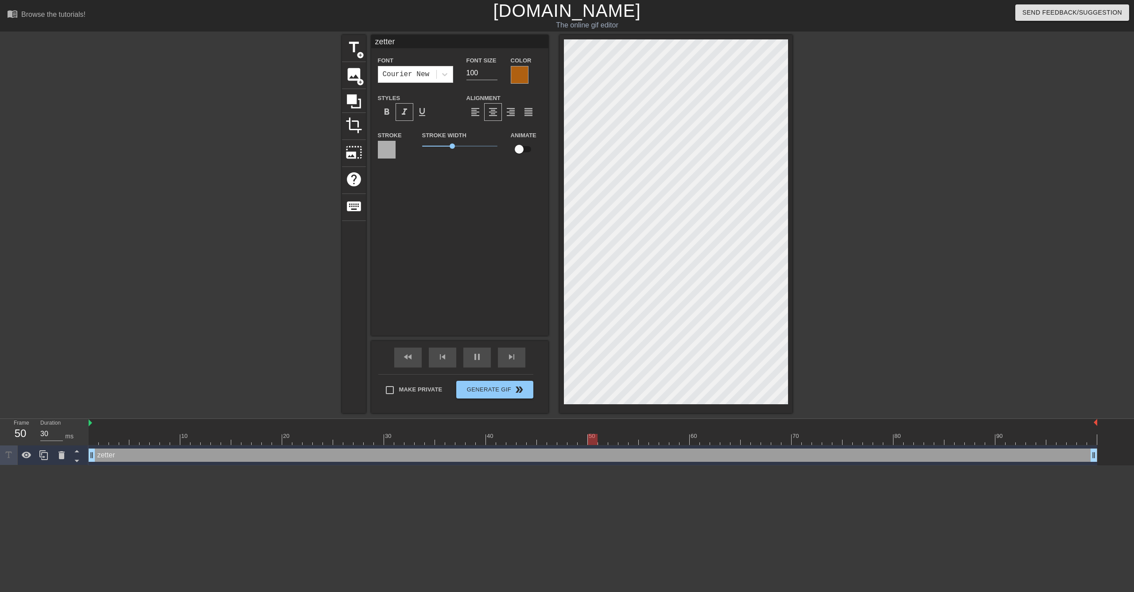
click at [391, 151] on div at bounding box center [387, 150] width 18 height 18
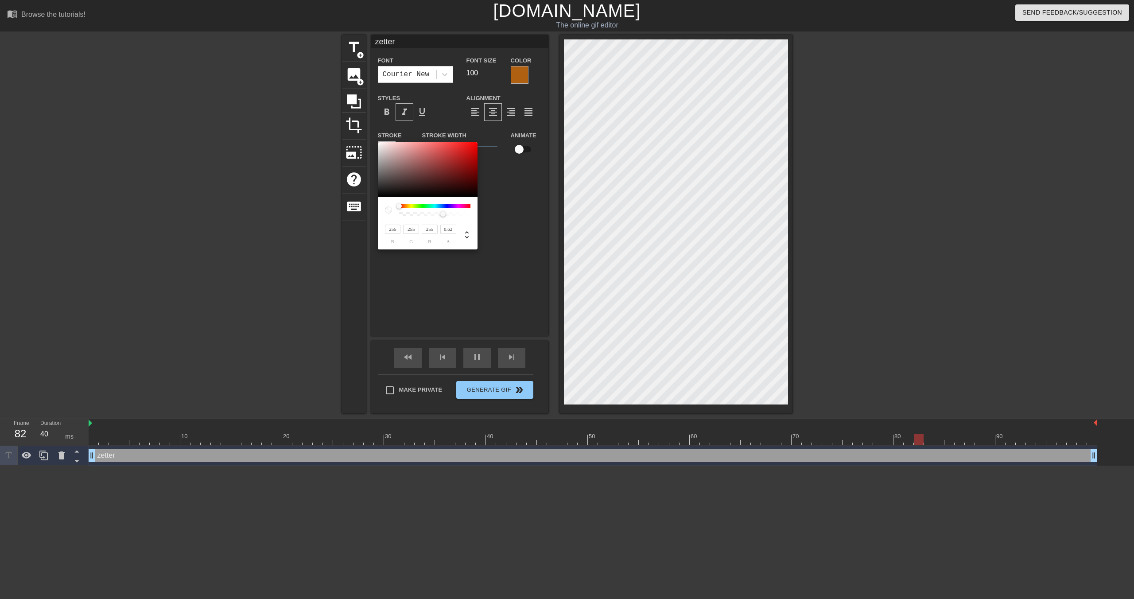
type input "30"
type input "143"
type input "118"
type input "114"
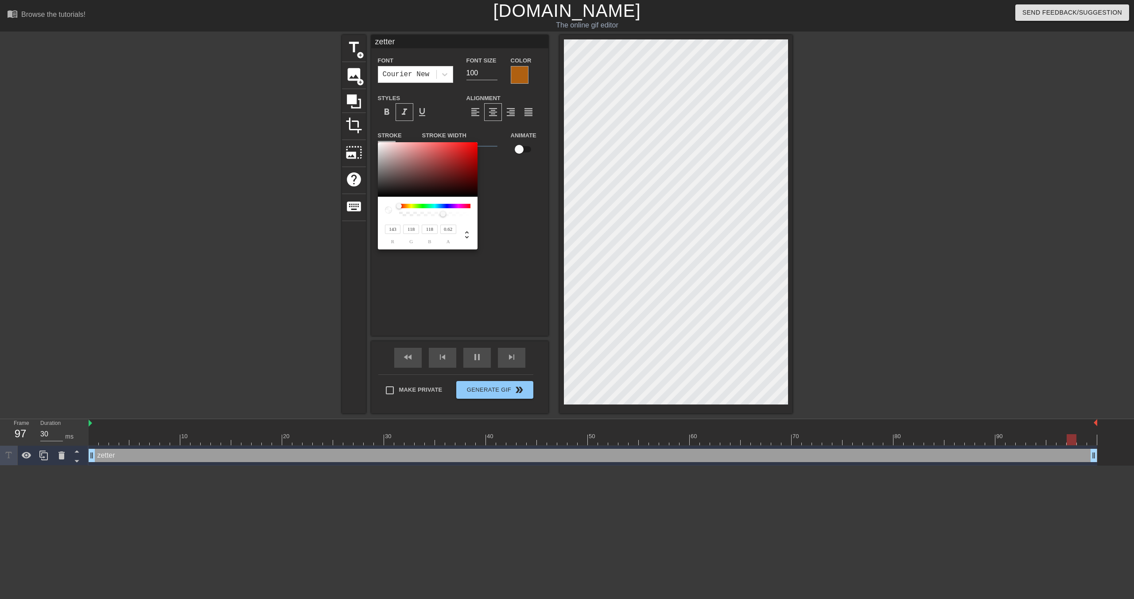
type input "100"
type input "44"
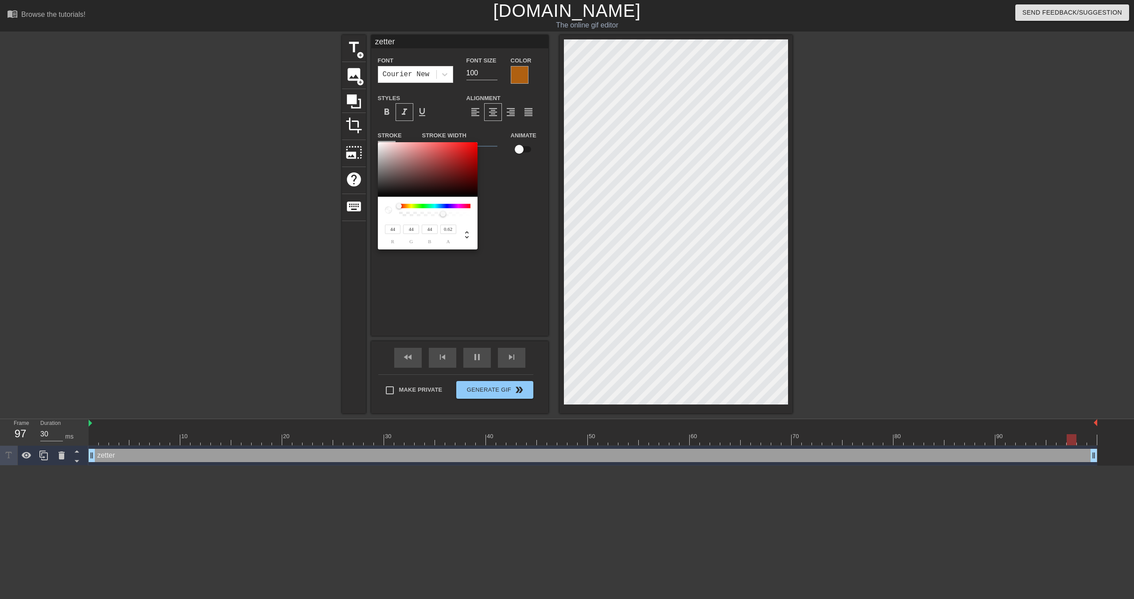
type input "0"
drag, startPoint x: 370, startPoint y: 200, endPoint x: 360, endPoint y: 220, distance: 22.6
click at [360, 220] on div "0 r 0 g 0 b 0.62 a" at bounding box center [567, 299] width 1134 height 599
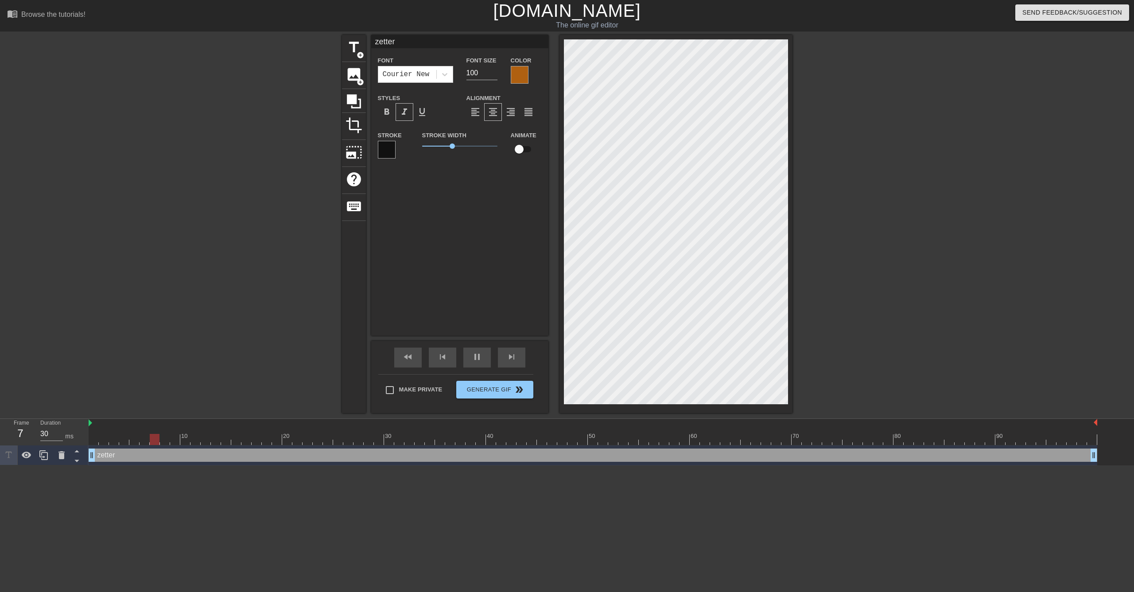
click at [516, 76] on div at bounding box center [520, 75] width 18 height 18
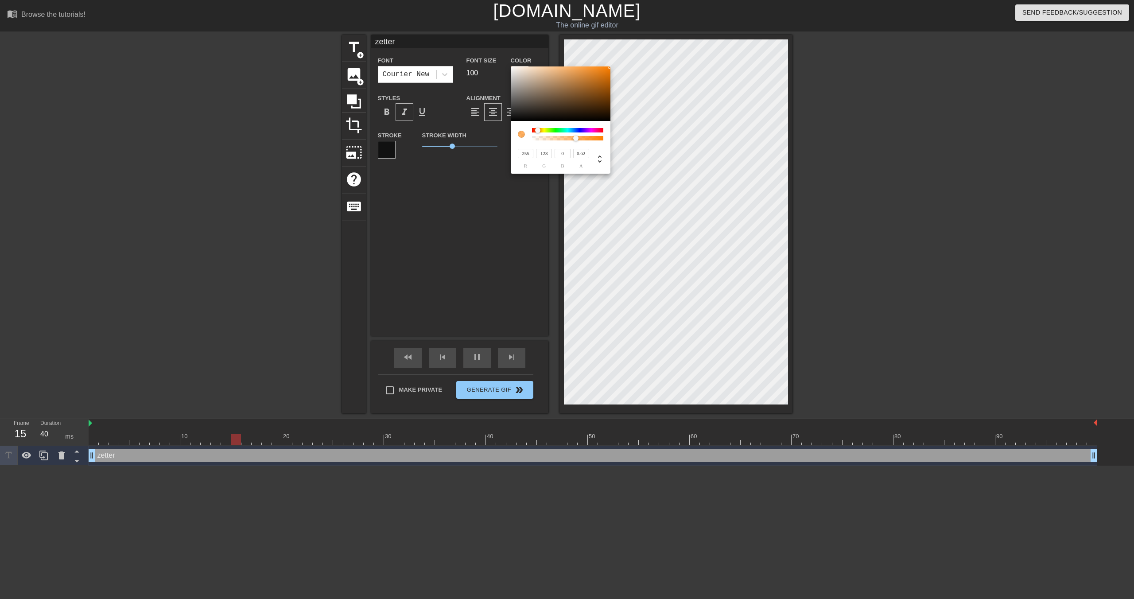
type input "30"
type input "1"
drag, startPoint x: 577, startPoint y: 139, endPoint x: 620, endPoint y: 136, distance: 43.0
click at [620, 136] on div "255 r 128 g 0 b 1 a" at bounding box center [567, 299] width 1134 height 599
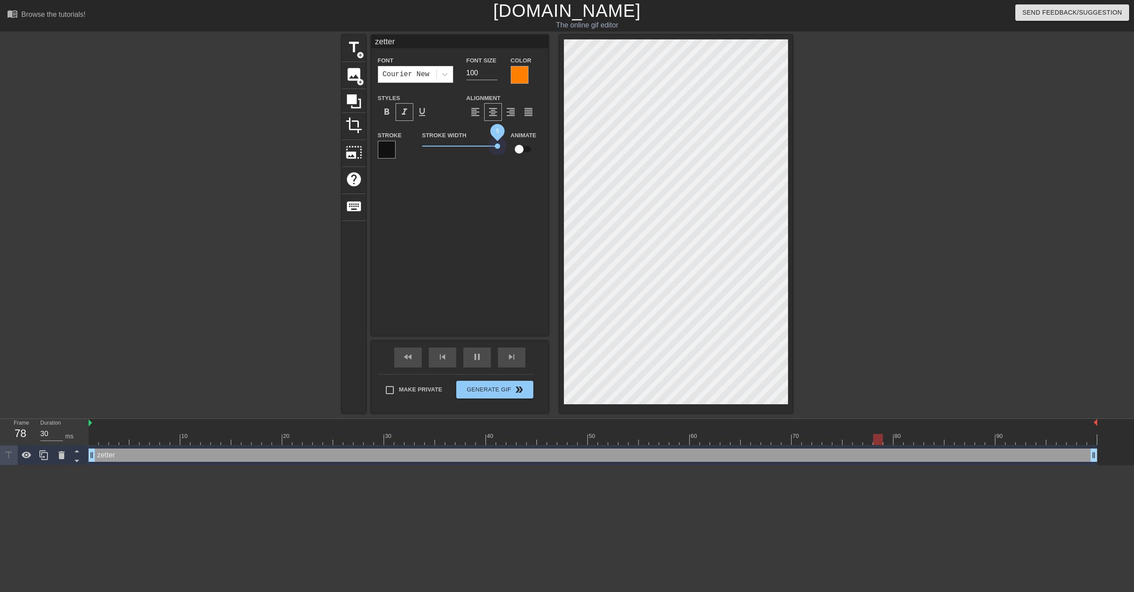
drag, startPoint x: 453, startPoint y: 146, endPoint x: 503, endPoint y: 147, distance: 51.0
click at [503, 147] on div "Stroke Stroke Width 5 Animate" at bounding box center [459, 148] width 177 height 37
drag, startPoint x: 495, startPoint y: 146, endPoint x: 532, endPoint y: 147, distance: 36.8
click at [532, 147] on div "Stroke Stroke Width 5 Animate" at bounding box center [459, 148] width 177 height 37
click at [418, 110] on span "format_underline" at bounding box center [422, 112] width 11 height 11
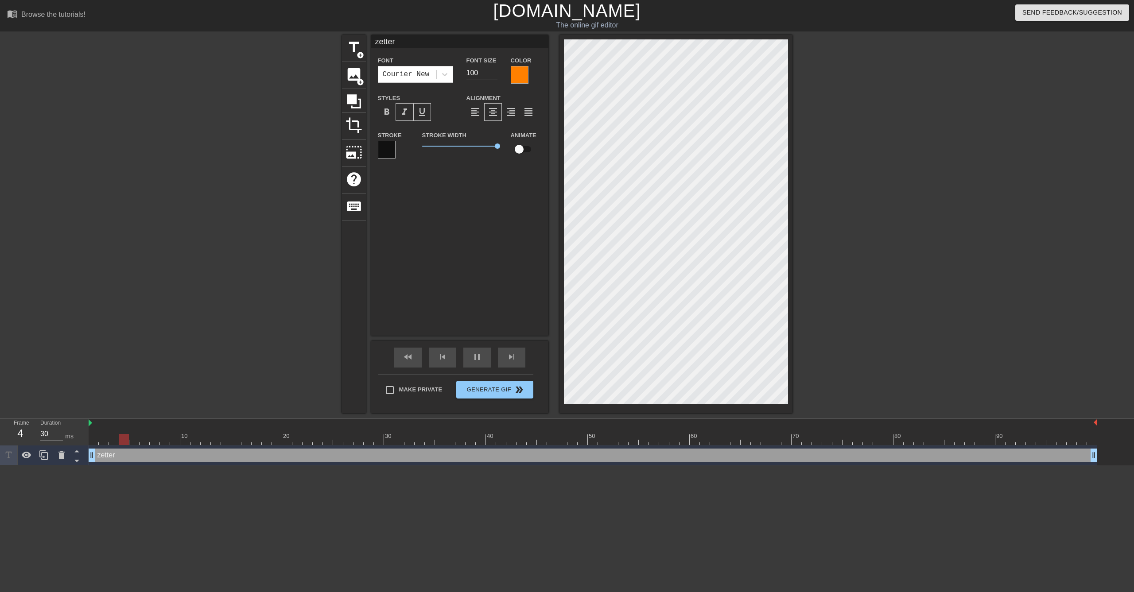
click at [418, 110] on span "format_underline" at bounding box center [422, 112] width 11 height 11
click at [520, 71] on div at bounding box center [520, 75] width 18 height 18
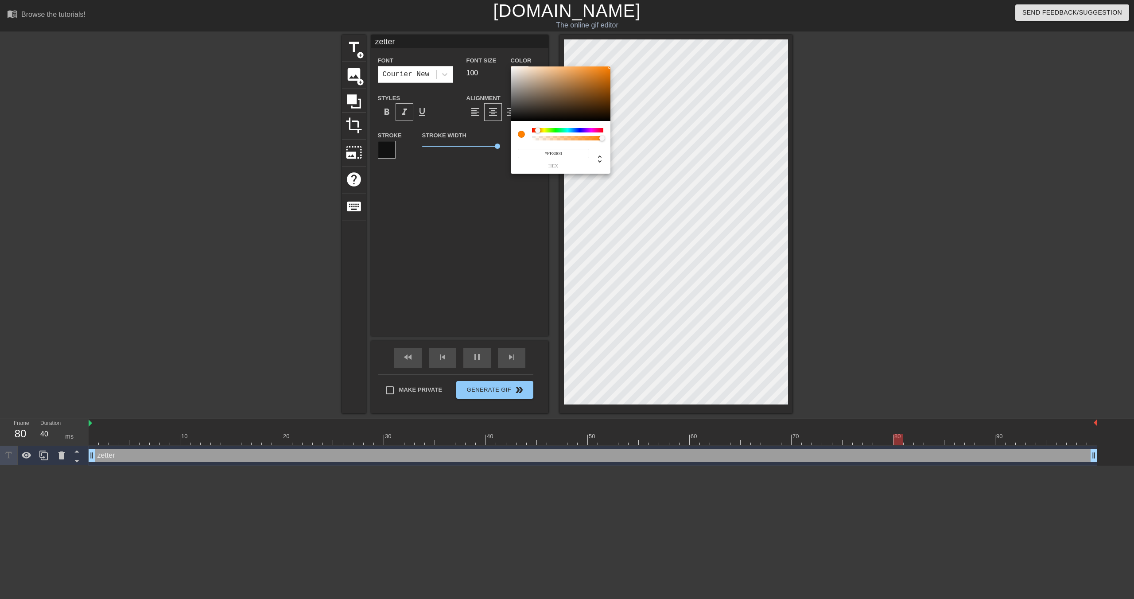
type input "30"
type input "#FF9D00"
type input "40"
type input "#FFB000"
type input "30"
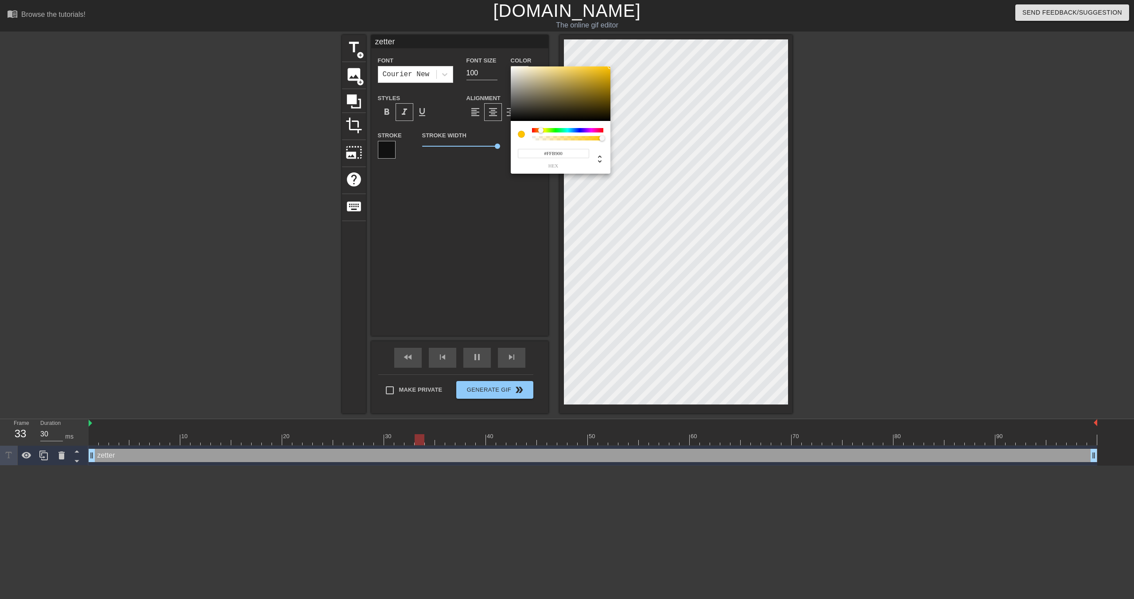
type input "#FFA600"
type input "30"
type input "#FF6D00"
type input "30"
type input "#FF5A00"
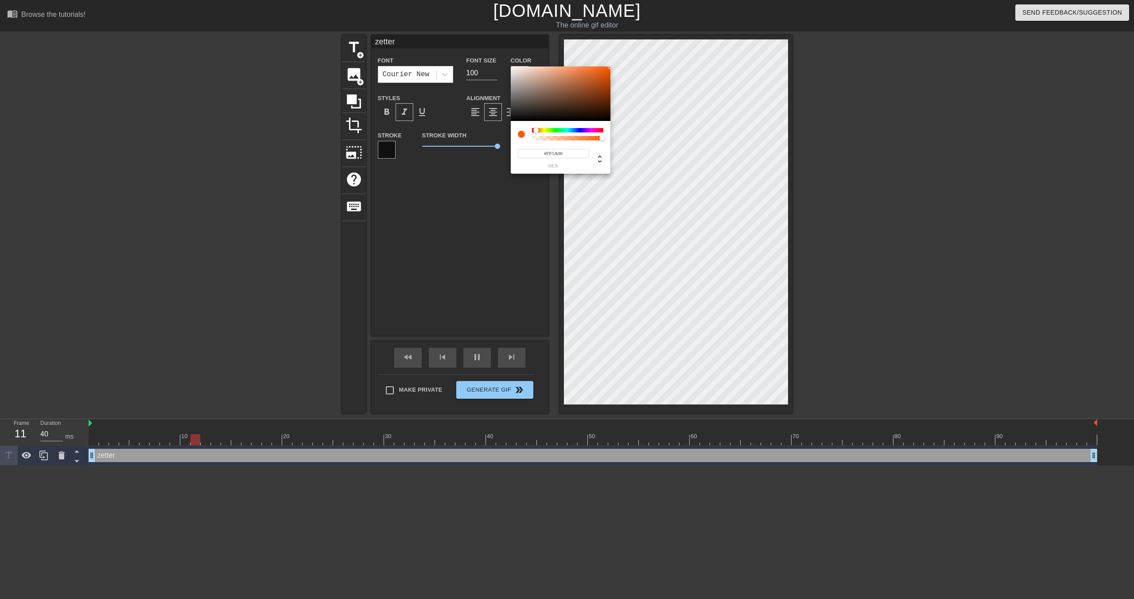
type input "30"
type input "#FF6D00"
click at [537, 128] on div at bounding box center [536, 130] width 5 height 5
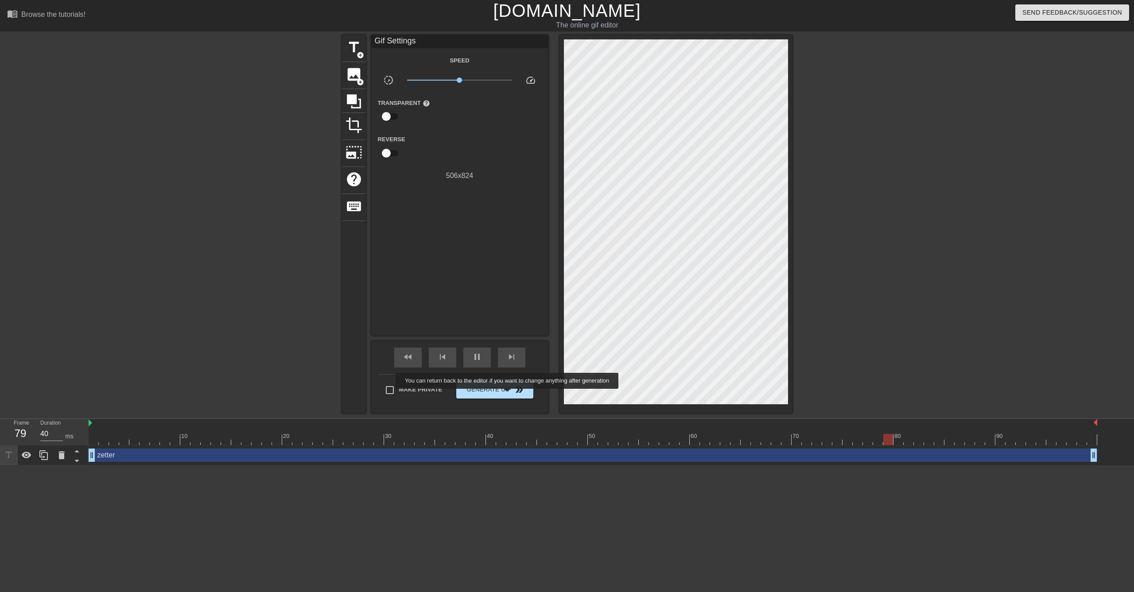
type input "30"
click at [507, 387] on span "Generate Gif double_arrow" at bounding box center [495, 389] width 70 height 11
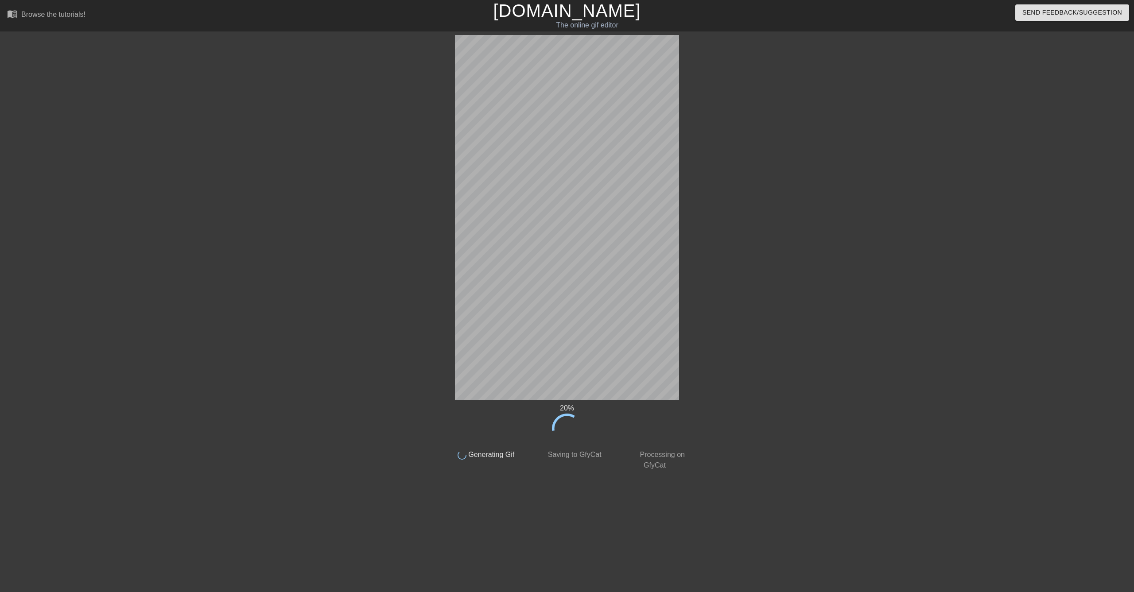
click at [839, 236] on div "20 % done Generating Gif done Saving to GfyCat done Processing on GfyCat title …" at bounding box center [567, 253] width 1134 height 436
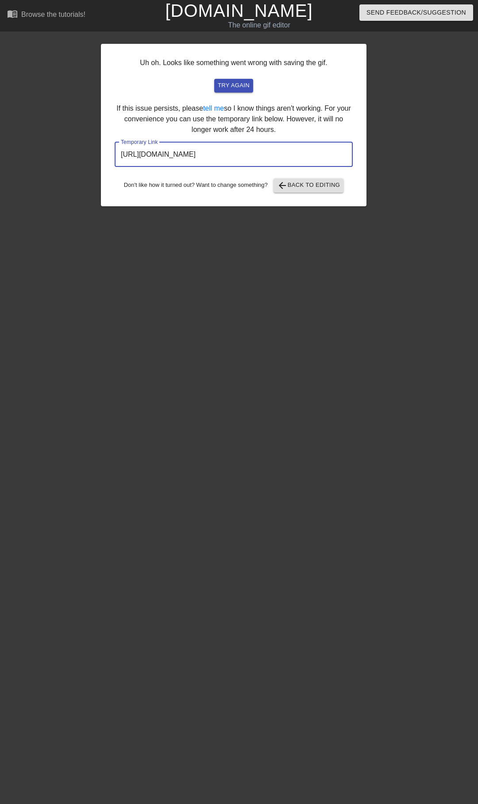
drag, startPoint x: 314, startPoint y: 155, endPoint x: 96, endPoint y: 159, distance: 217.9
click at [96, 159] on div "Uh oh. Looks like something went wrong with saving the gif. try again If this i…" at bounding box center [239, 120] width 478 height 171
click at [236, 83] on span "try again" at bounding box center [234, 86] width 32 height 10
drag, startPoint x: 299, startPoint y: 151, endPoint x: 70, endPoint y: 139, distance: 229.7
click at [70, 139] on div "Uh oh. Looks like something went wrong with saving the gif. try again If this i…" at bounding box center [239, 120] width 478 height 171
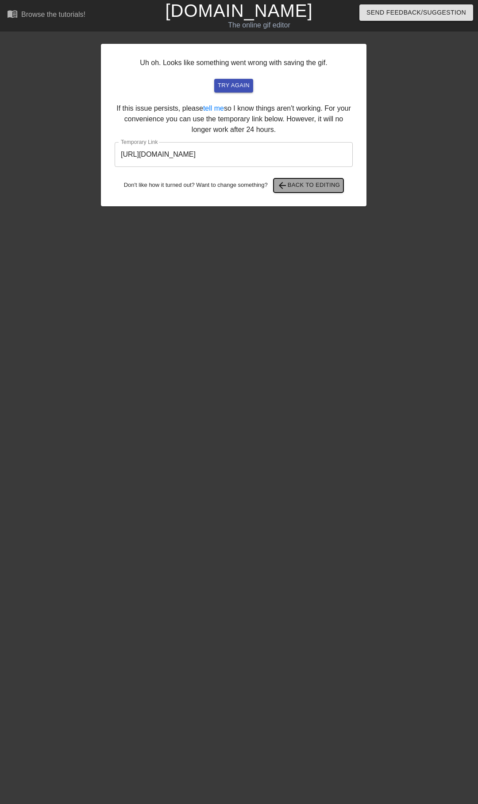
click at [321, 187] on span "arrow_back Back to Editing" at bounding box center [308, 185] width 63 height 11
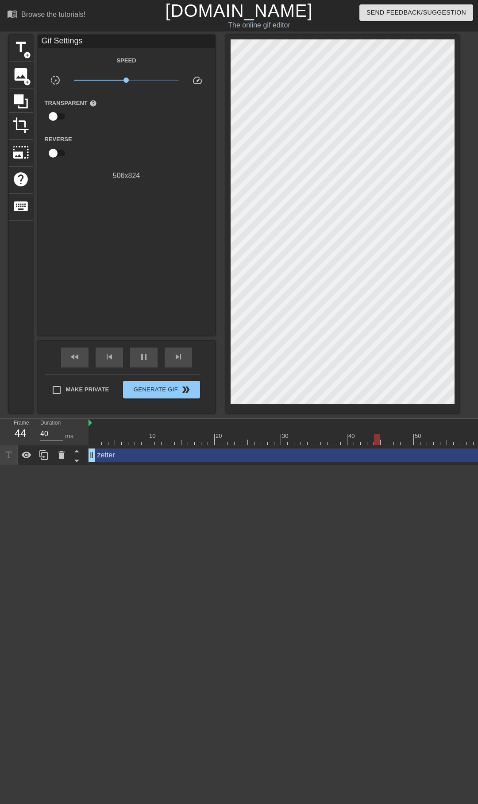
type input "30"
